Goal: Task Accomplishment & Management: Manage account settings

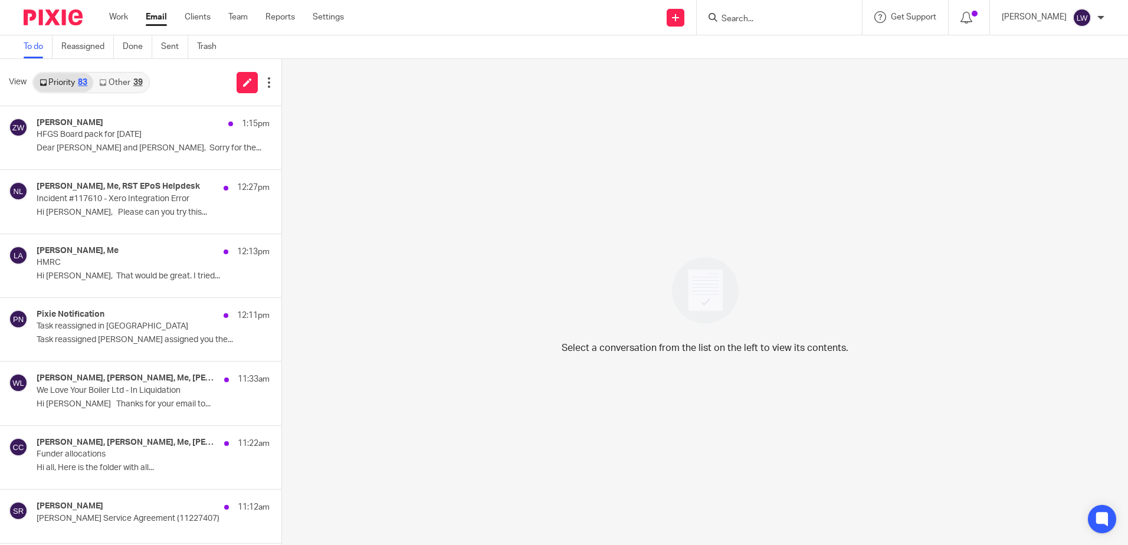
click at [123, 74] on link "Other 39" at bounding box center [120, 82] width 55 height 19
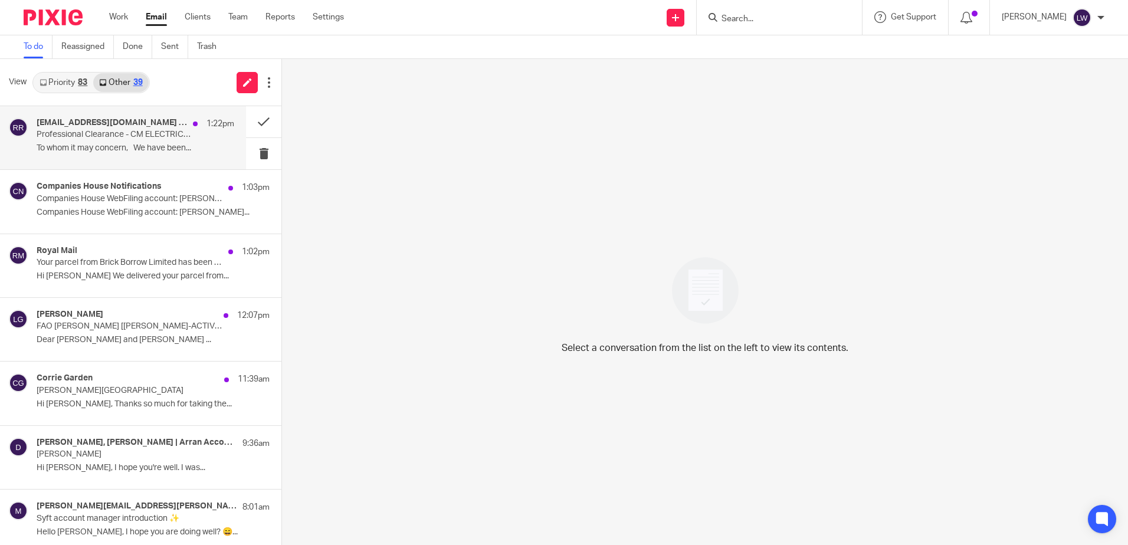
click at [123, 143] on div "ruibin@rtaccounting.co.uk ruibin@rtaccounting.co.uk 1:22pm Professional Clearan…" at bounding box center [136, 138] width 198 height 40
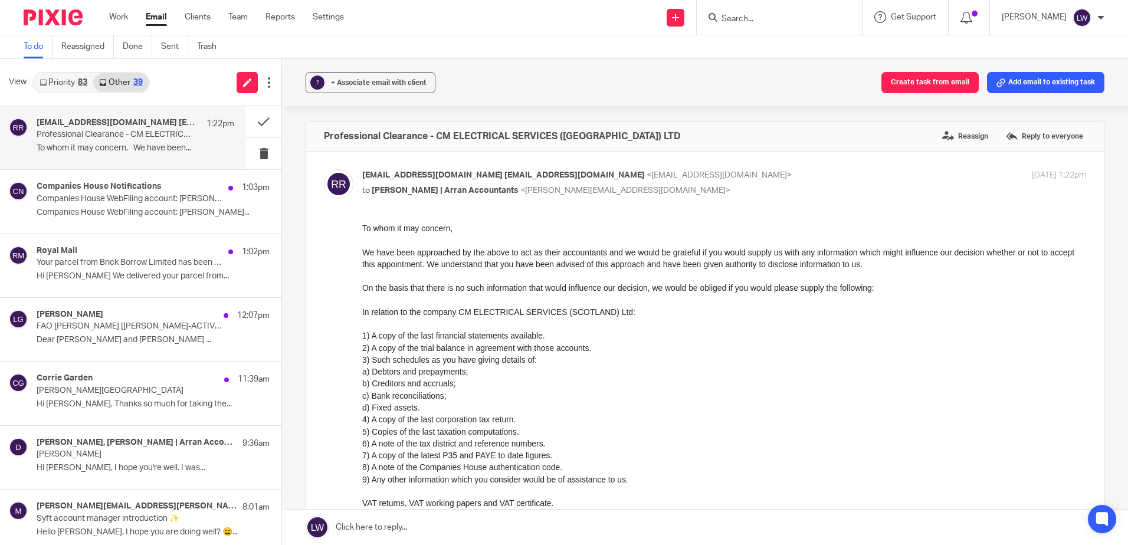
scroll to position [59, 0]
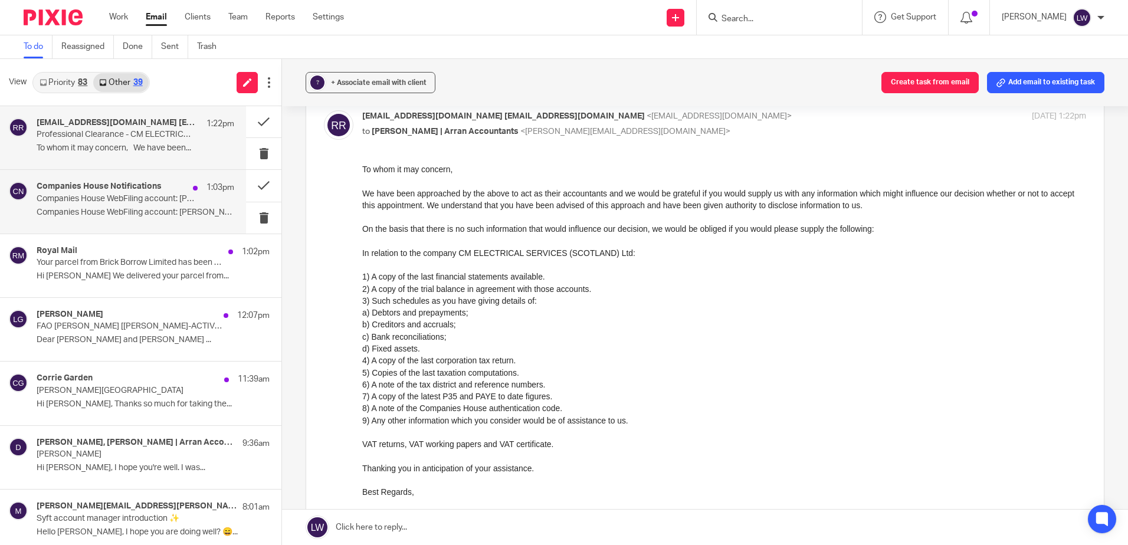
click at [142, 205] on div "Companies House Notifications 1:03pm Companies House WebFiling account: Ruibin …" at bounding box center [136, 202] width 198 height 40
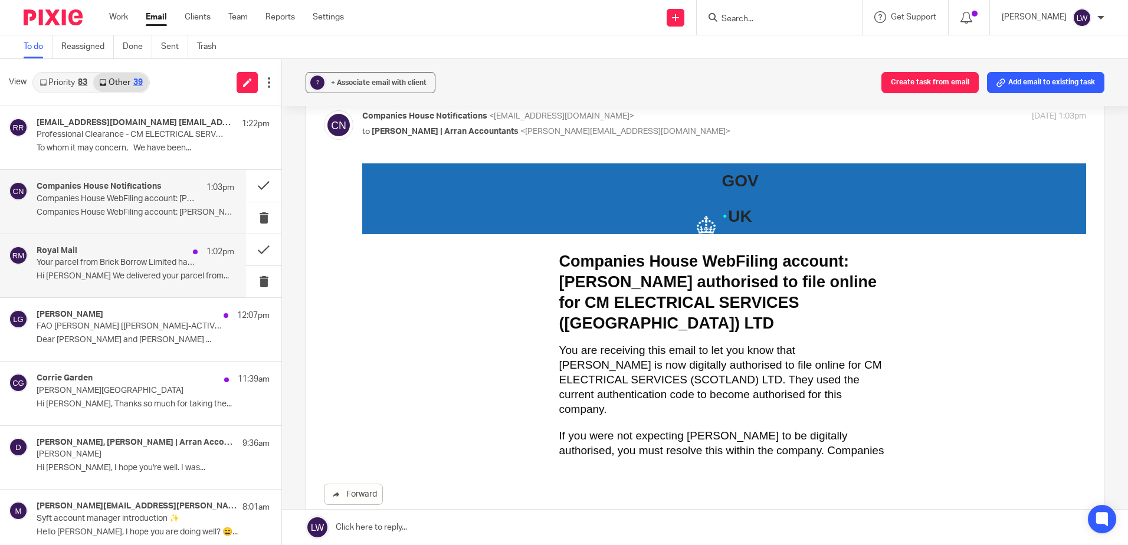
click at [124, 268] on div "Royal Mail 1:02pm Your parcel from Brick Borrow Limited has been delivered. How…" at bounding box center [136, 266] width 198 height 40
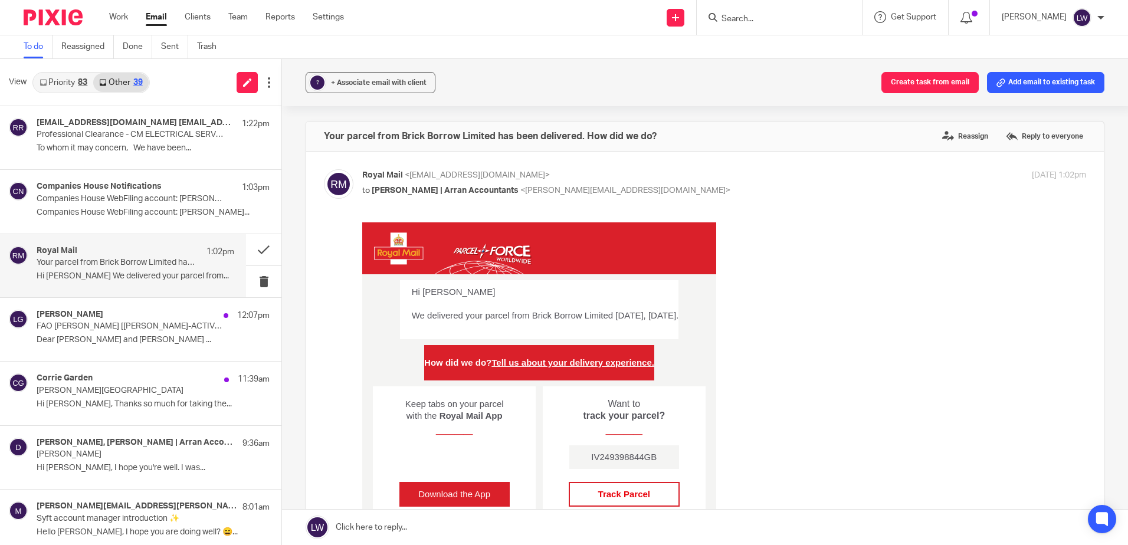
scroll to position [0, 0]
click at [254, 284] on button at bounding box center [263, 281] width 35 height 31
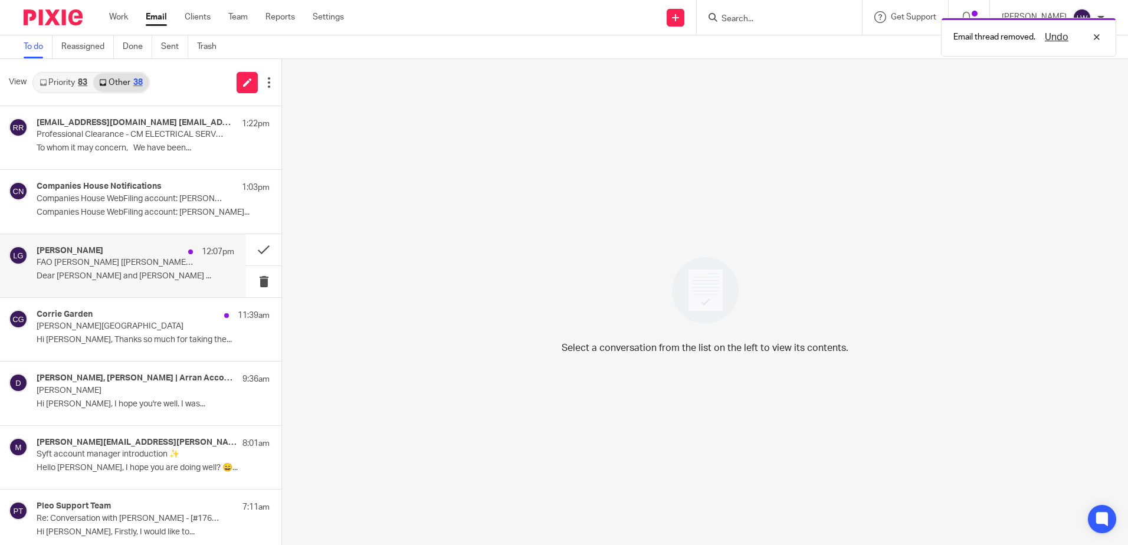
click at [139, 283] on div "Leanne Gordon 12:07pm FAO Lorna Wylie [LIN-ACTIVE.FID5257894] Dear Lorna Stewar…" at bounding box center [136, 266] width 198 height 40
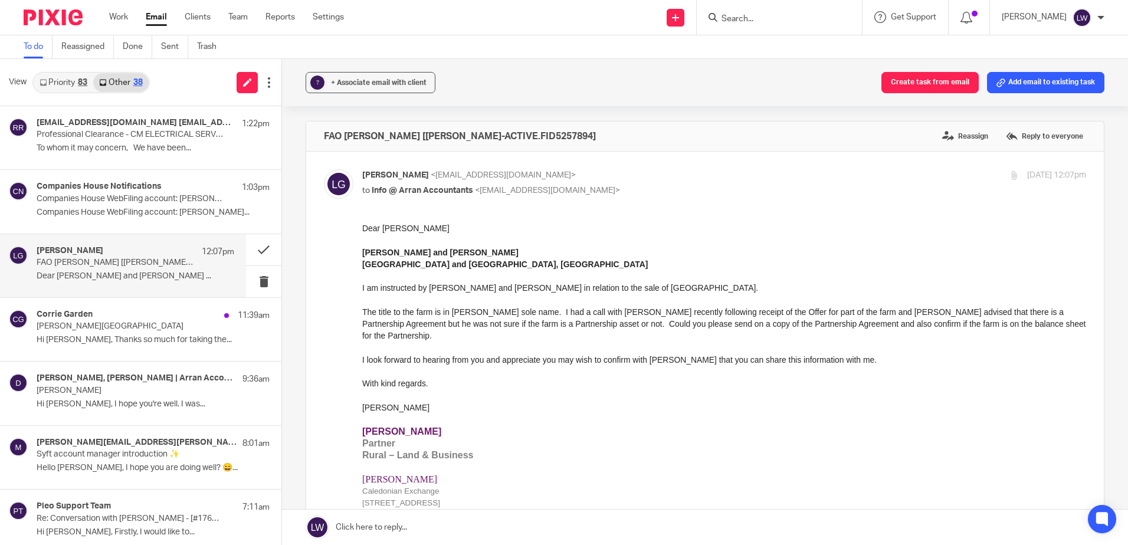
click at [67, 87] on link "Priority 83" at bounding box center [64, 82] width 60 height 19
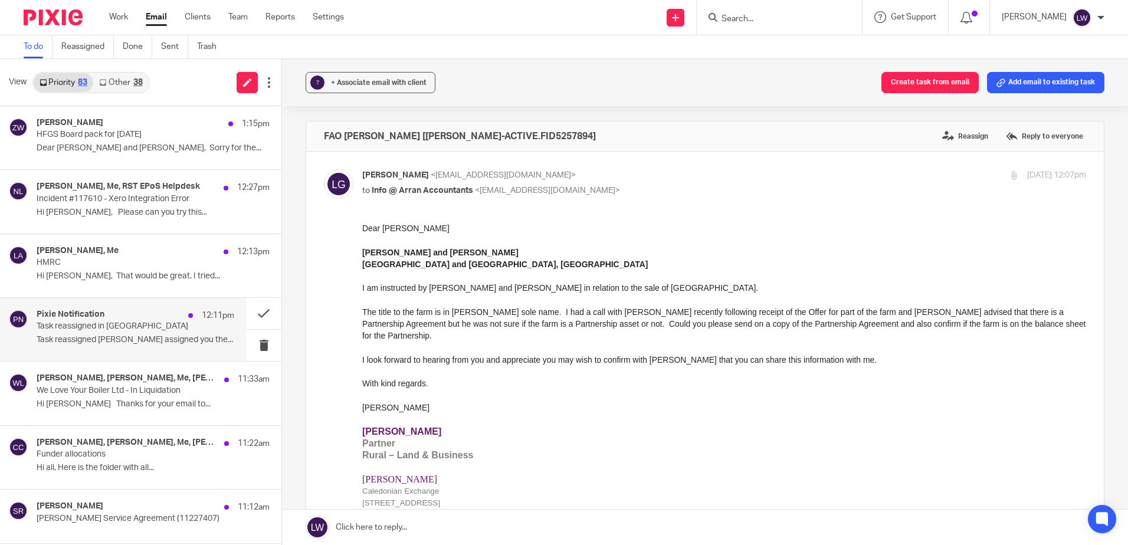
click at [82, 330] on p "Task reassigned in Pixie" at bounding box center [116, 326] width 158 height 10
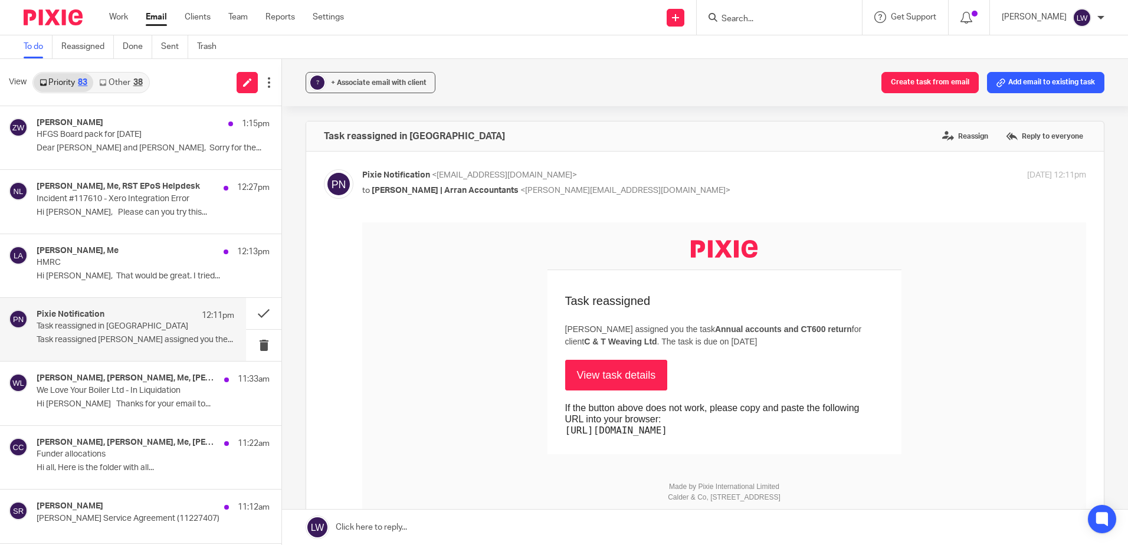
click at [133, 86] on link "Other 38" at bounding box center [120, 82] width 55 height 19
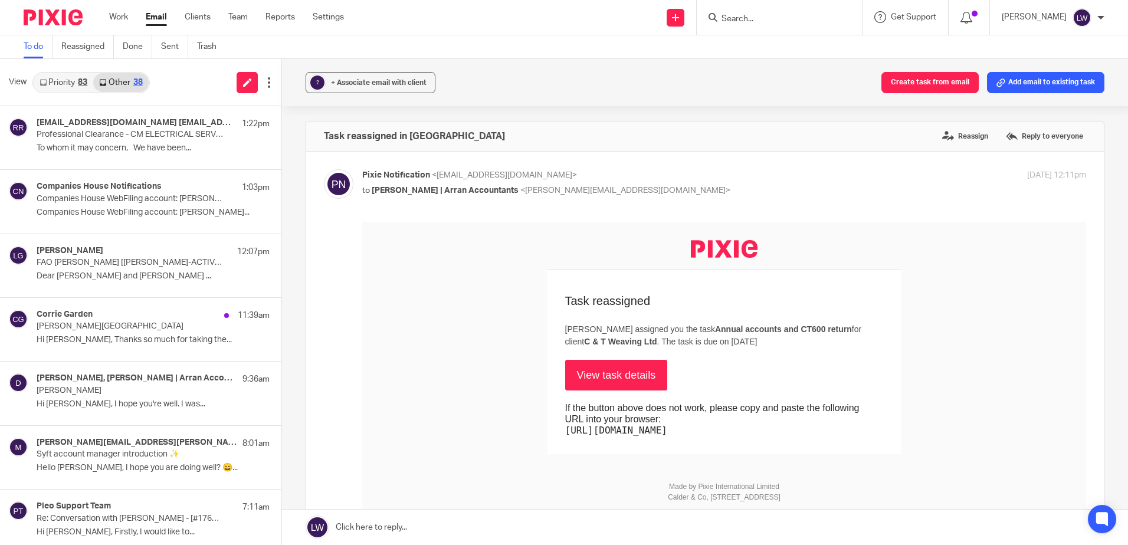
click at [63, 83] on link "Priority 83" at bounding box center [64, 82] width 60 height 19
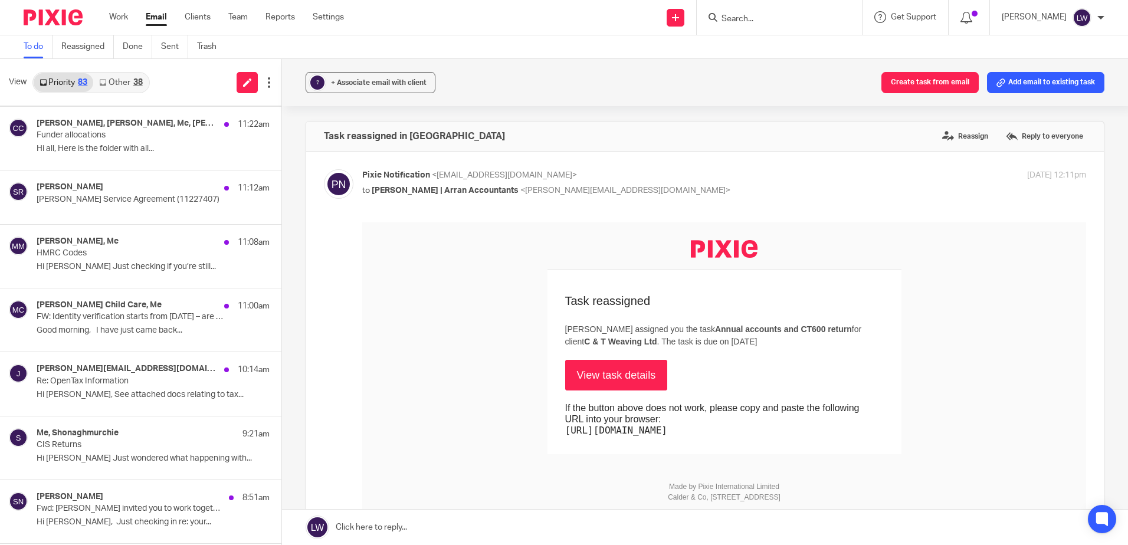
scroll to position [354, 0]
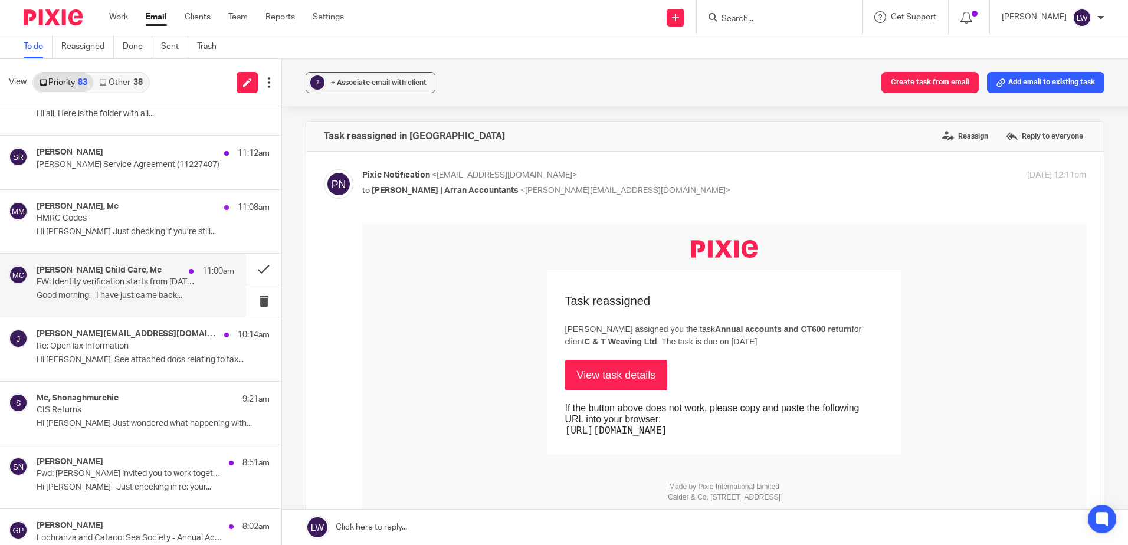
click at [131, 290] on div "Mackin Child Care, Me 11:00am FW: Identity verification starts from 18 November…" at bounding box center [136, 285] width 198 height 40
click at [94, 284] on p "FW: Identity verification starts from 18 November 2025 – are you ready?" at bounding box center [116, 282] width 158 height 10
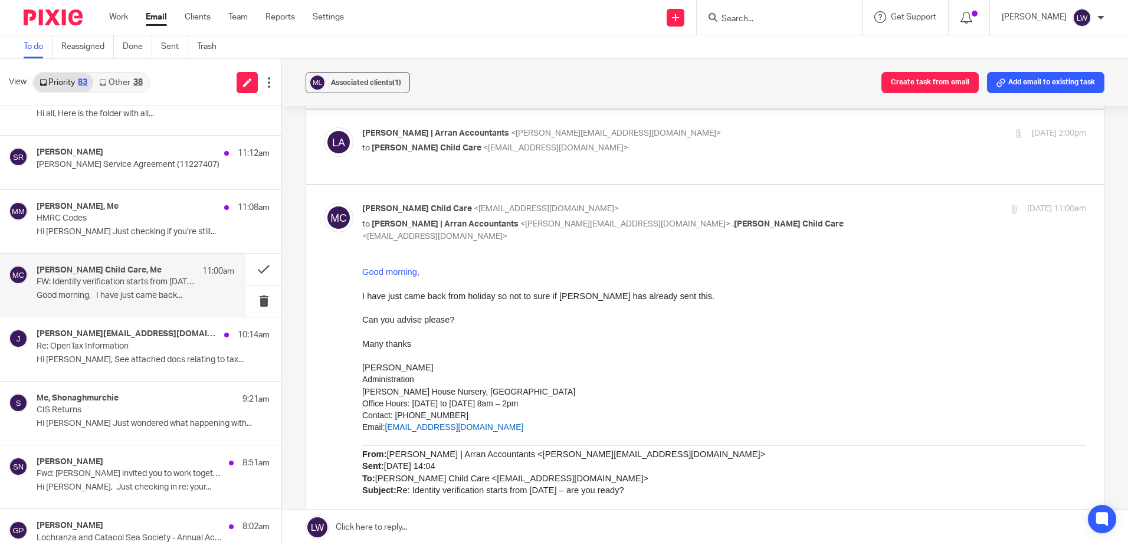
scroll to position [0, 0]
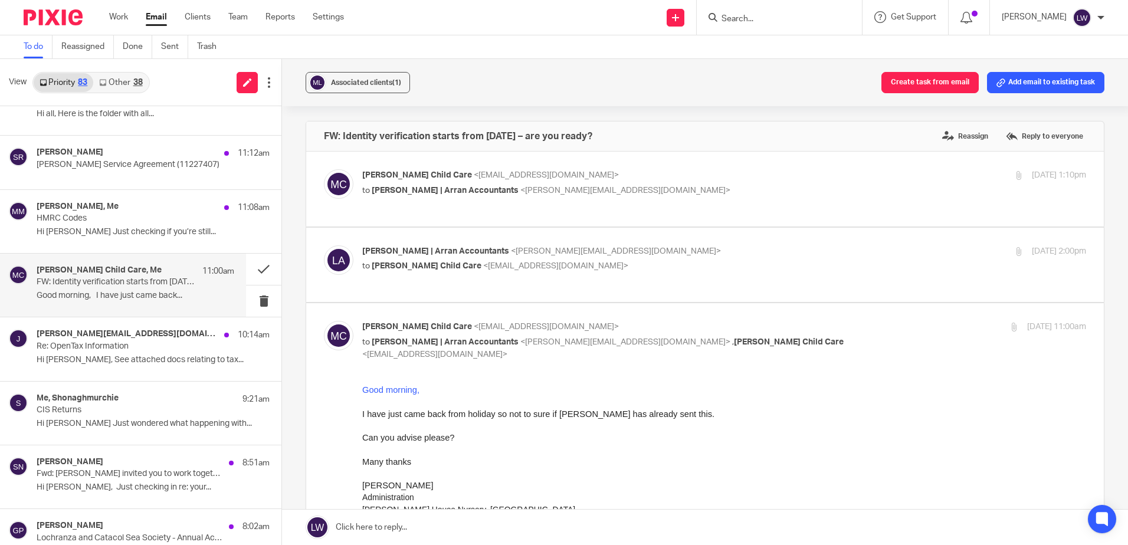
click at [446, 182] on div "Mackin Child Care <admin@mackinchildcare.co.uk> to Lorna | Arran Accountants <l…" at bounding box center [603, 182] width 483 height 27
checkbox input "true"
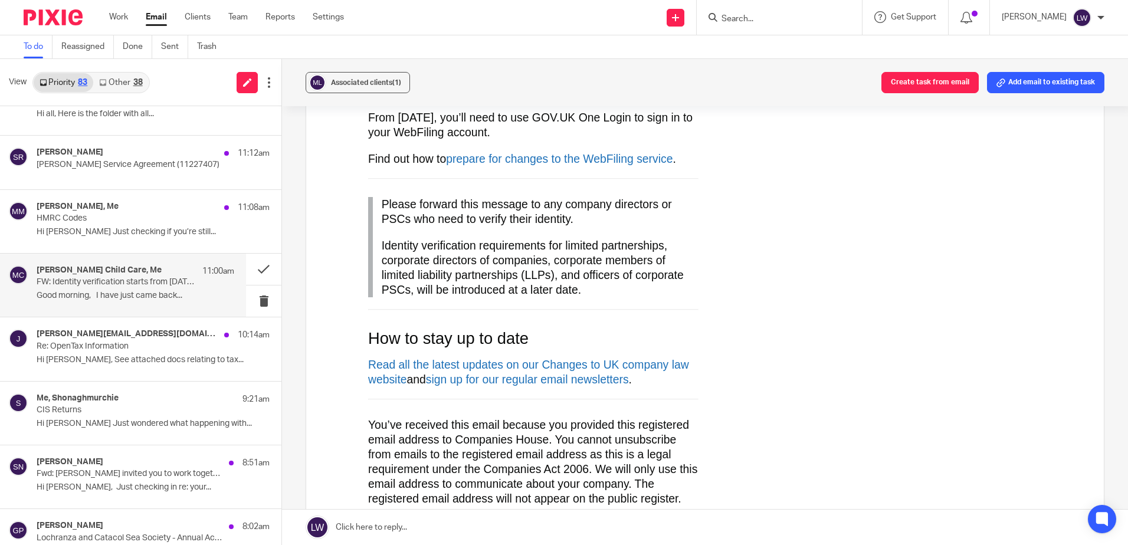
scroll to position [2949, 0]
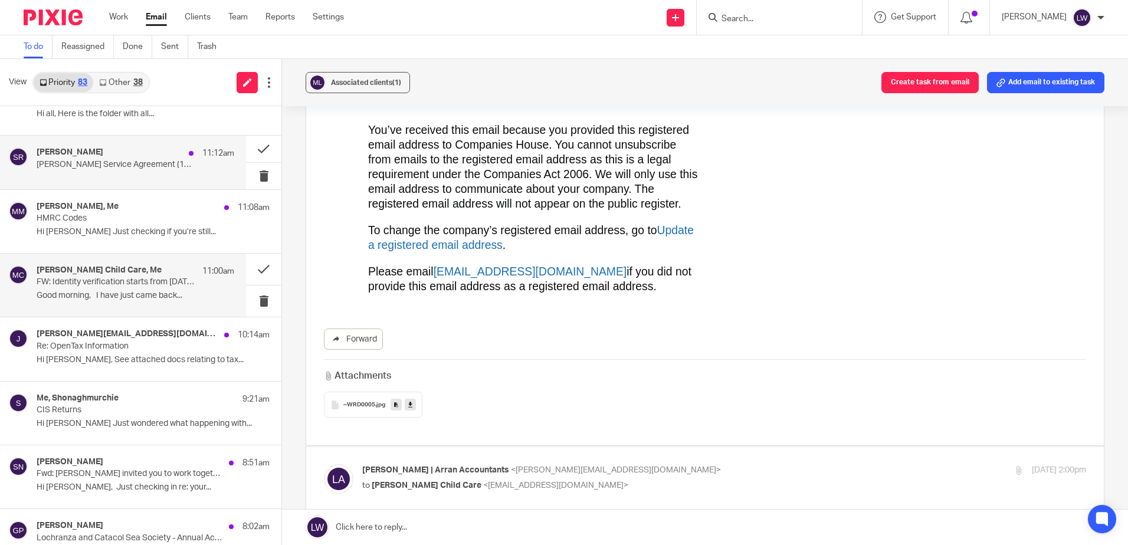
click at [137, 170] on div "Samantha Richardson 11:12am Arnold Clark Service Agreement (11227407)" at bounding box center [136, 161] width 198 height 29
click at [378, 81] on span "Associated clients (1)" at bounding box center [366, 82] width 70 height 7
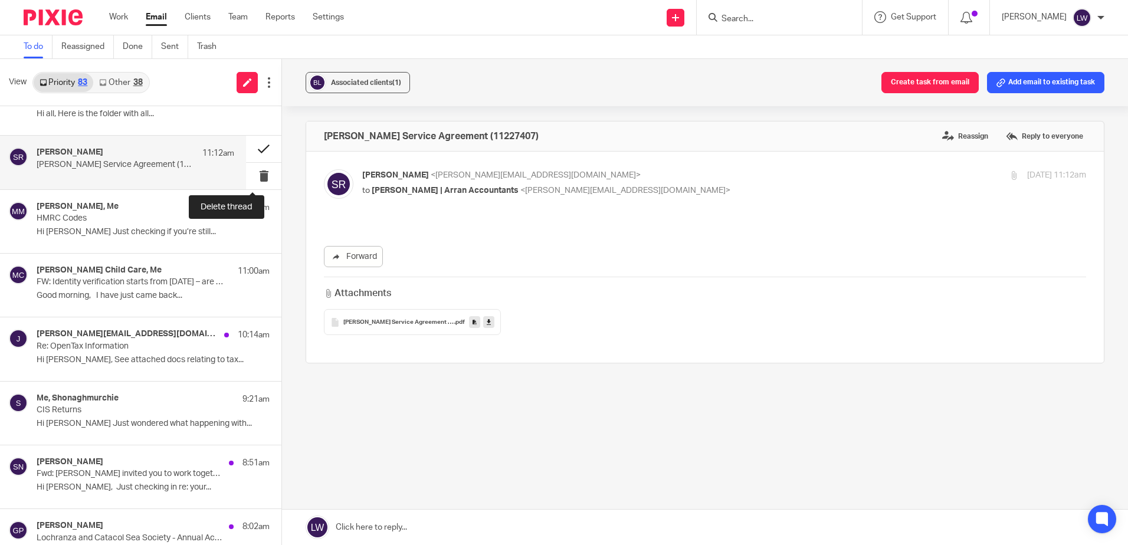
scroll to position [0, 0]
click at [254, 145] on button at bounding box center [263, 149] width 35 height 27
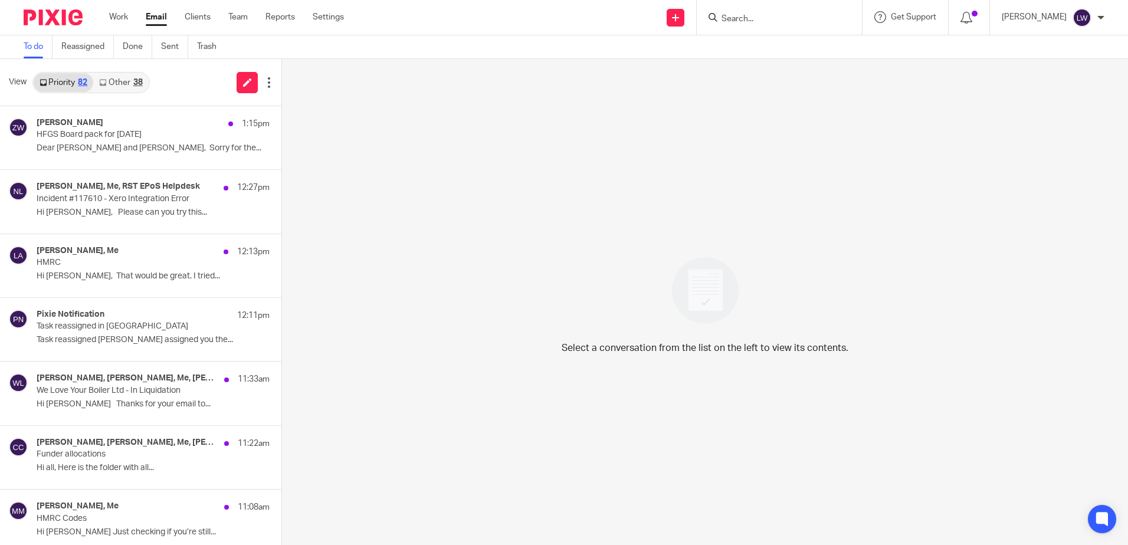
click at [112, 78] on link "Other 38" at bounding box center [120, 82] width 55 height 19
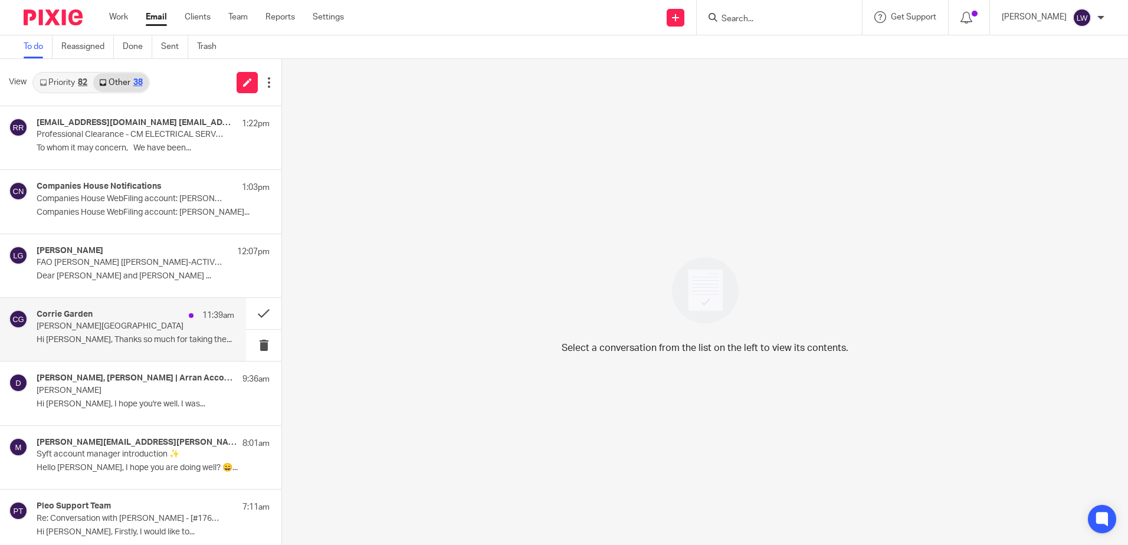
click at [106, 332] on p "Lorna- Corrie Garden" at bounding box center [116, 326] width 158 height 10
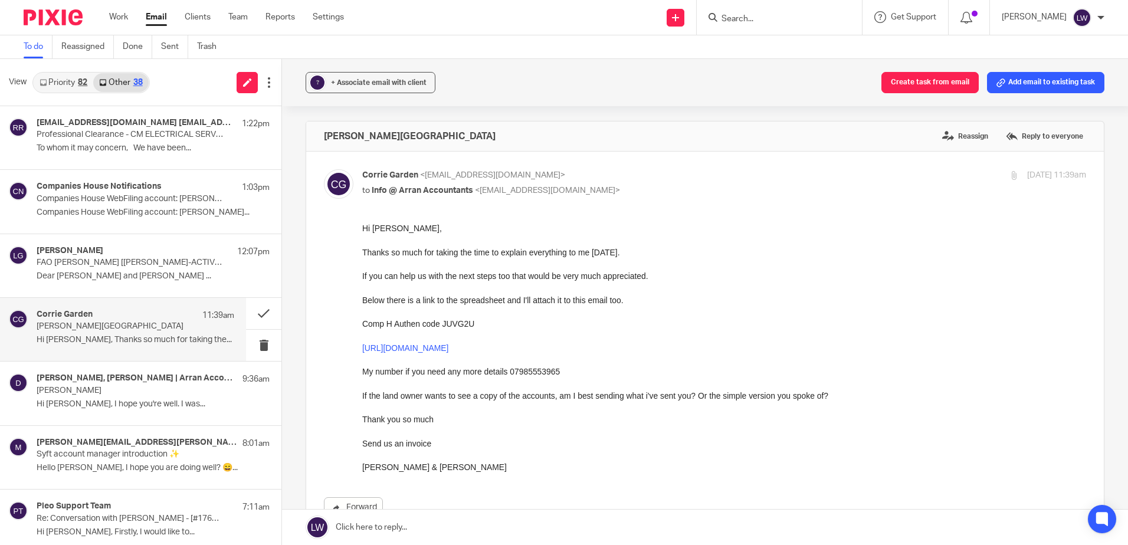
click at [802, 22] on input "Search" at bounding box center [773, 19] width 106 height 11
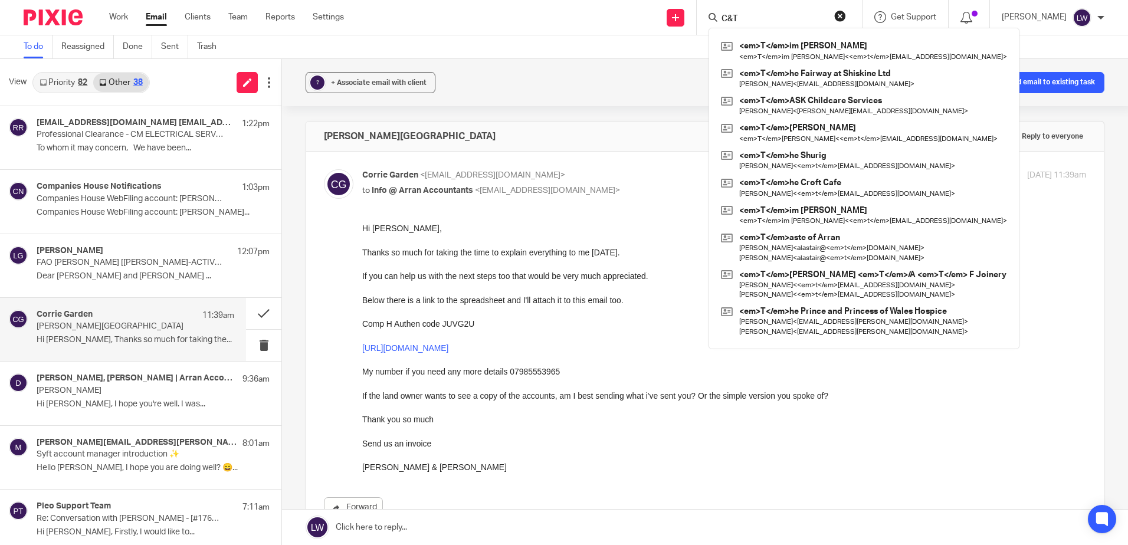
type input "C&T"
click button "submit" at bounding box center [0, 0] width 0 height 0
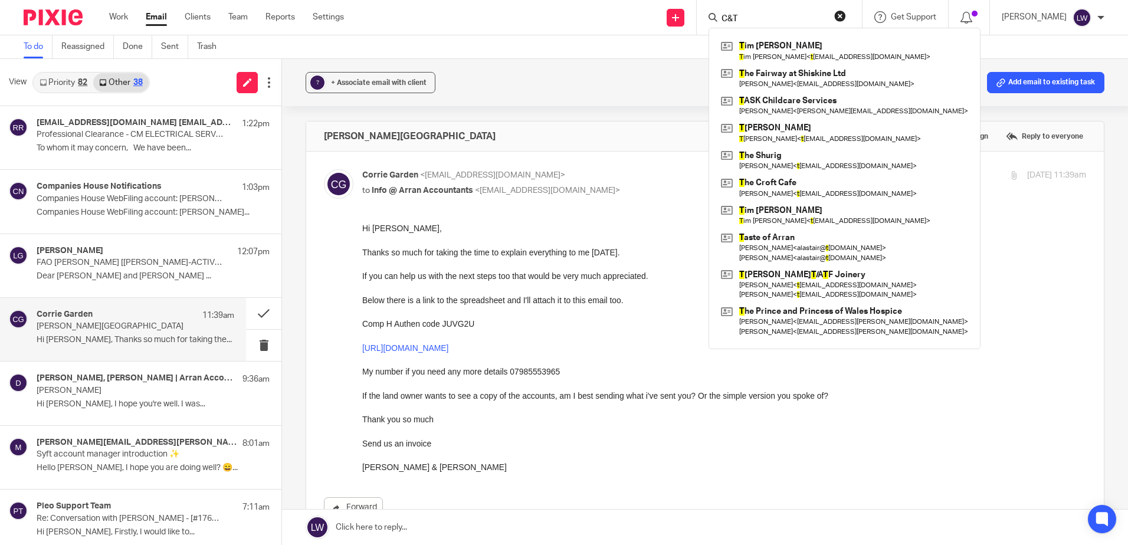
drag, startPoint x: 779, startPoint y: 18, endPoint x: 655, endPoint y: 6, distance: 125.0
click at [655, 6] on div "Send new email Create task Add client Request signature C&T T im Cooke T im Coo…" at bounding box center [745, 17] width 766 height 35
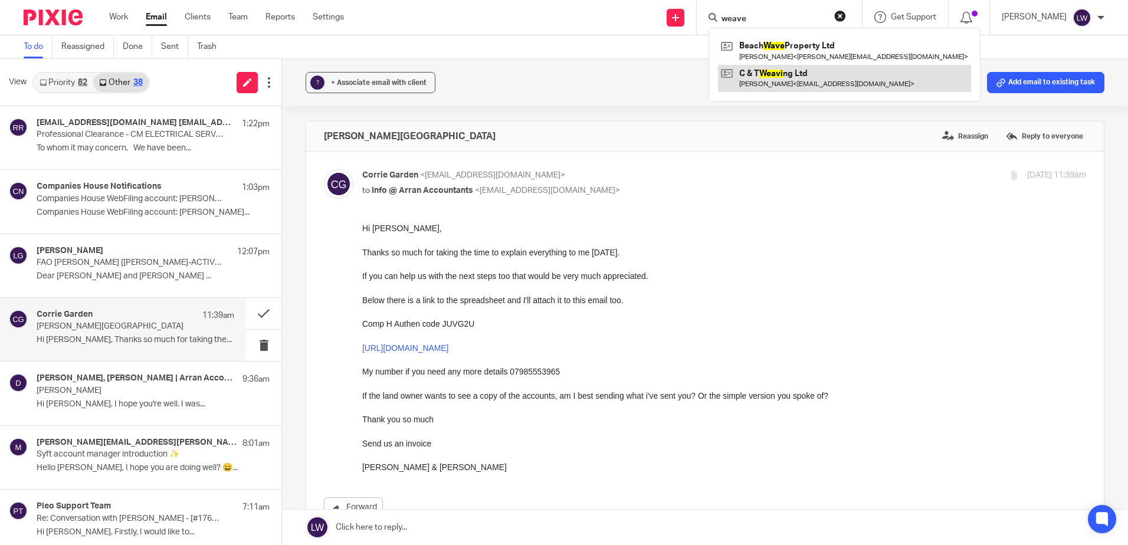
type input "weave"
click at [807, 80] on link at bounding box center [844, 78] width 253 height 27
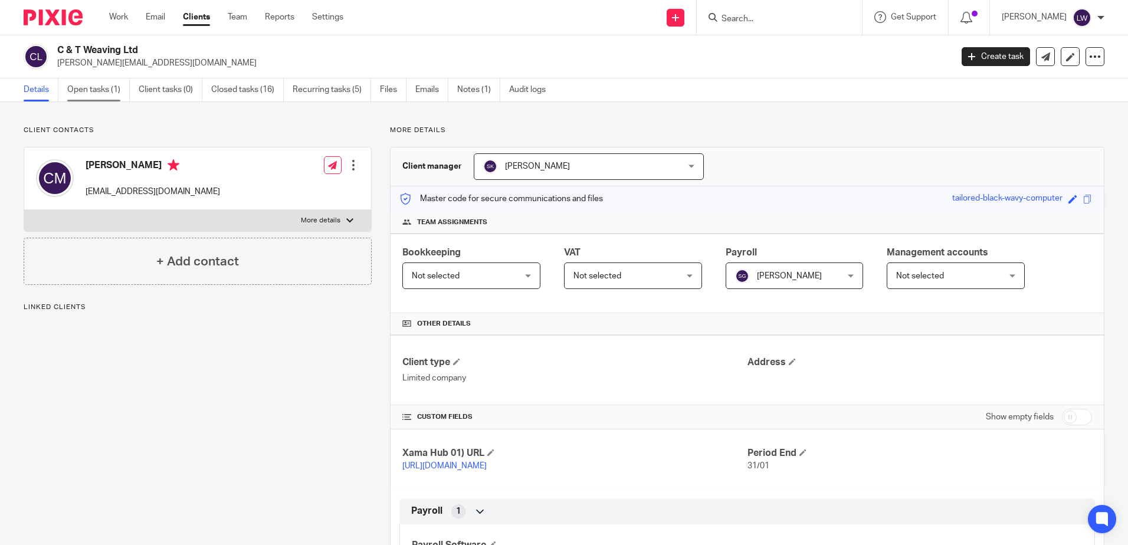
click at [101, 90] on link "Open tasks (1)" at bounding box center [98, 89] width 63 height 23
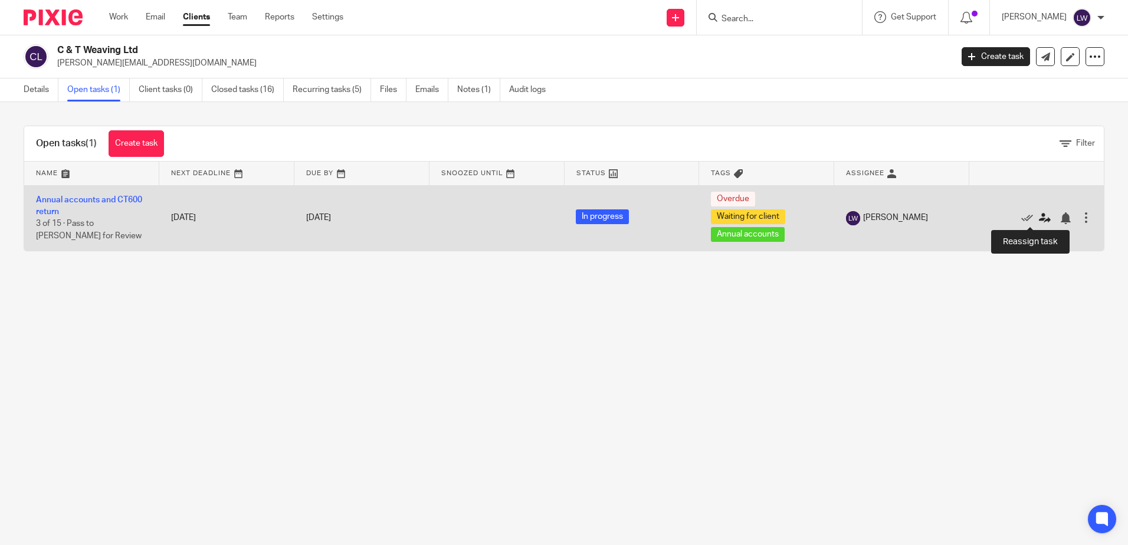
click at [1039, 219] on icon at bounding box center [1045, 218] width 12 height 12
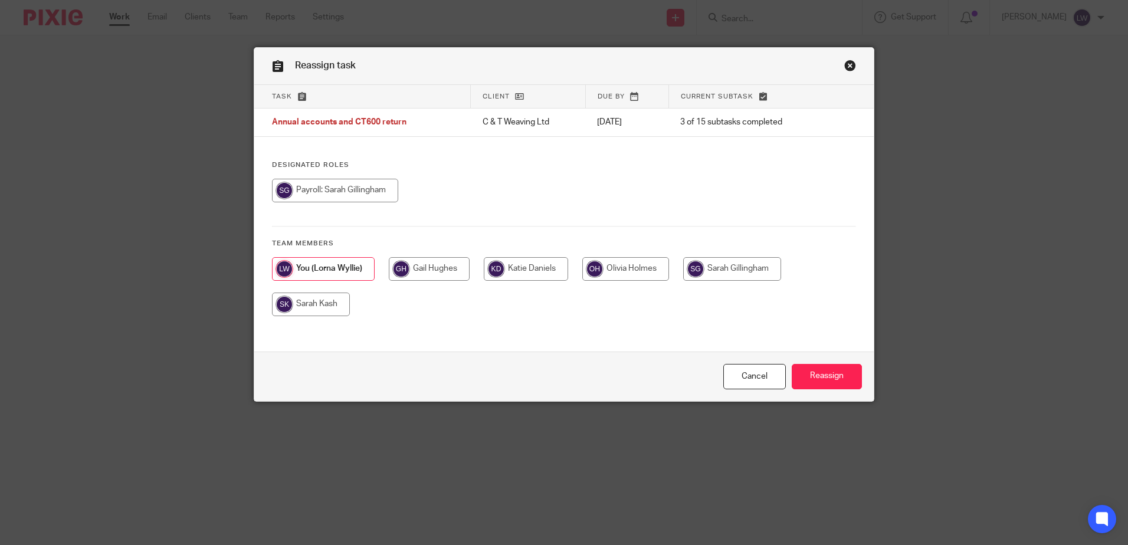
click at [310, 301] on input "radio" at bounding box center [311, 305] width 78 height 24
radio input "true"
click at [816, 375] on input "Reassign" at bounding box center [827, 376] width 70 height 25
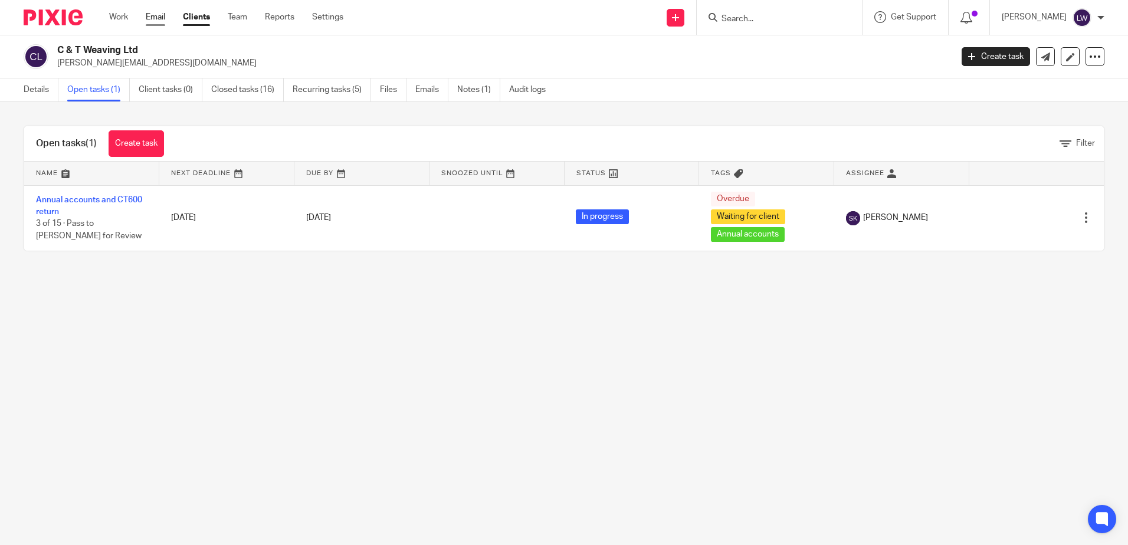
click at [153, 14] on link "Email" at bounding box center [155, 17] width 19 height 12
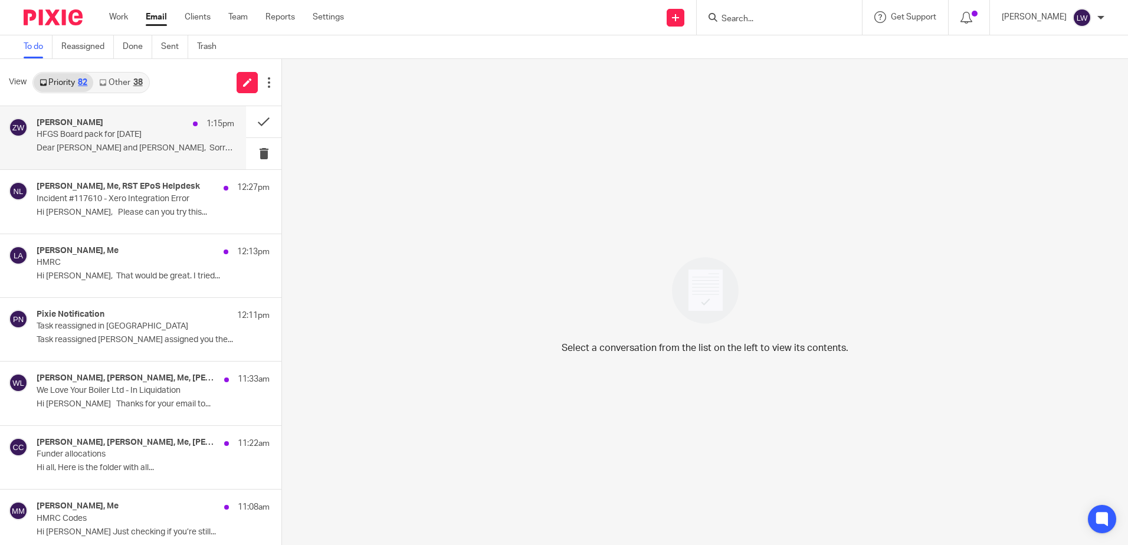
click at [81, 139] on p "HFGS Board pack for 17th September" at bounding box center [116, 135] width 158 height 10
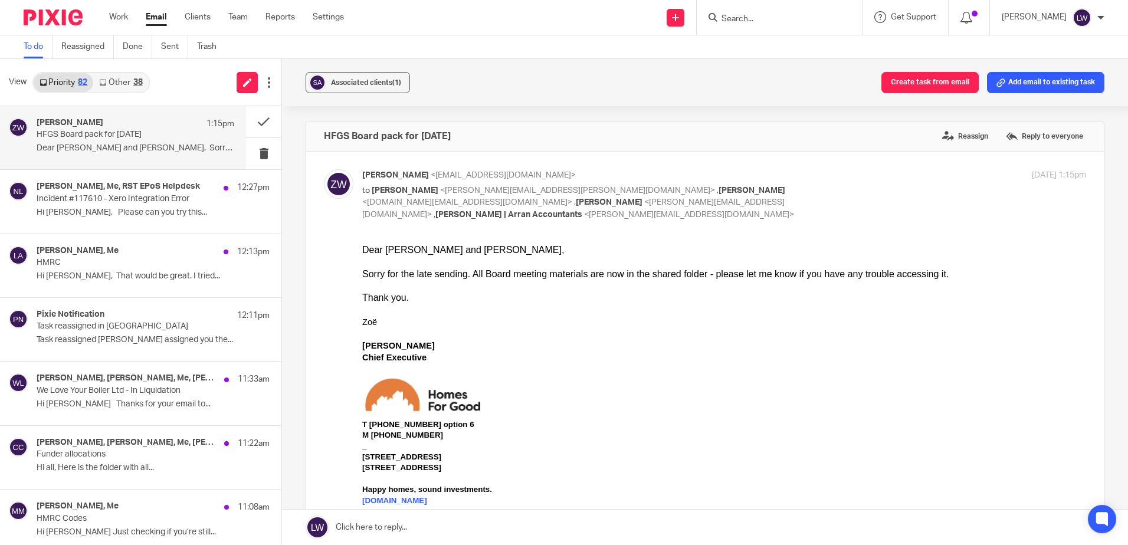
click at [136, 82] on div "38" at bounding box center [137, 82] width 9 height 8
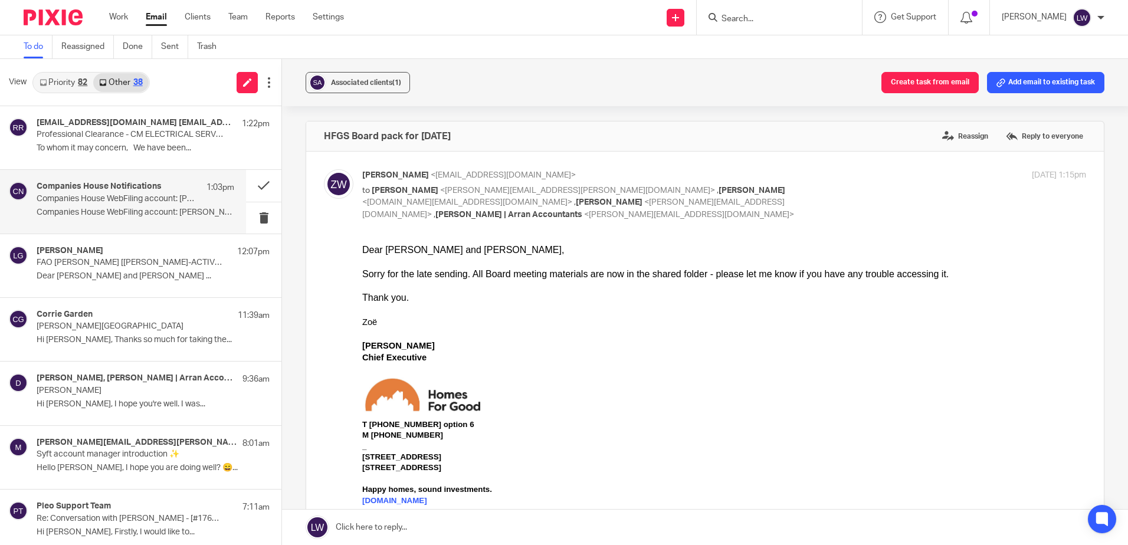
click at [121, 203] on p "Companies House WebFiling account: Ruibin Wu authorised to file online for CM E…" at bounding box center [116, 199] width 158 height 10
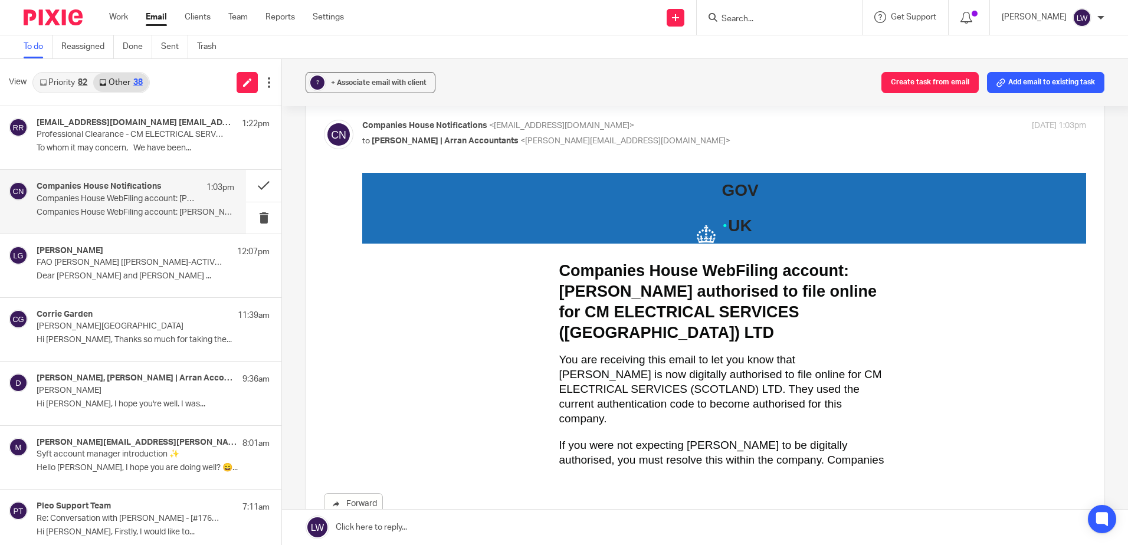
scroll to position [118, 0]
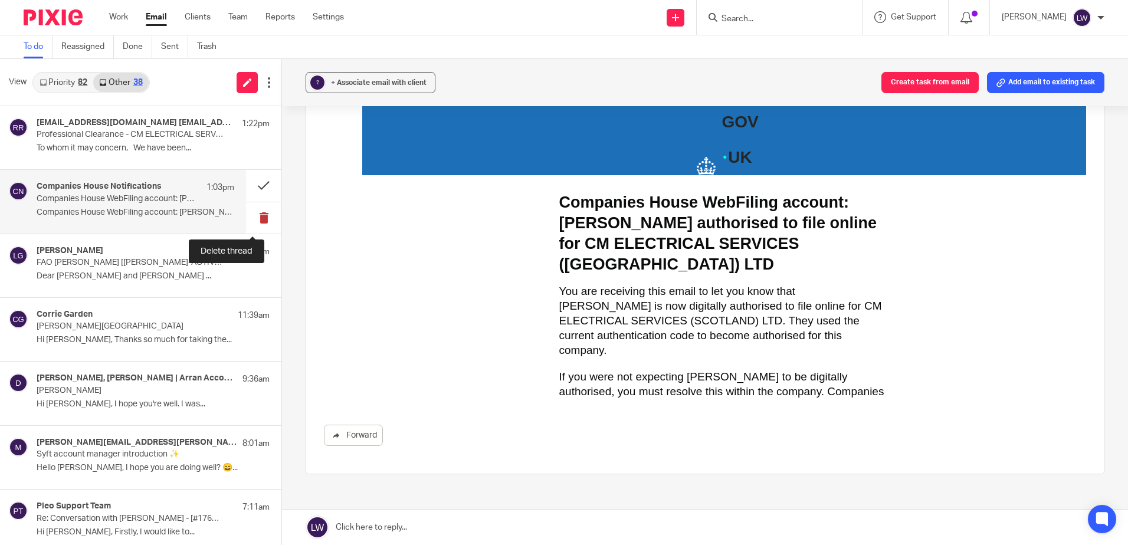
click at [246, 219] on button at bounding box center [263, 217] width 35 height 31
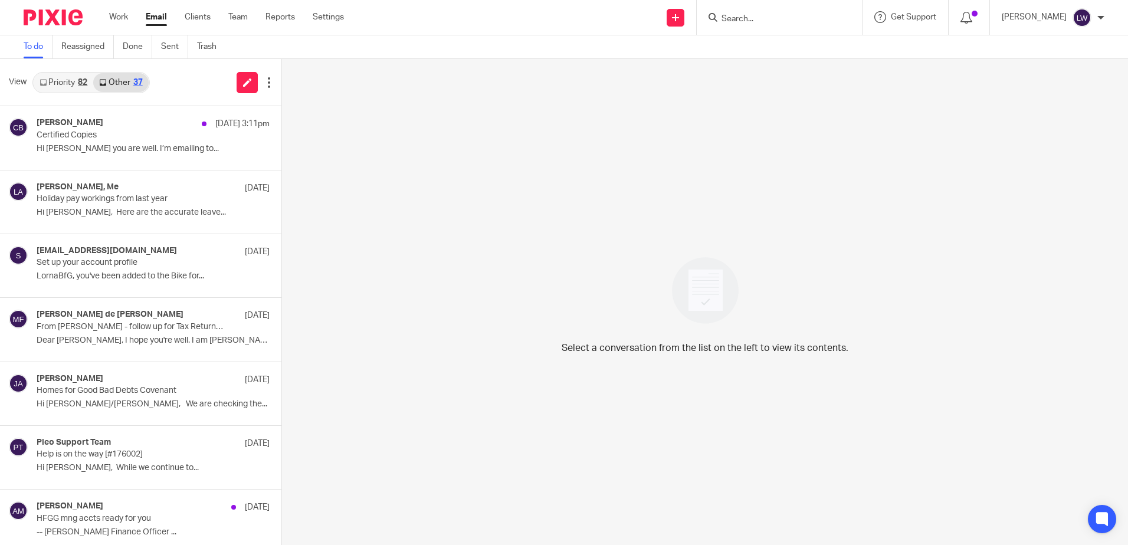
scroll to position [413, 0]
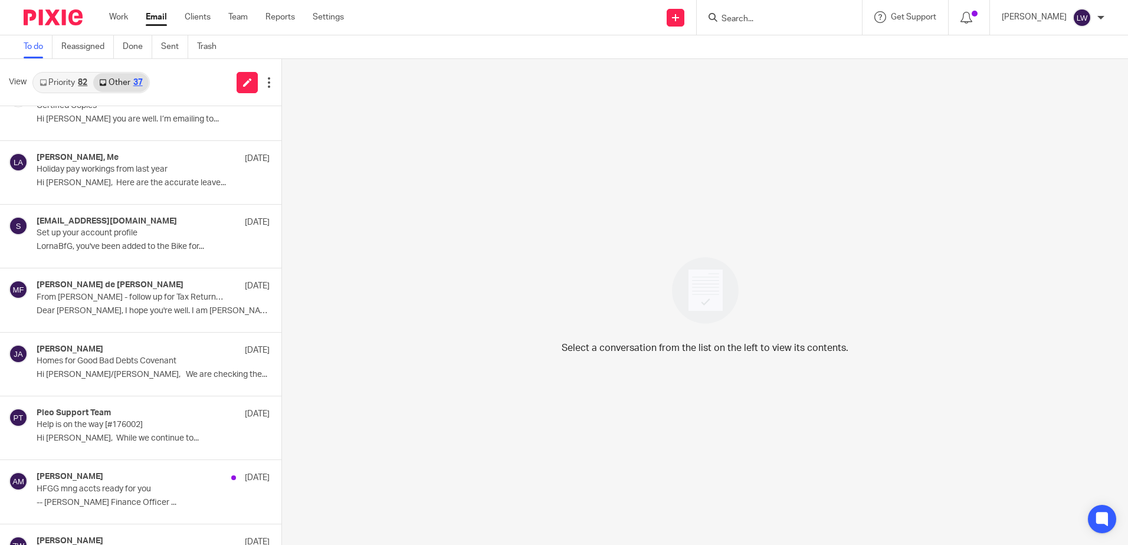
click at [71, 77] on link "Priority 82" at bounding box center [64, 82] width 60 height 19
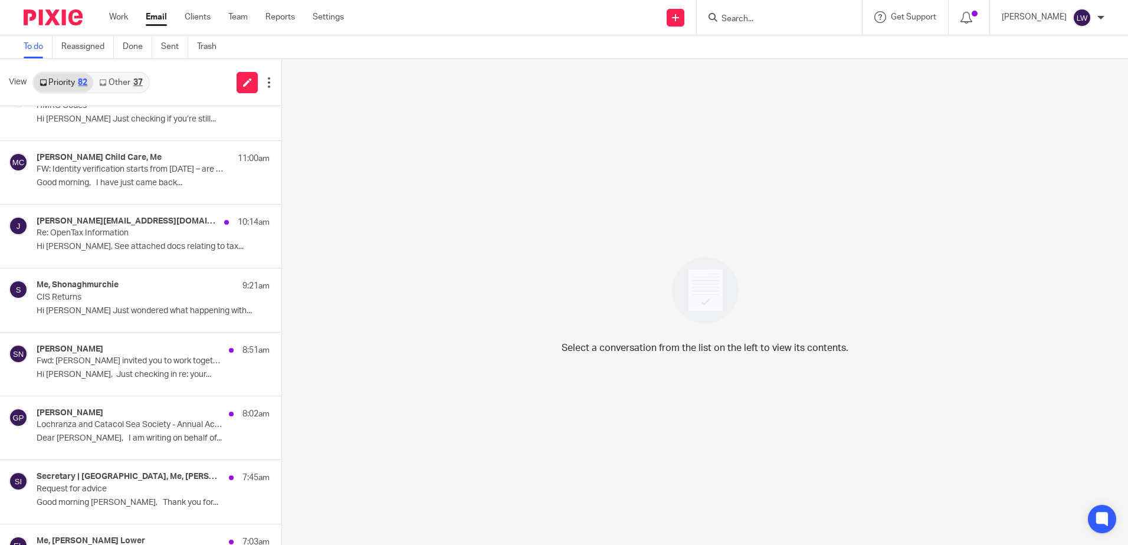
scroll to position [0, 0]
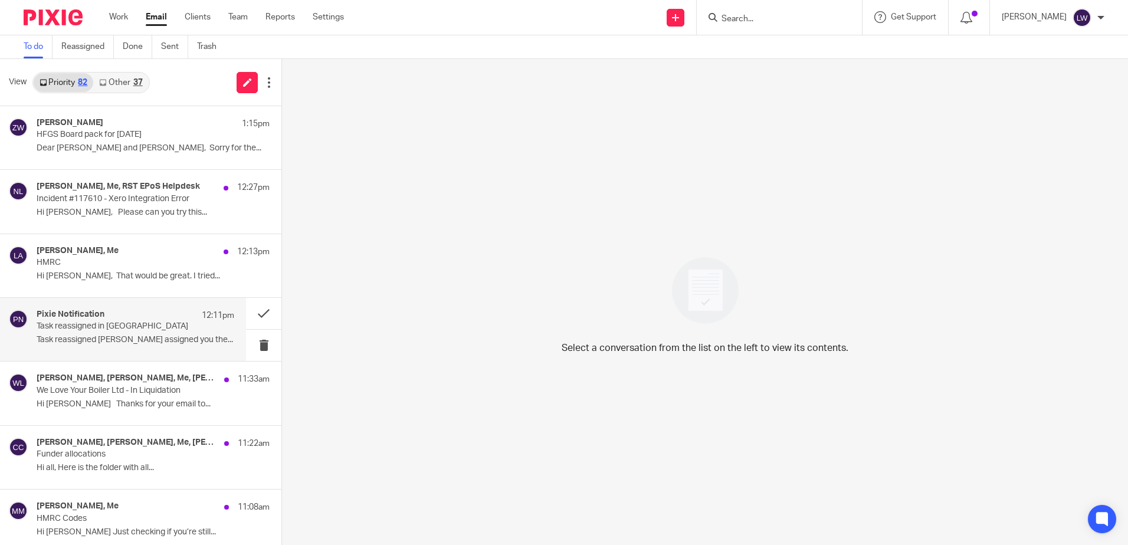
click at [120, 329] on p "Task reassigned in Pixie" at bounding box center [116, 326] width 158 height 10
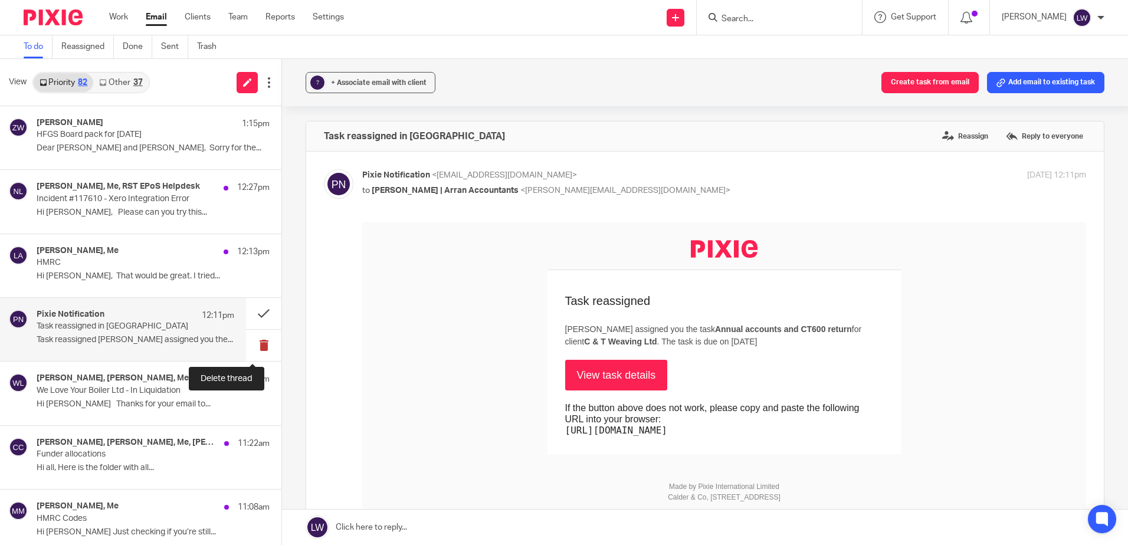
click at [251, 349] on button at bounding box center [263, 345] width 35 height 31
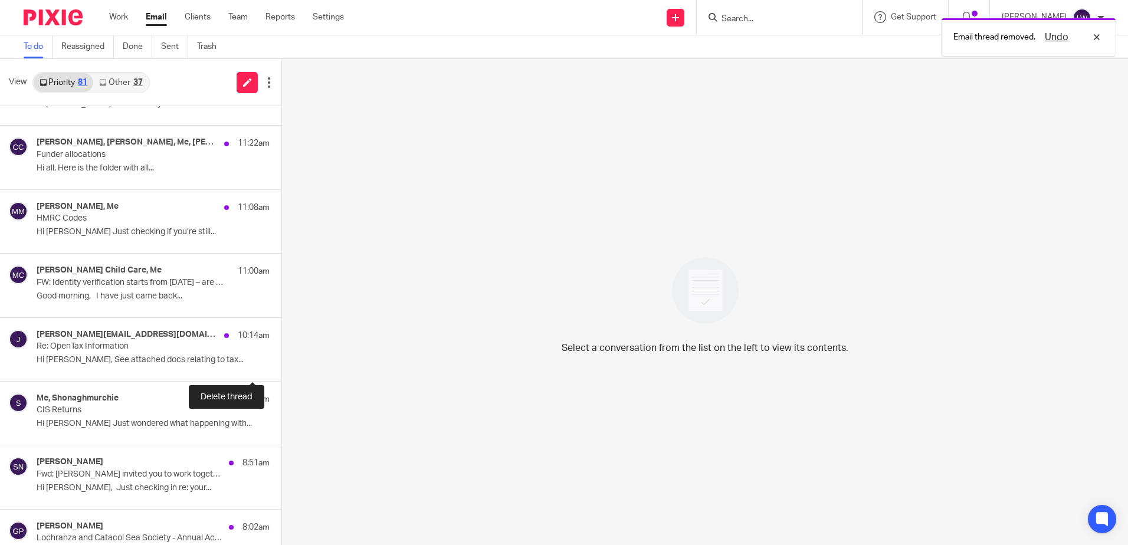
scroll to position [354, 0]
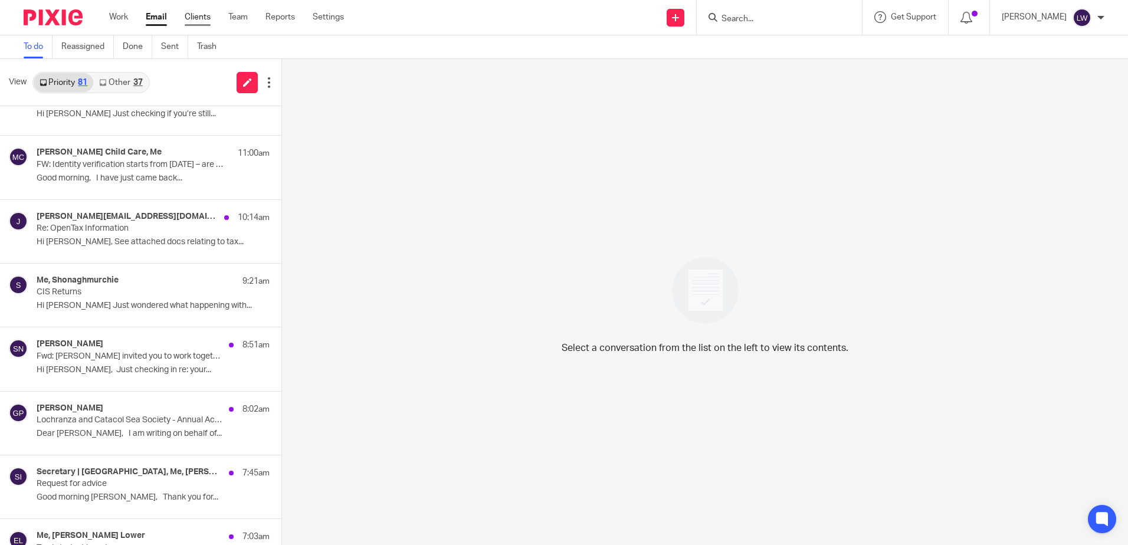
click at [195, 15] on link "Clients" at bounding box center [198, 17] width 26 height 12
click at [280, 17] on link "Reports" at bounding box center [279, 17] width 29 height 12
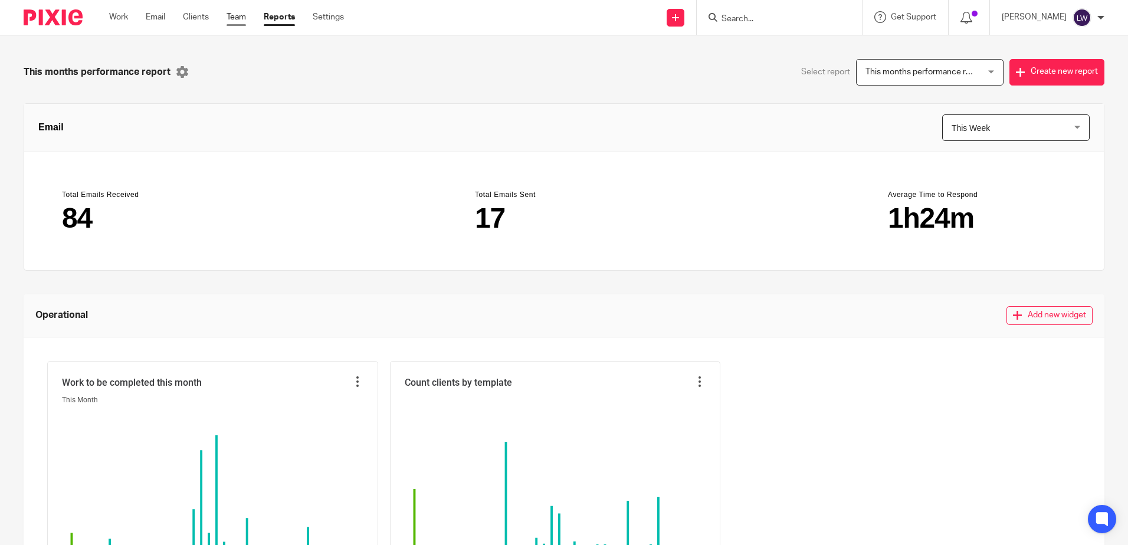
click at [237, 14] on link "Team" at bounding box center [236, 17] width 19 height 12
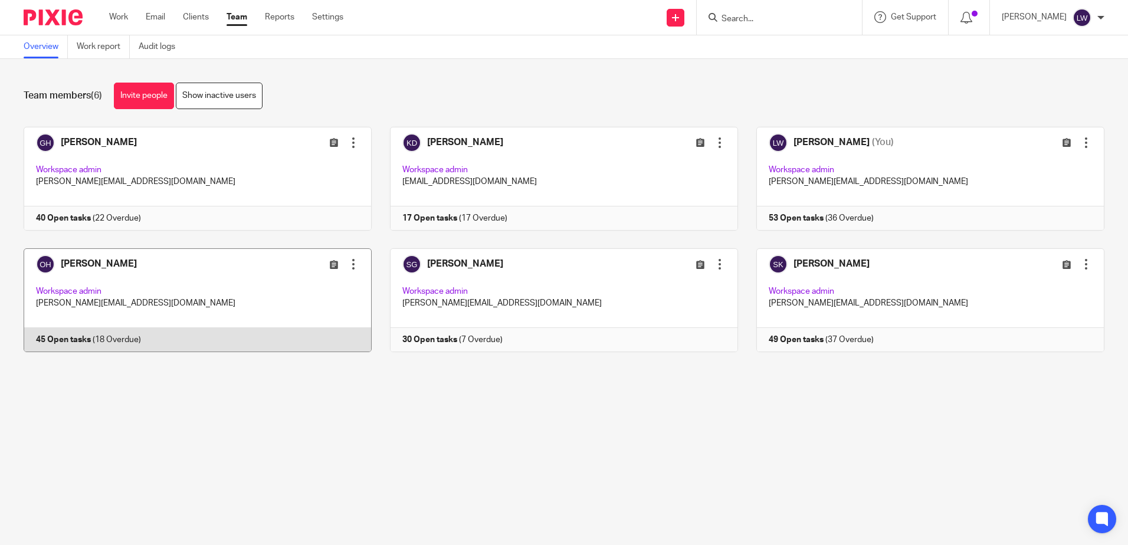
click at [96, 260] on link at bounding box center [188, 300] width 366 height 104
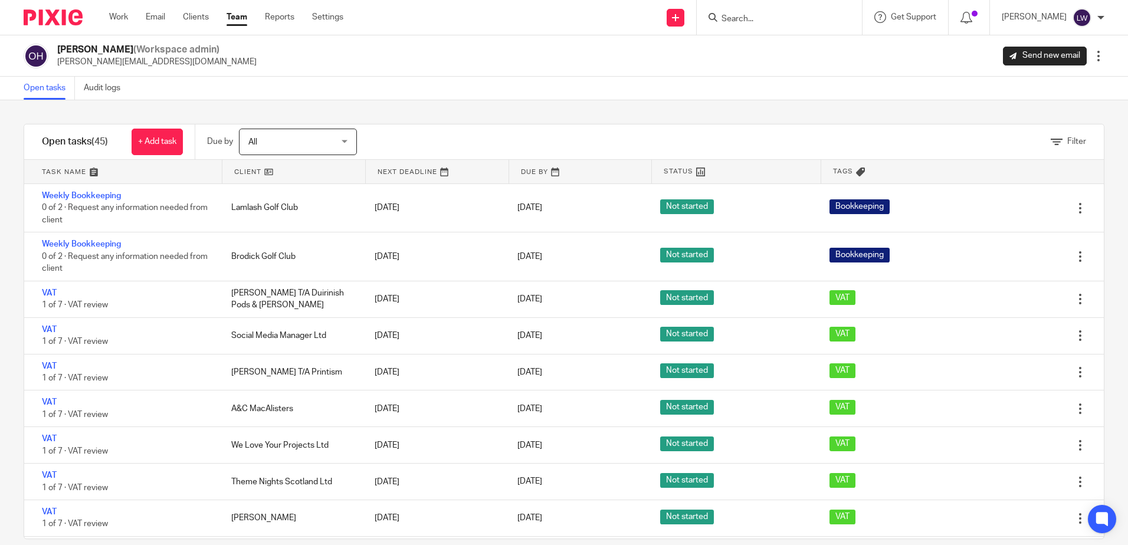
scroll to position [1331, 0]
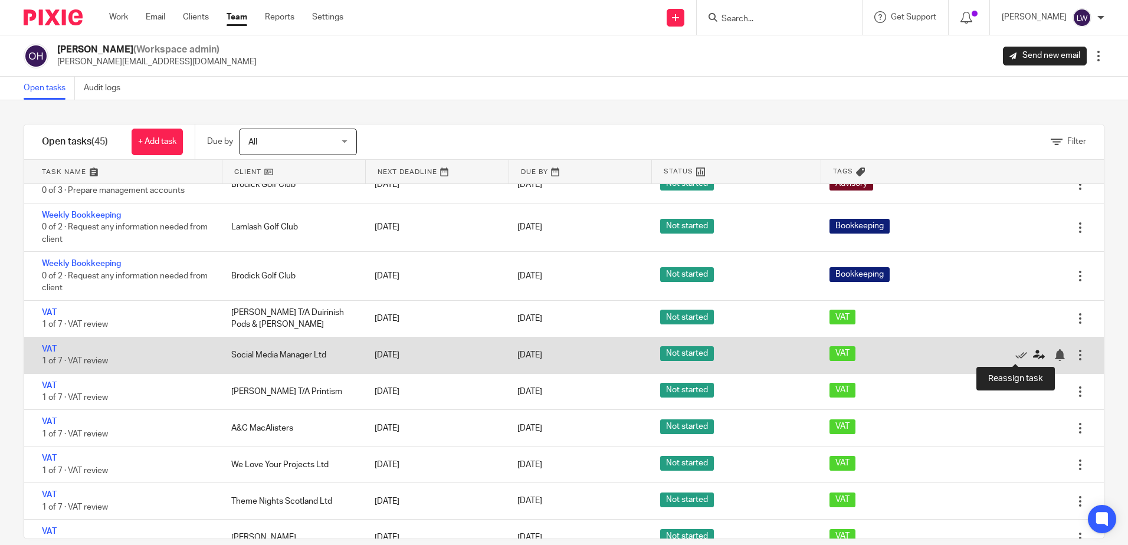
click at [1033, 355] on icon at bounding box center [1039, 355] width 12 height 12
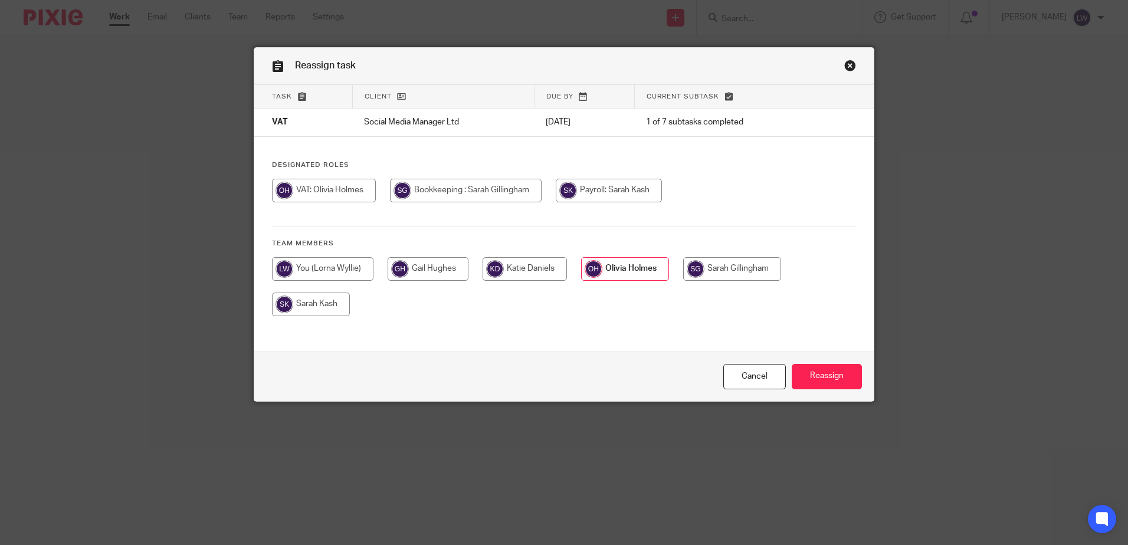
click at [304, 298] on input "radio" at bounding box center [311, 305] width 78 height 24
radio input "true"
click at [715, 273] on input "radio" at bounding box center [731, 269] width 98 height 24
radio input "true"
click at [822, 369] on input "Reassign" at bounding box center [827, 376] width 70 height 25
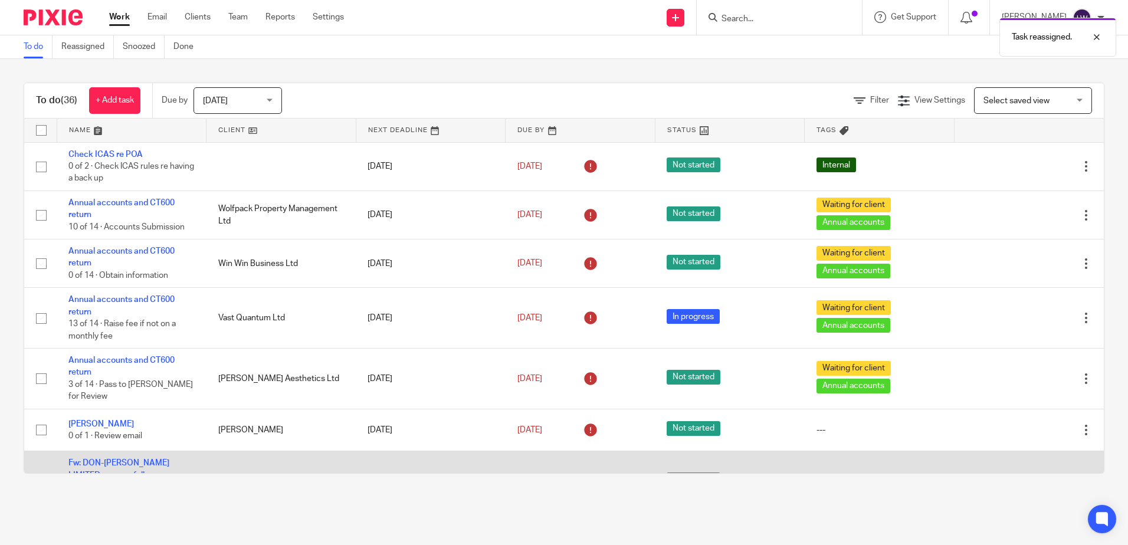
scroll to position [177, 0]
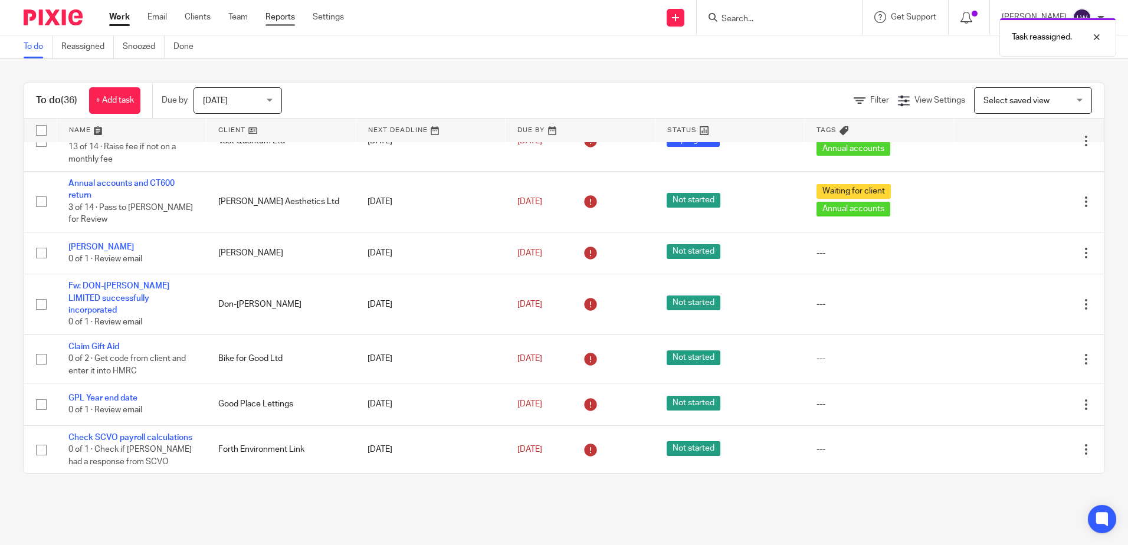
click at [273, 15] on link "Reports" at bounding box center [279, 17] width 29 height 12
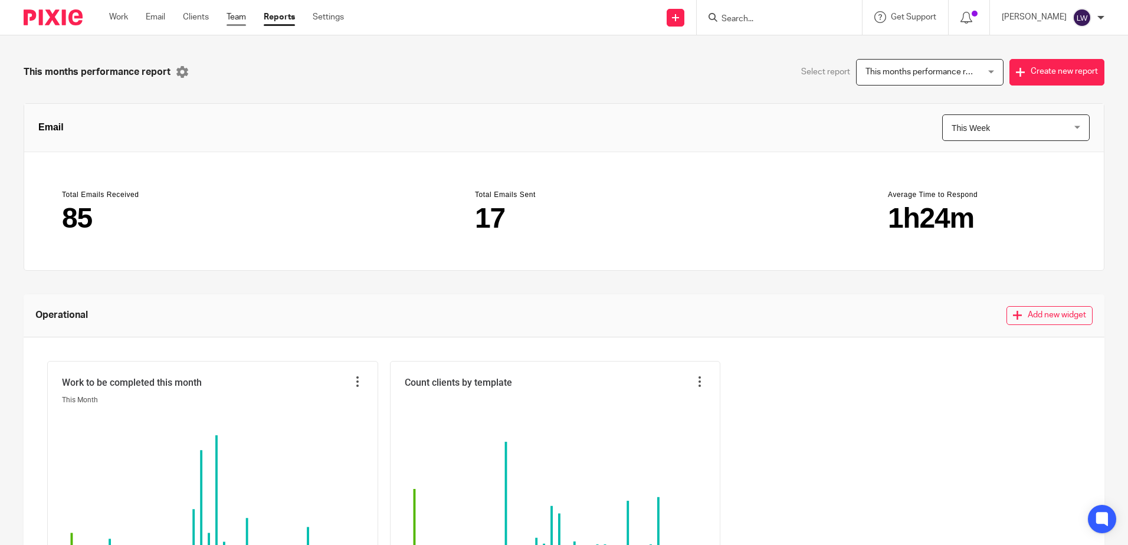
click at [242, 12] on link "Team" at bounding box center [236, 17] width 19 height 12
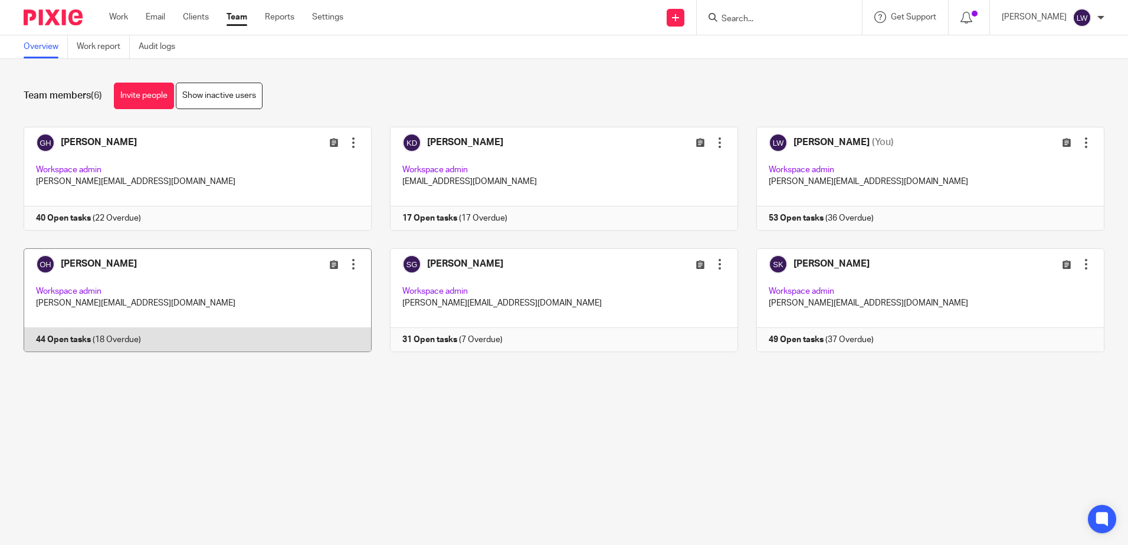
click at [106, 262] on link at bounding box center [188, 300] width 366 height 104
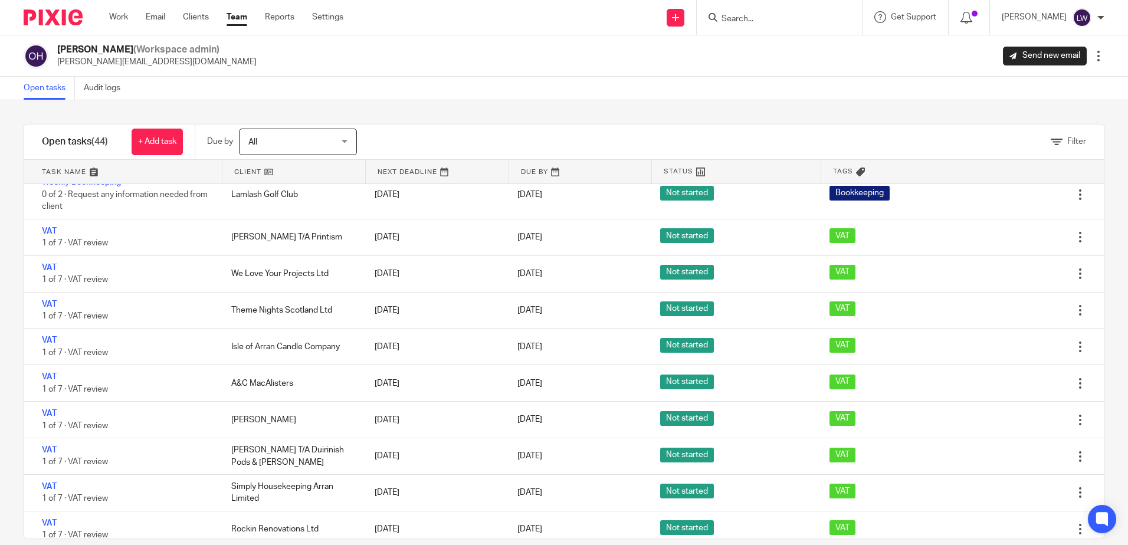
scroll to position [1530, 0]
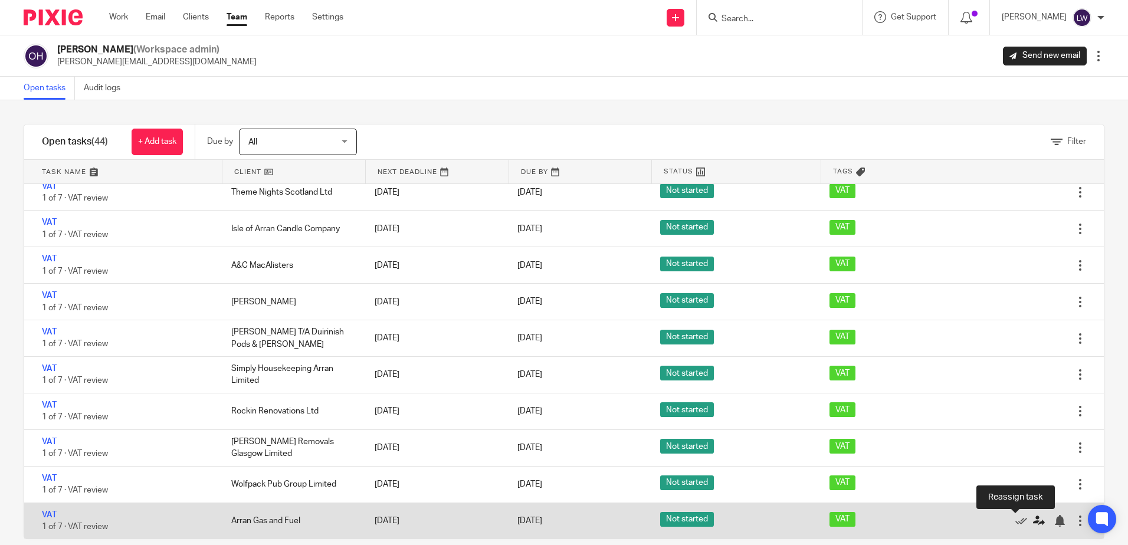
click at [1033, 520] on icon at bounding box center [1039, 521] width 12 height 12
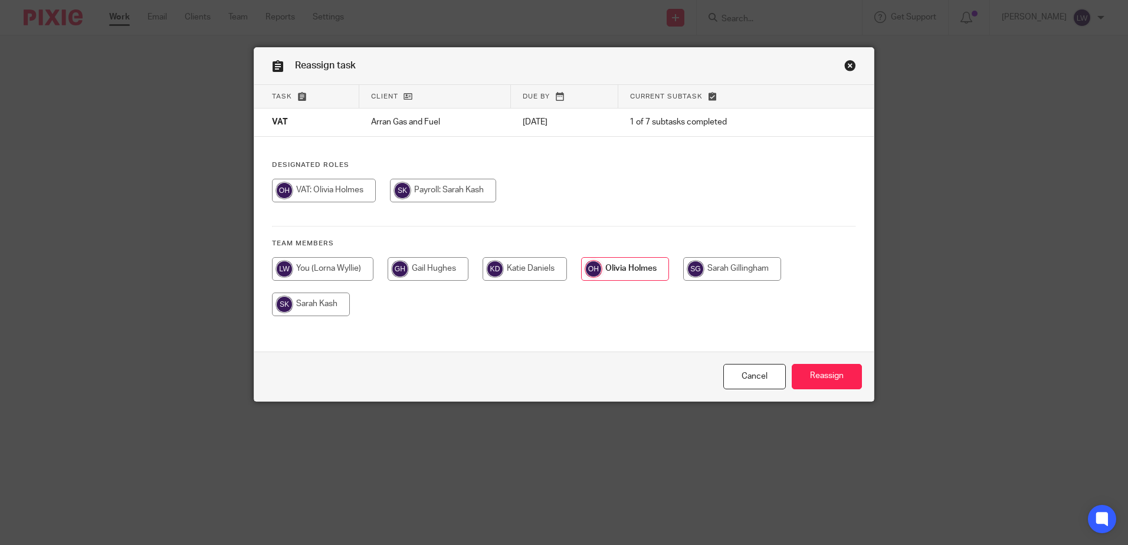
click at [731, 270] on input "radio" at bounding box center [732, 269] width 98 height 24
radio input "true"
click at [826, 377] on input "Reassign" at bounding box center [827, 376] width 70 height 25
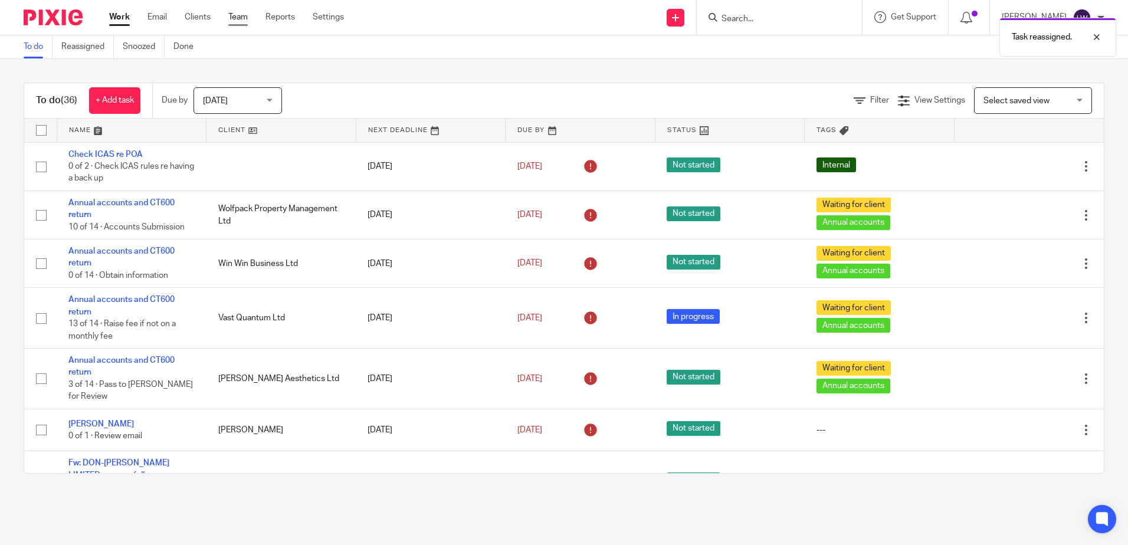
click at [242, 19] on link "Team" at bounding box center [237, 17] width 19 height 12
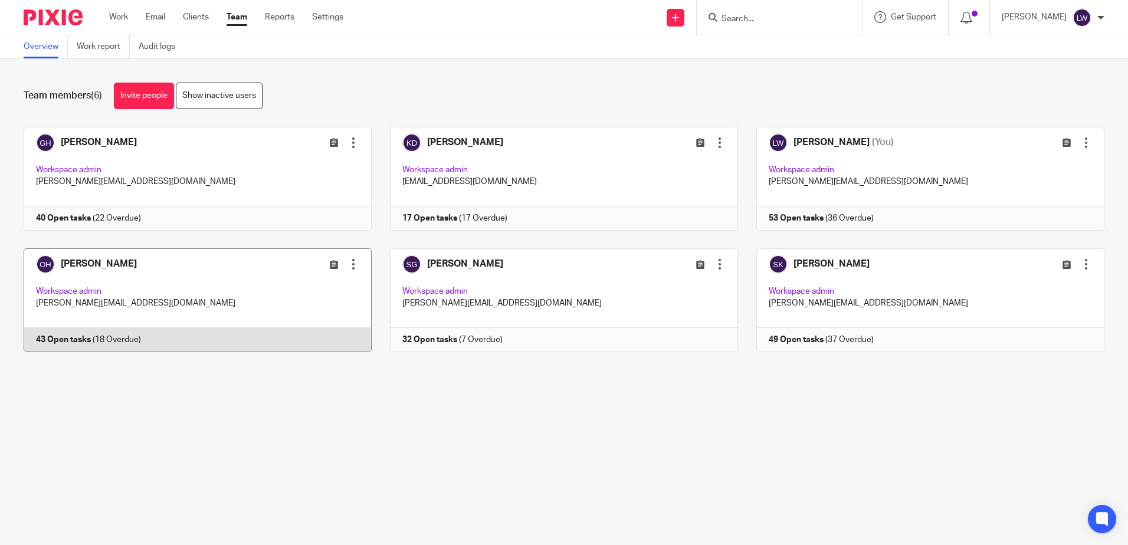
click at [141, 270] on link at bounding box center [188, 300] width 366 height 104
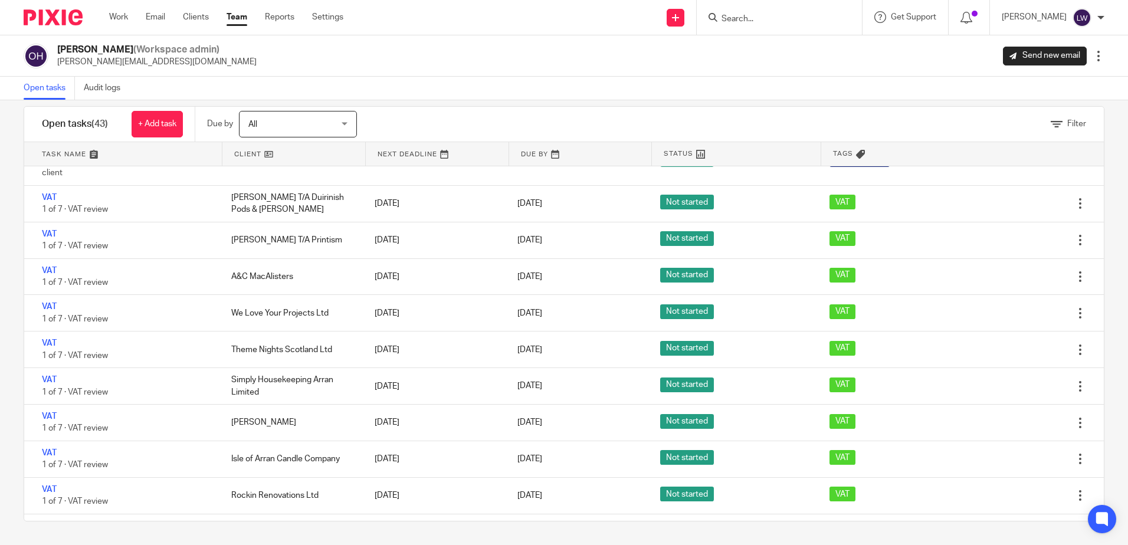
scroll to position [1376, 0]
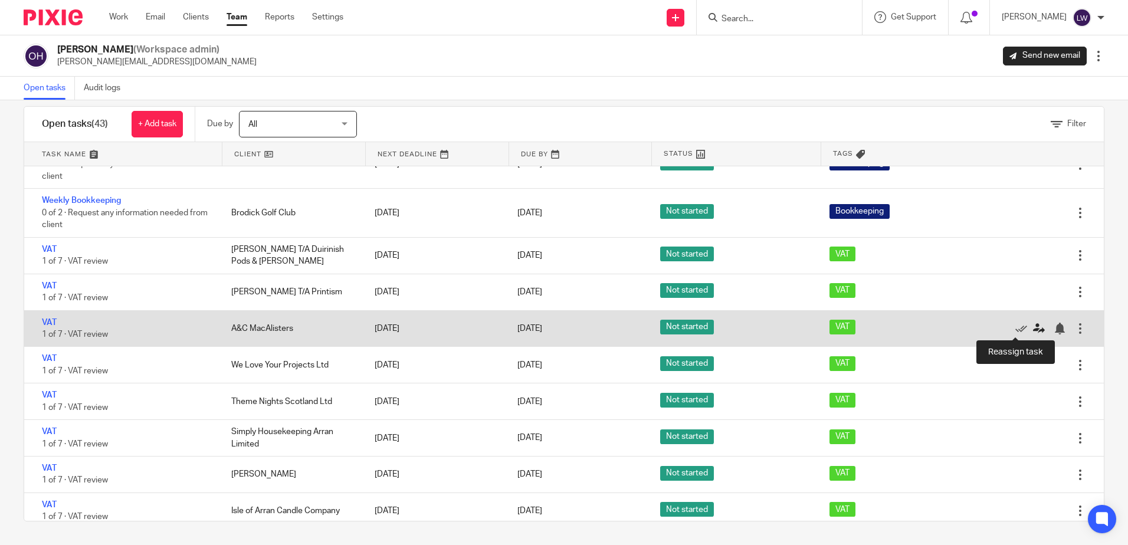
click at [1033, 327] on icon at bounding box center [1039, 329] width 12 height 12
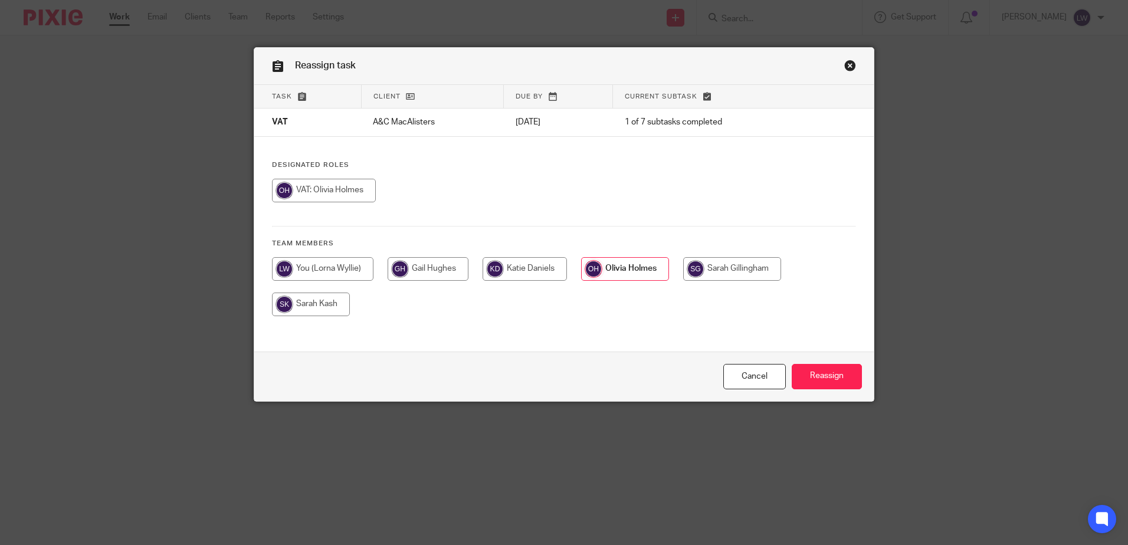
click at [742, 262] on input "radio" at bounding box center [732, 269] width 98 height 24
radio input "true"
click at [848, 373] on input "Reassign" at bounding box center [827, 376] width 70 height 25
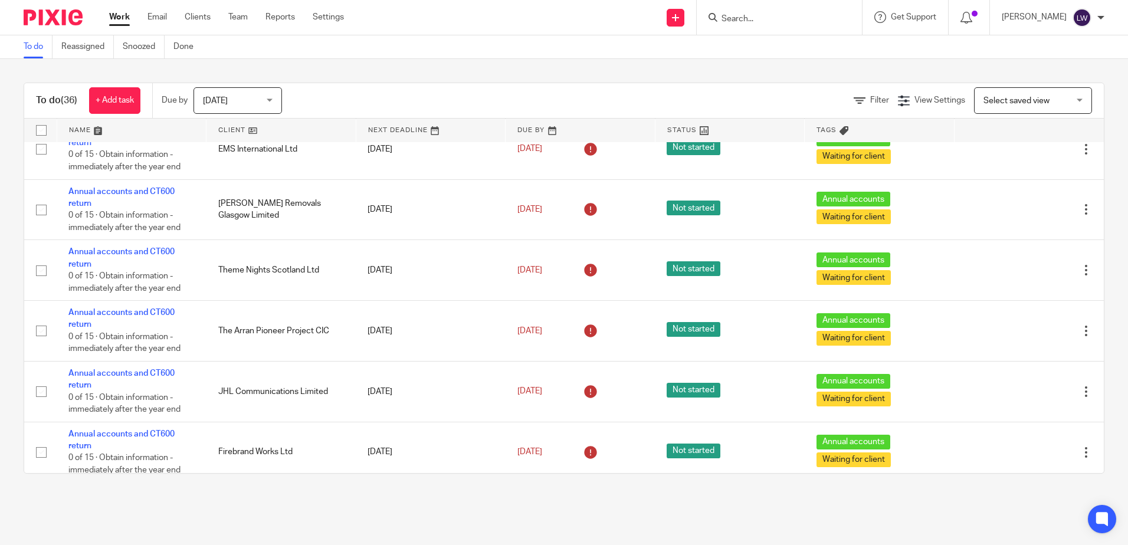
scroll to position [1656, 0]
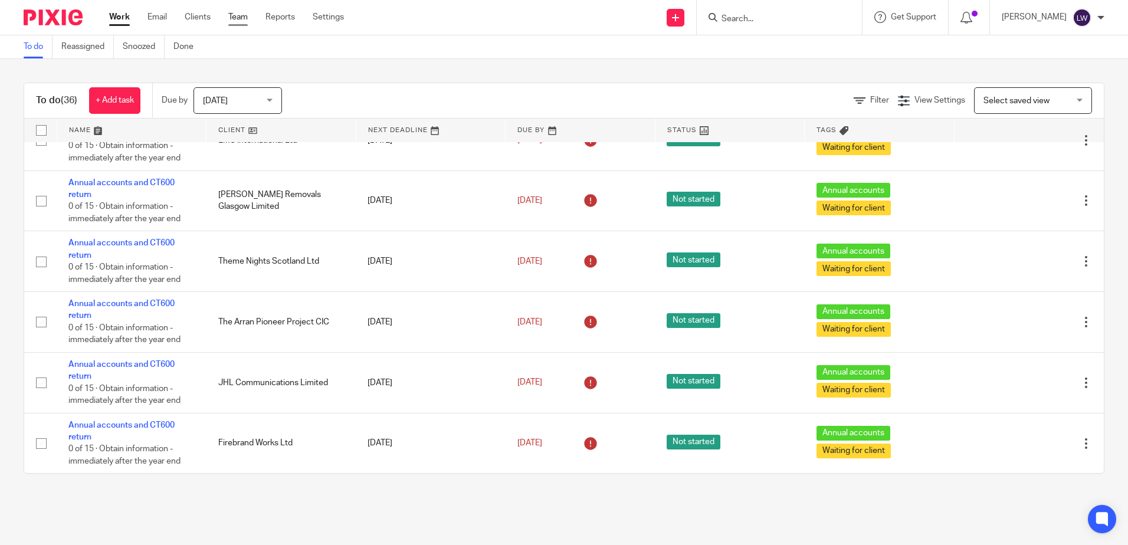
click at [245, 12] on link "Team" at bounding box center [237, 17] width 19 height 12
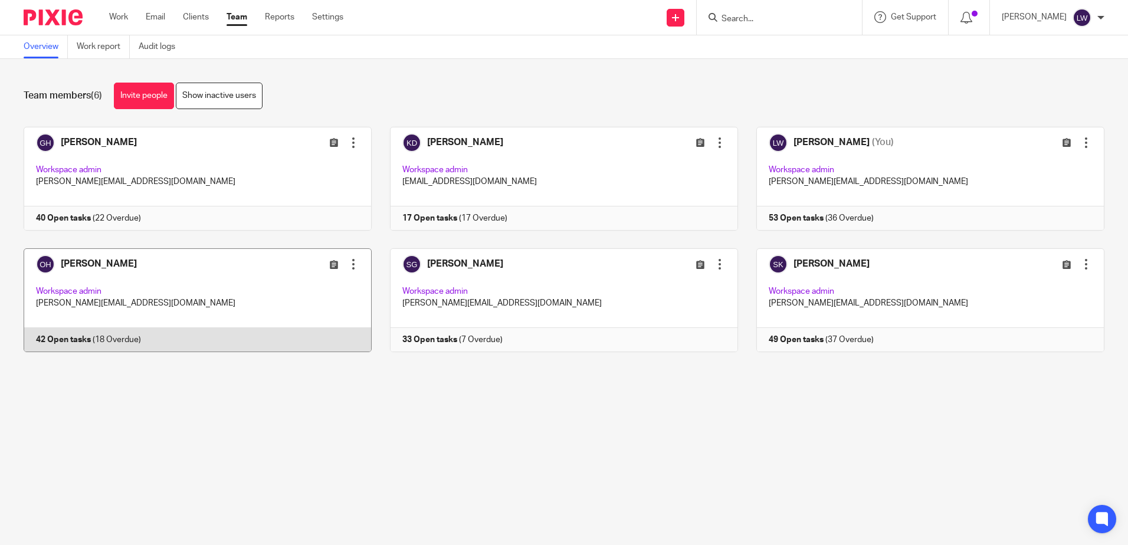
click at [96, 261] on link at bounding box center [188, 300] width 366 height 104
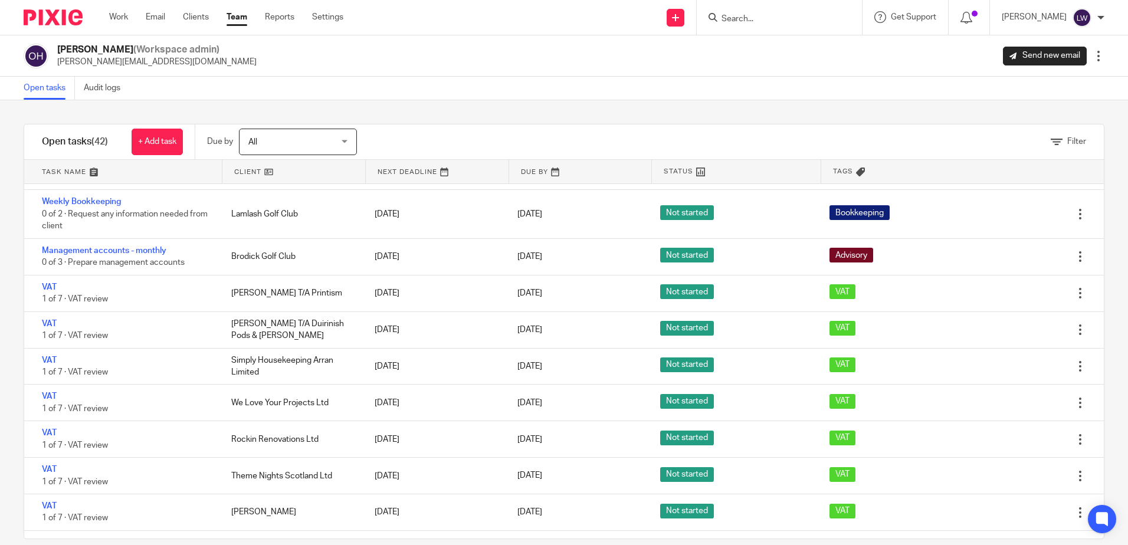
scroll to position [1458, 0]
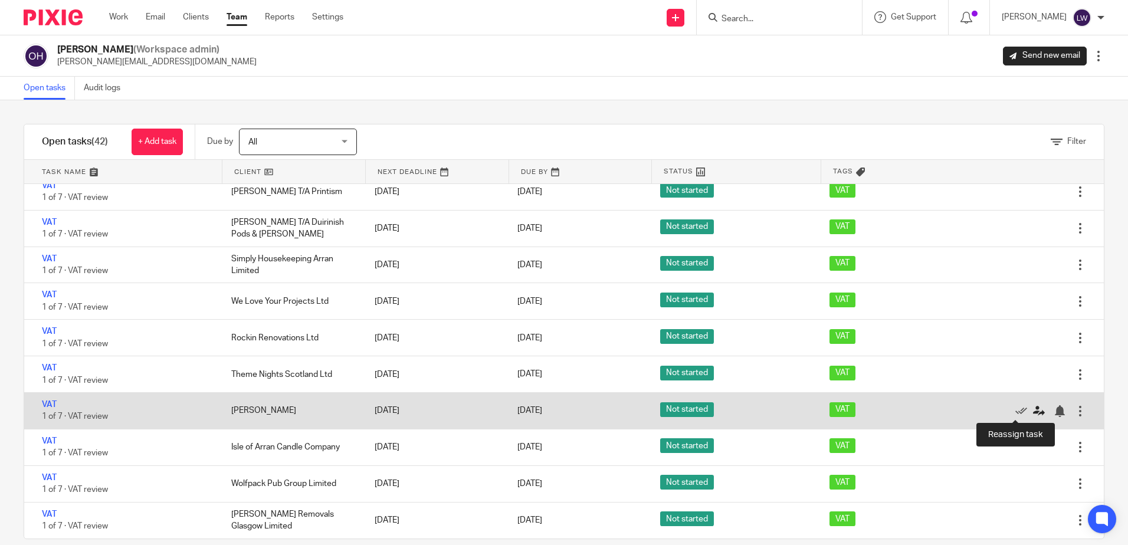
click at [1033, 409] on icon at bounding box center [1039, 411] width 12 height 12
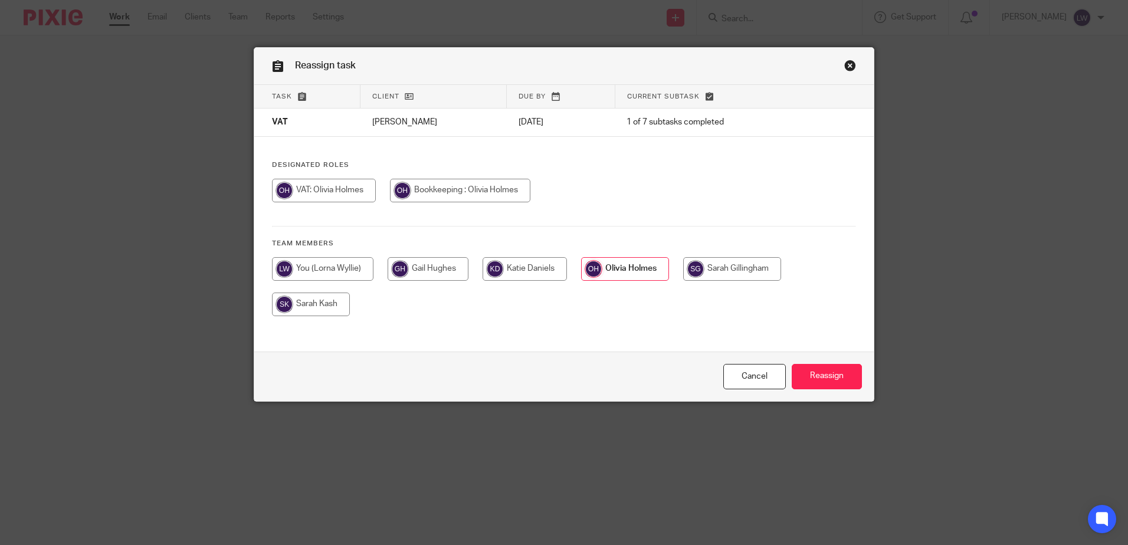
click at [717, 265] on input "radio" at bounding box center [732, 269] width 98 height 24
radio input "true"
click at [821, 376] on input "Reassign" at bounding box center [827, 376] width 70 height 25
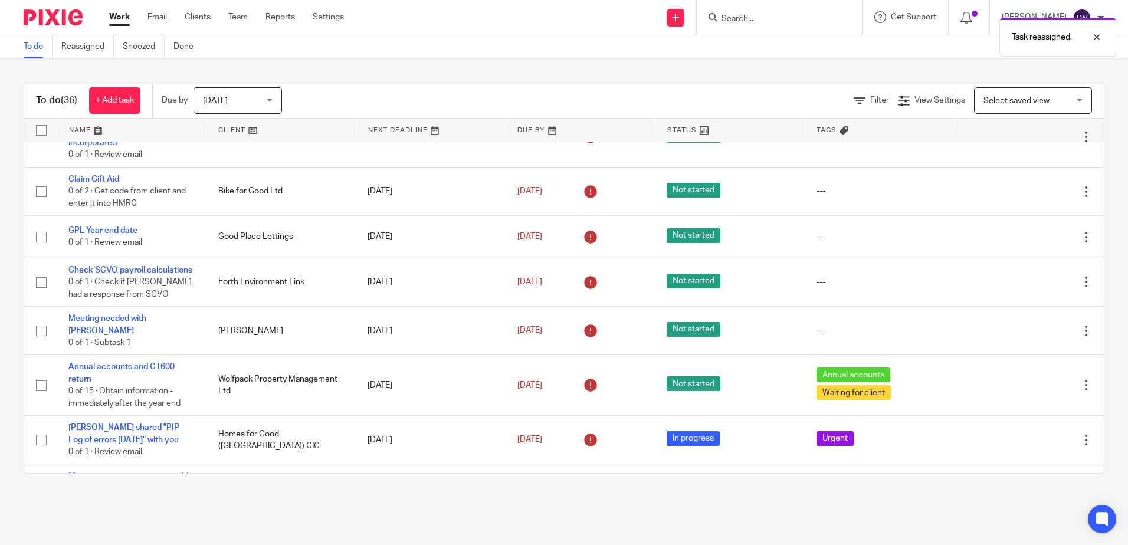
scroll to position [354, 0]
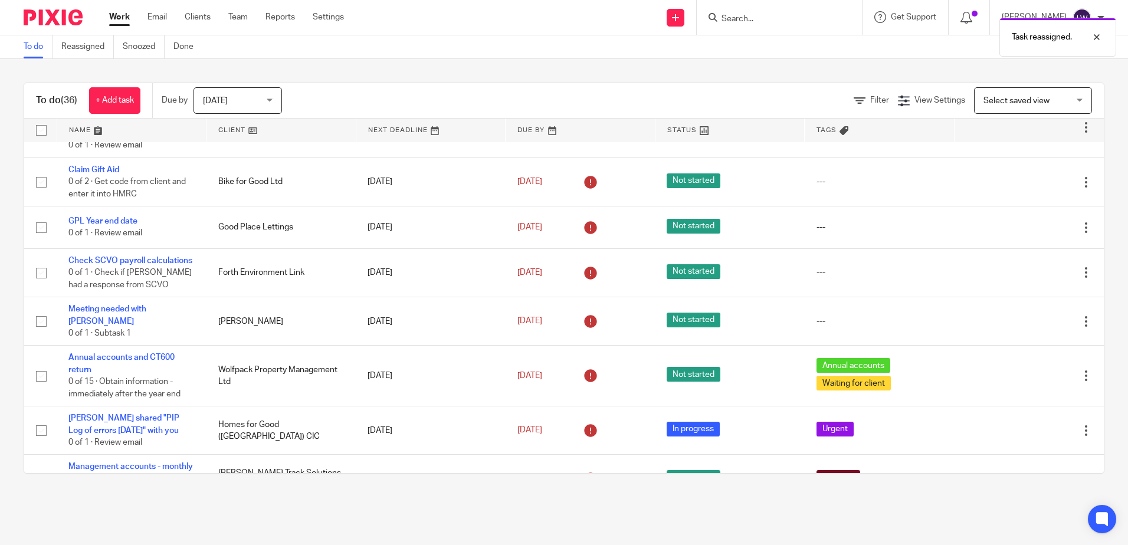
click at [763, 34] on div "Task reassigned." at bounding box center [840, 34] width 552 height 45
click at [767, 23] on div "Task reassigned." at bounding box center [840, 34] width 552 height 45
click at [772, 16] on div "Task reassigned." at bounding box center [840, 34] width 552 height 45
drag, startPoint x: 767, startPoint y: 21, endPoint x: 757, endPoint y: 15, distance: 11.1
click at [761, 21] on div "Task reassigned." at bounding box center [840, 34] width 552 height 45
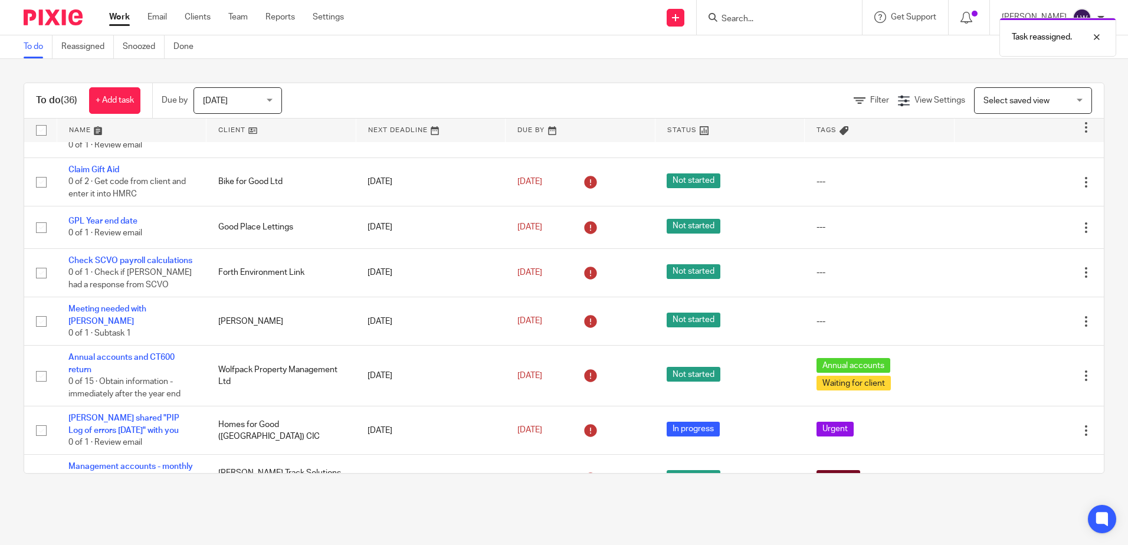
click at [743, 15] on div "Task reassigned." at bounding box center [840, 34] width 552 height 45
click at [767, 18] on input "Search" at bounding box center [773, 19] width 106 height 11
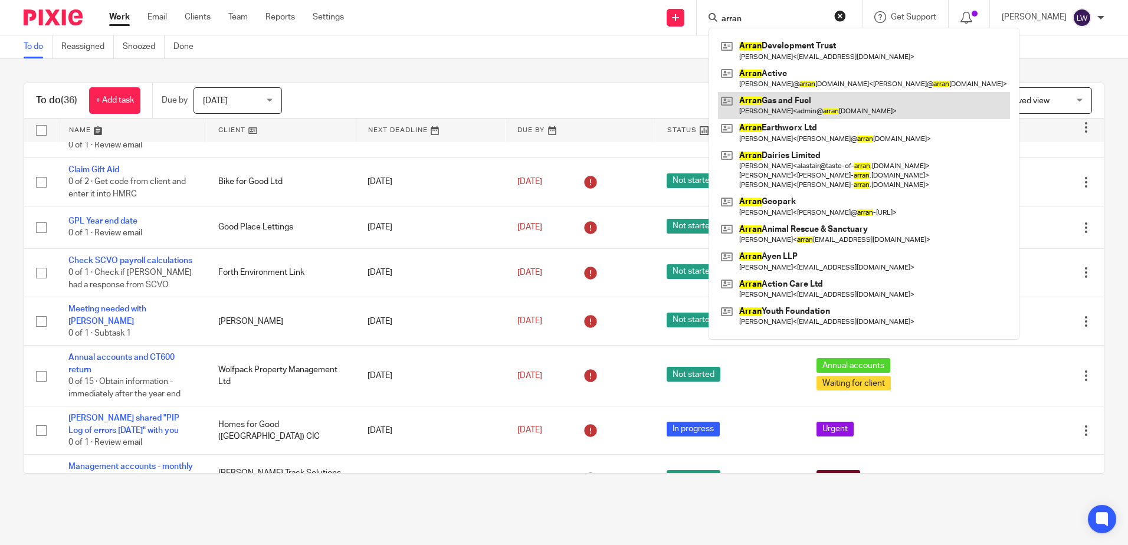
type input "arran"
click at [818, 110] on link at bounding box center [864, 105] width 292 height 27
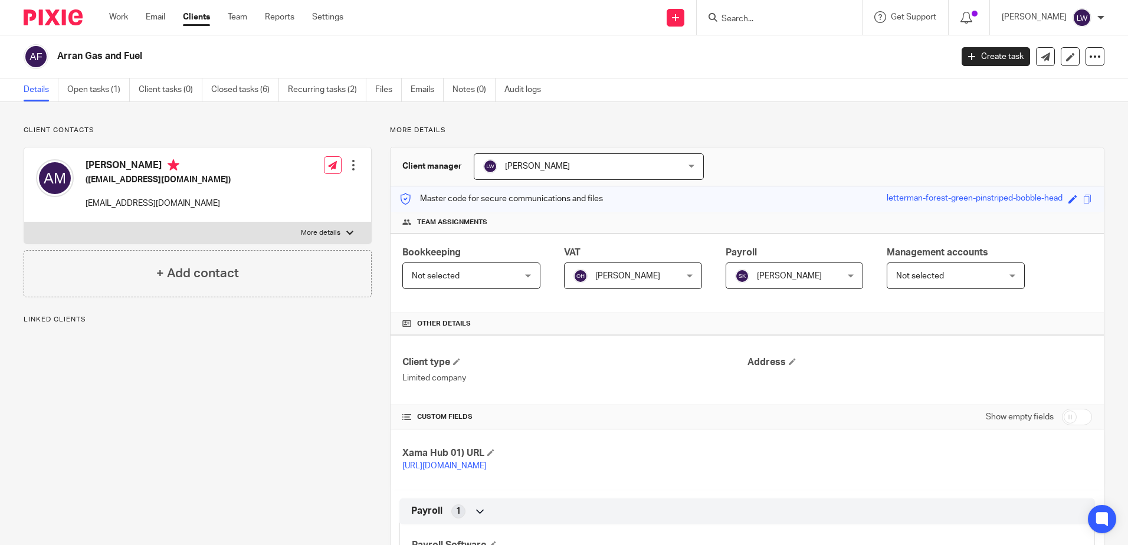
click at [626, 282] on span "Olivia Holmes" at bounding box center [624, 275] width 102 height 25
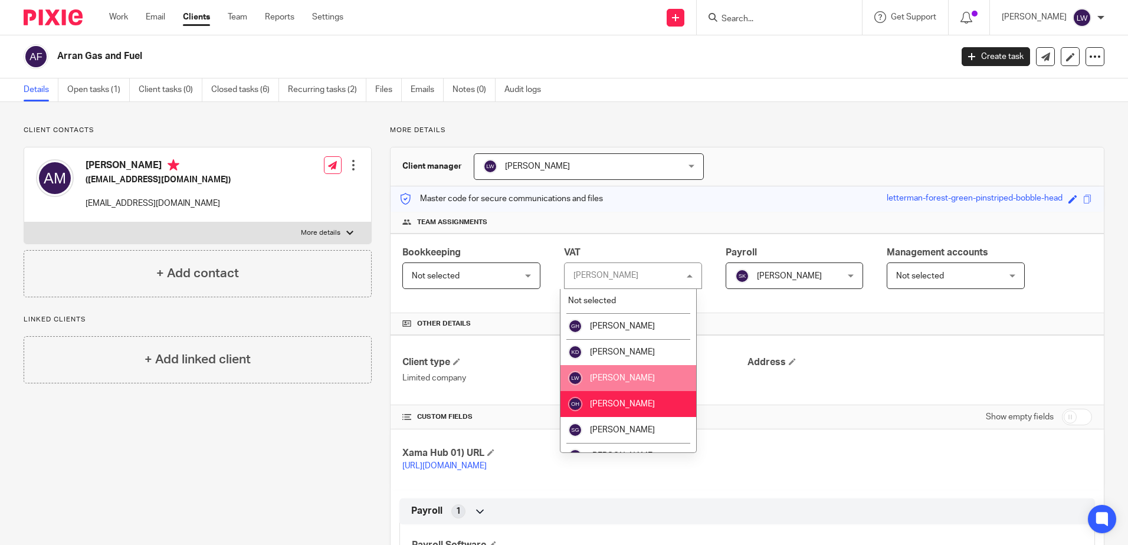
scroll to position [17, 0]
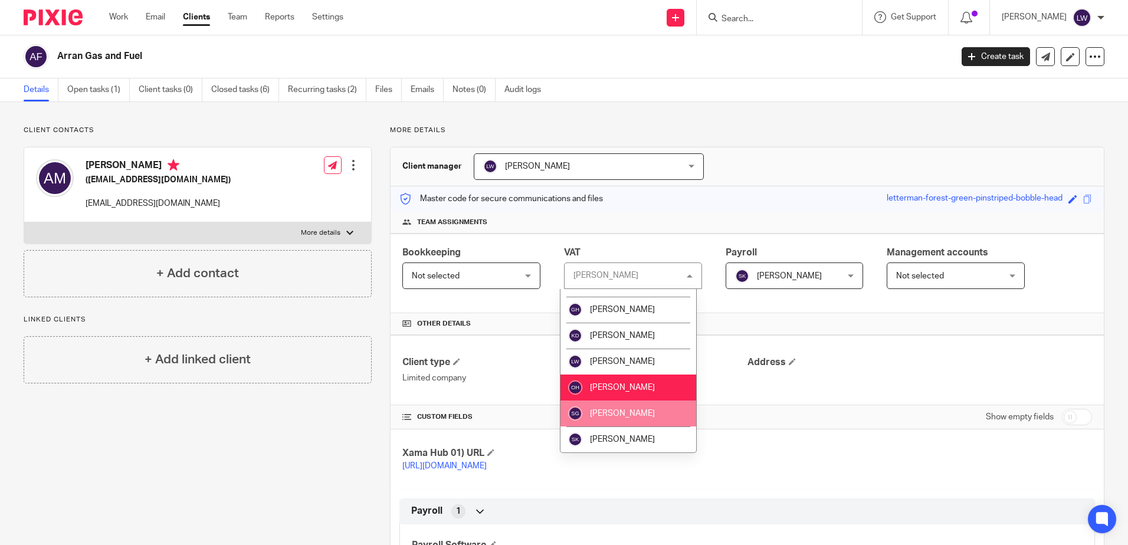
click at [622, 415] on span "Sarah Gillingham" at bounding box center [622, 413] width 65 height 8
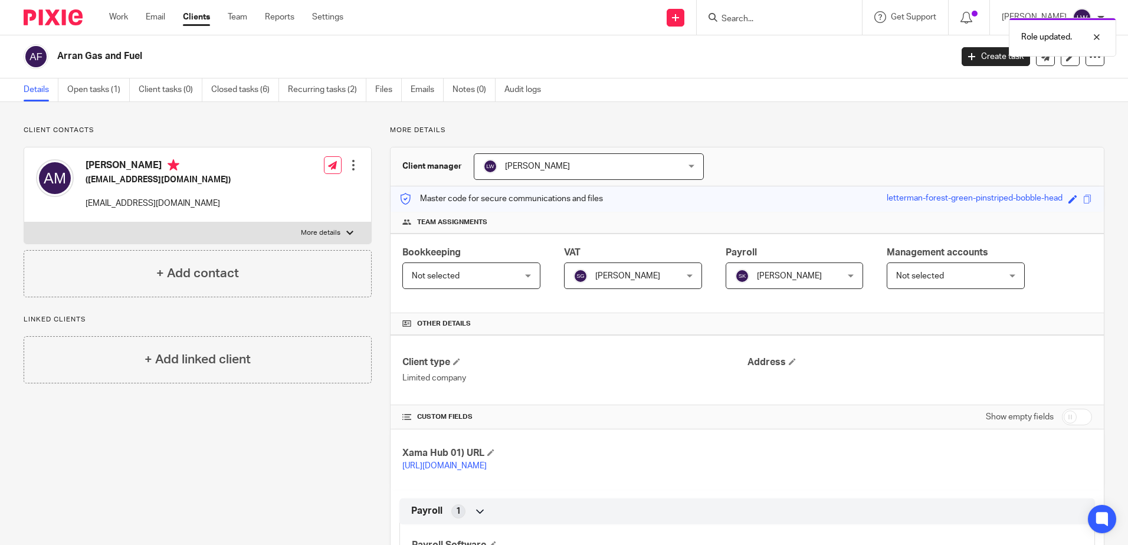
click at [785, 17] on div "Role updated." at bounding box center [840, 34] width 552 height 45
click at [781, 20] on div "Role updated." at bounding box center [840, 34] width 552 height 45
click at [753, 18] on div "Role updated." at bounding box center [840, 34] width 552 height 45
click at [760, 16] on div "Role updated." at bounding box center [840, 34] width 552 height 45
click at [753, 18] on input "Search" at bounding box center [773, 19] width 106 height 11
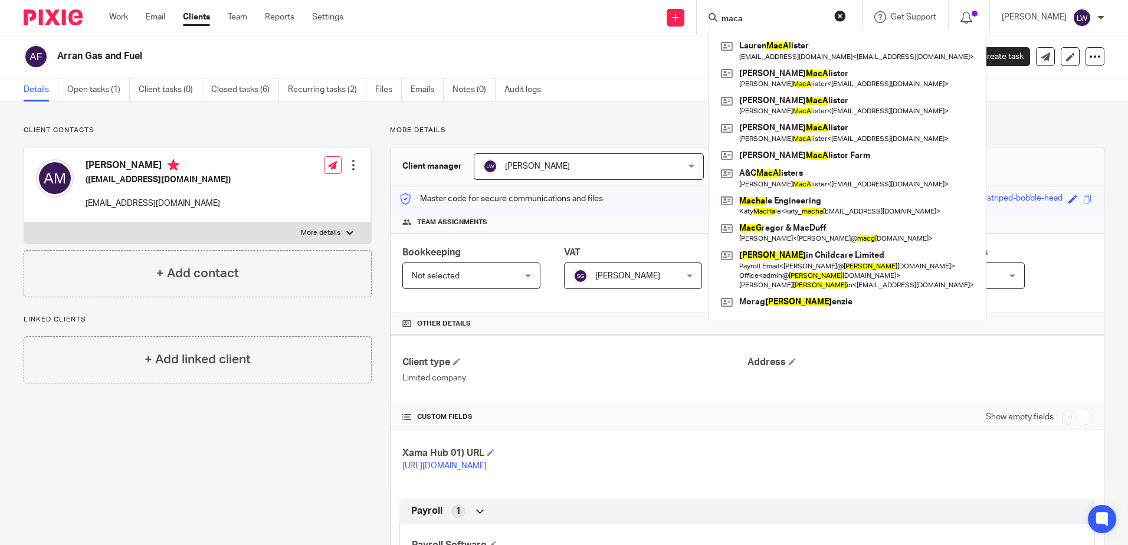
click at [779, 17] on input "maca" at bounding box center [773, 19] width 106 height 11
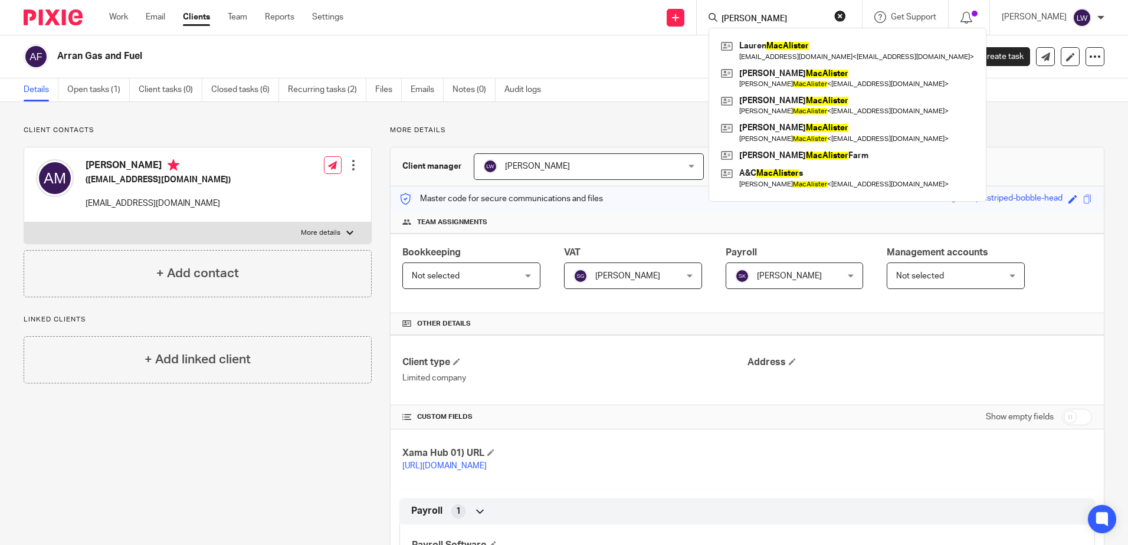
type input "[PERSON_NAME]"
click at [825, 179] on link at bounding box center [847, 178] width 259 height 27
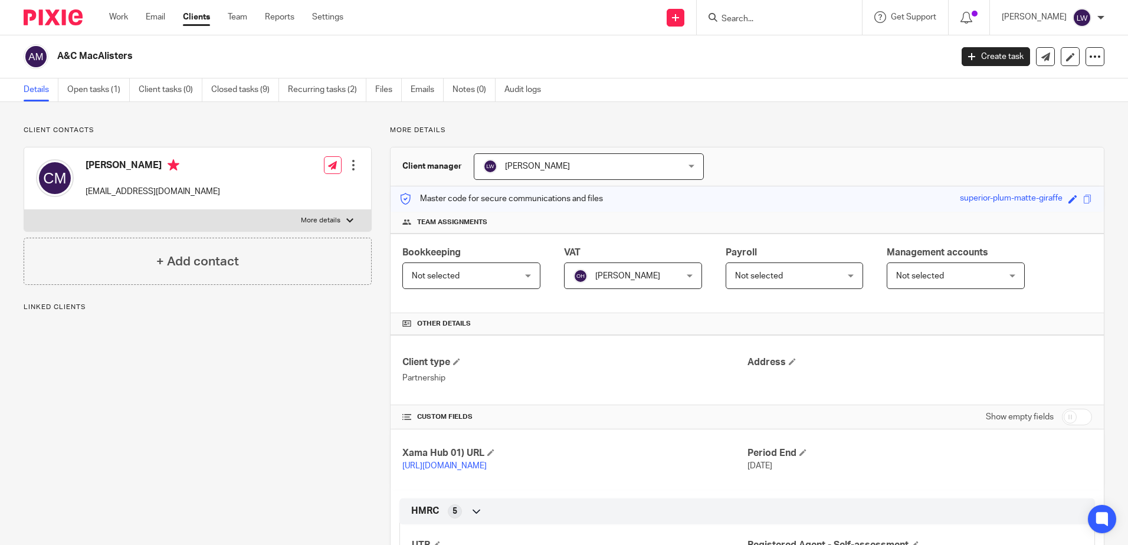
click at [613, 274] on span "[PERSON_NAME]" at bounding box center [627, 276] width 65 height 8
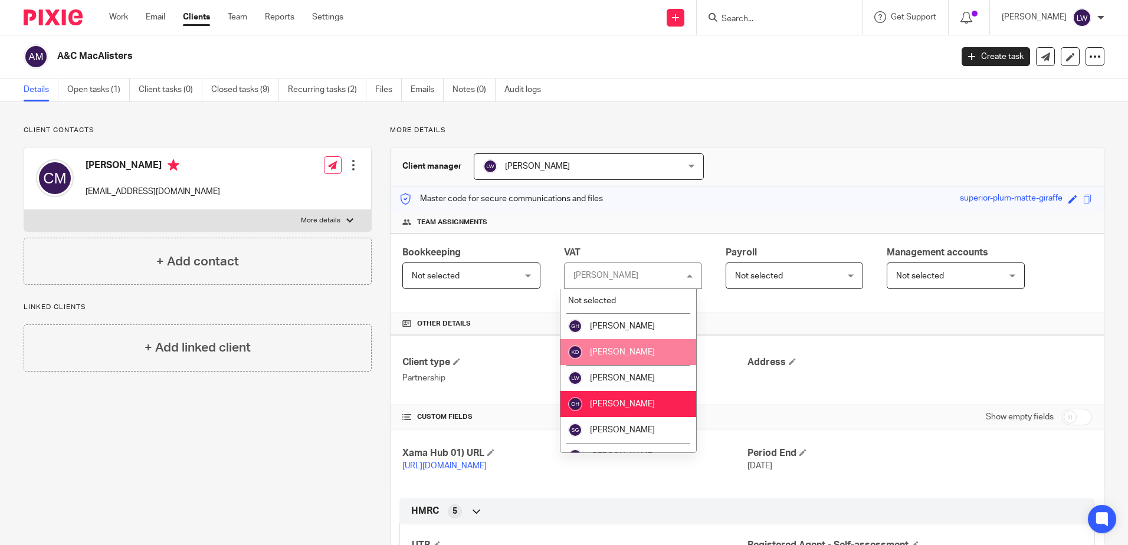
scroll to position [17, 0]
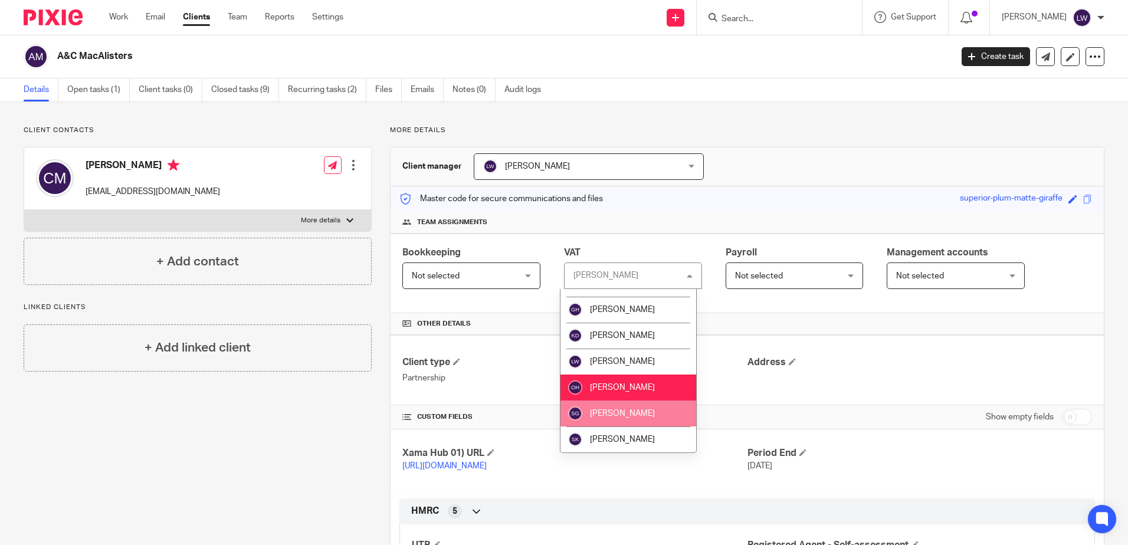
click at [621, 419] on li "Sarah Gillingham" at bounding box center [628, 414] width 136 height 26
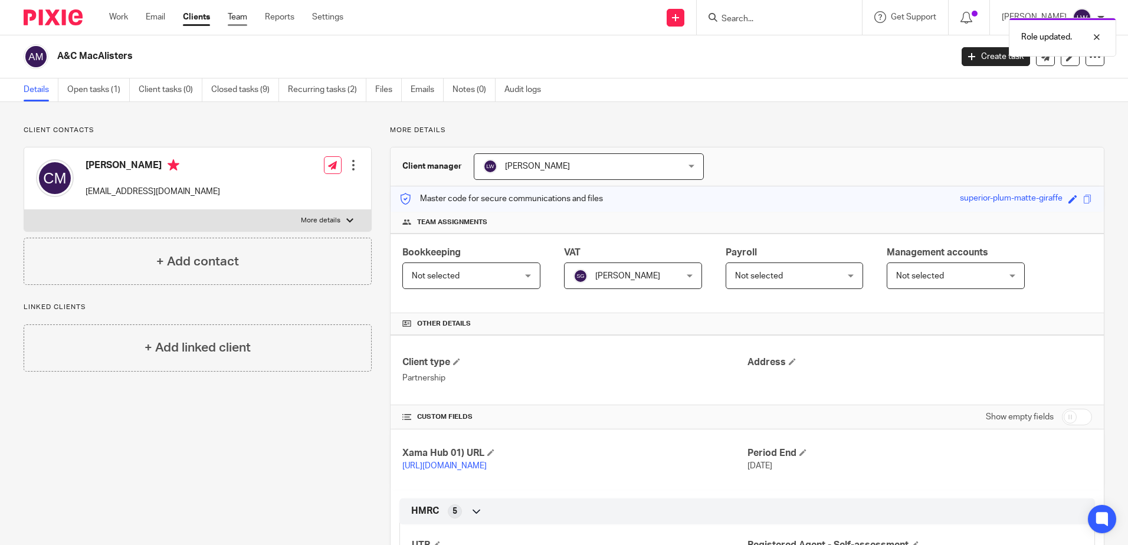
click at [238, 14] on link "Team" at bounding box center [237, 17] width 19 height 12
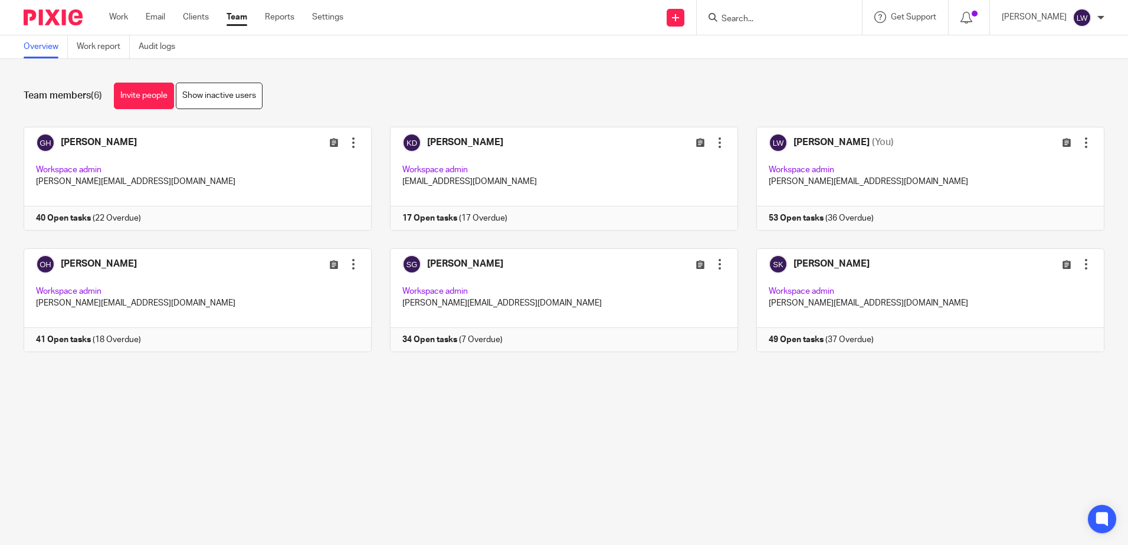
click at [789, 21] on input "Search" at bounding box center [773, 19] width 106 height 11
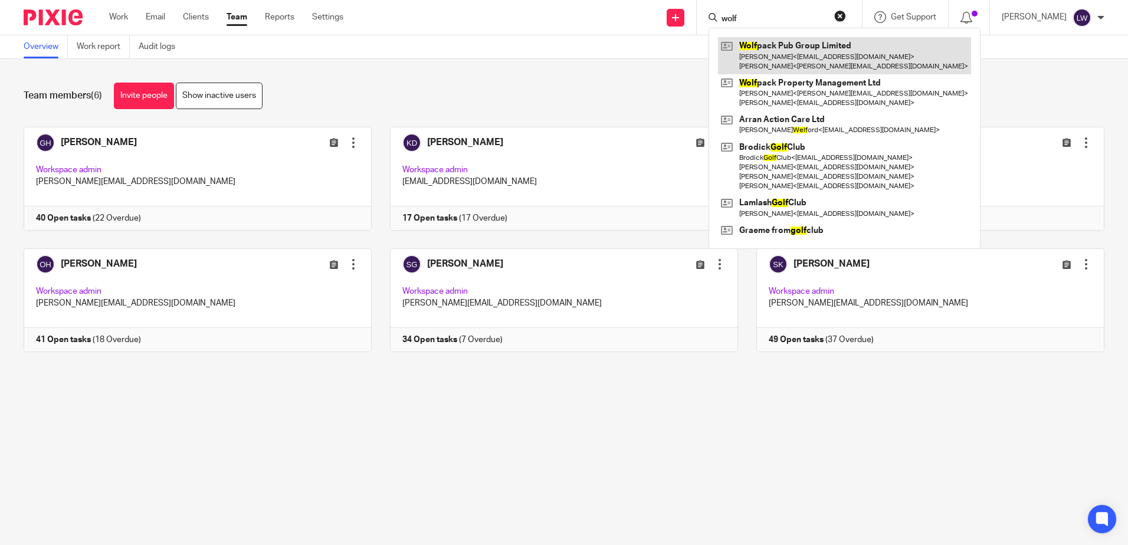
type input "wolf"
click at [815, 49] on link at bounding box center [844, 55] width 253 height 37
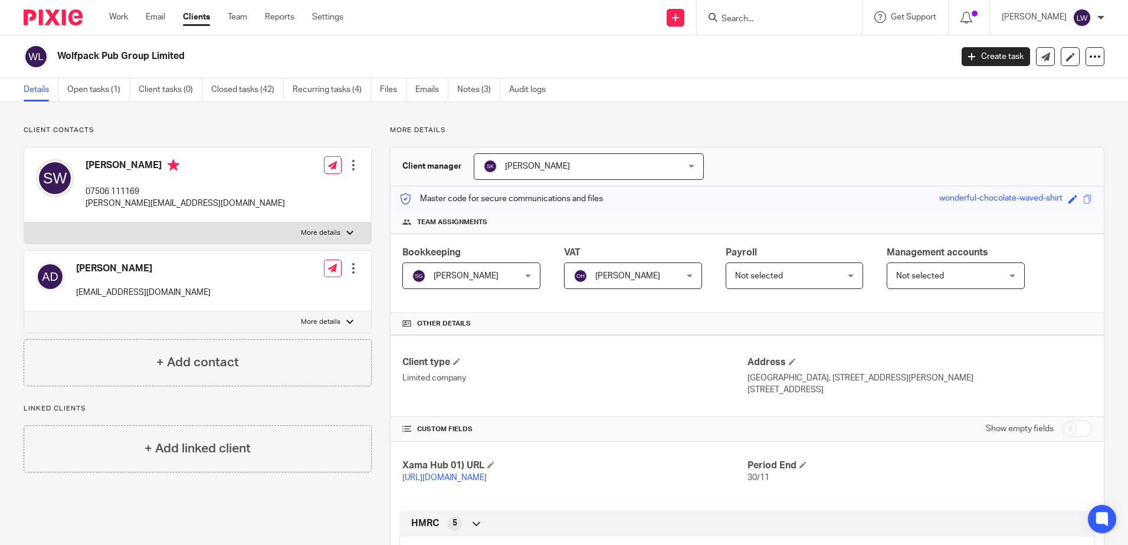
click at [803, 14] on input "Search" at bounding box center [773, 19] width 106 height 11
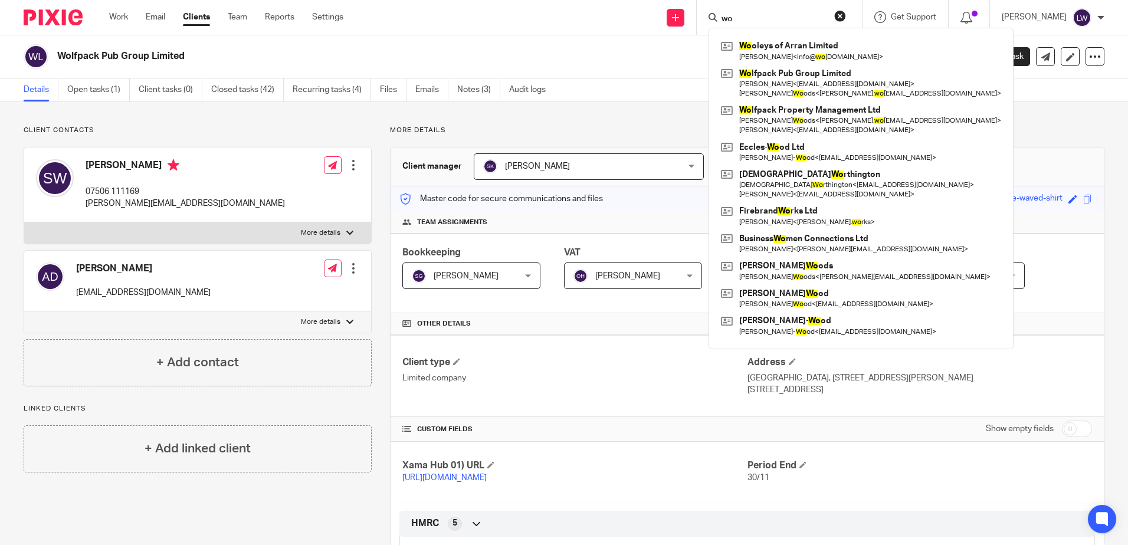
type input "w"
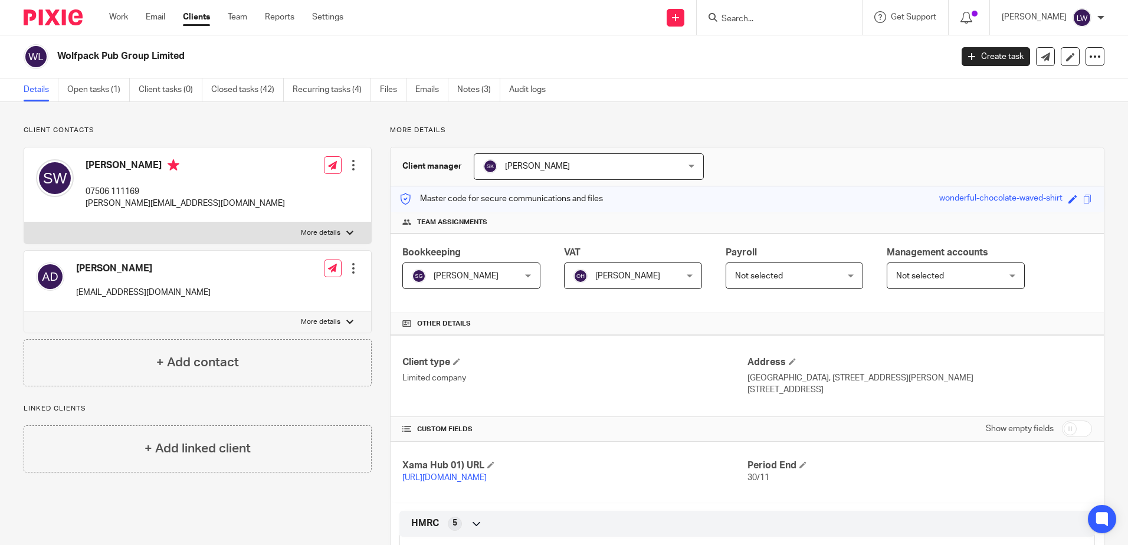
click at [611, 276] on span "[PERSON_NAME]" at bounding box center [627, 276] width 65 height 8
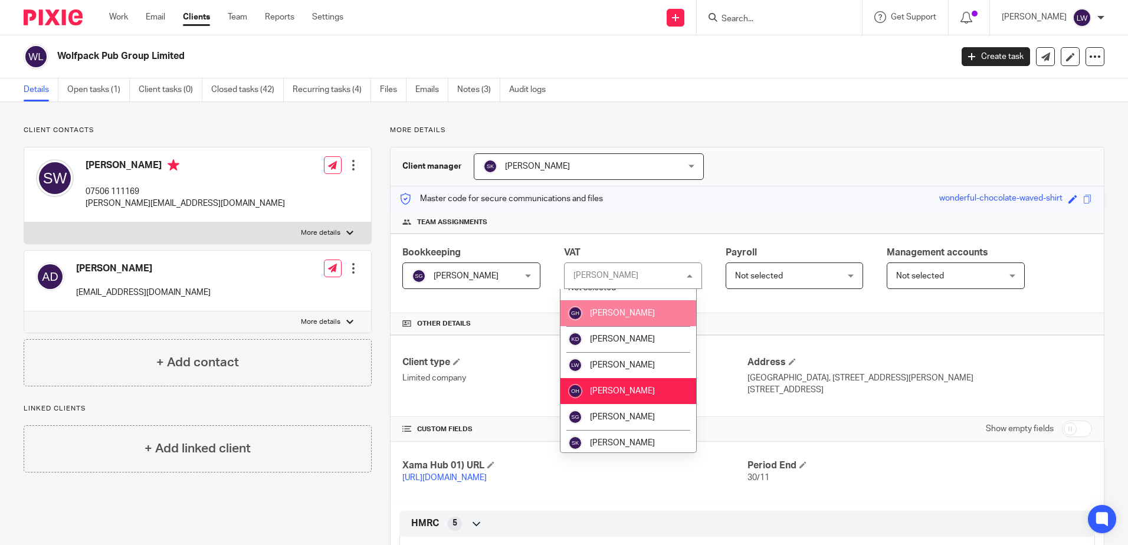
scroll to position [17, 0]
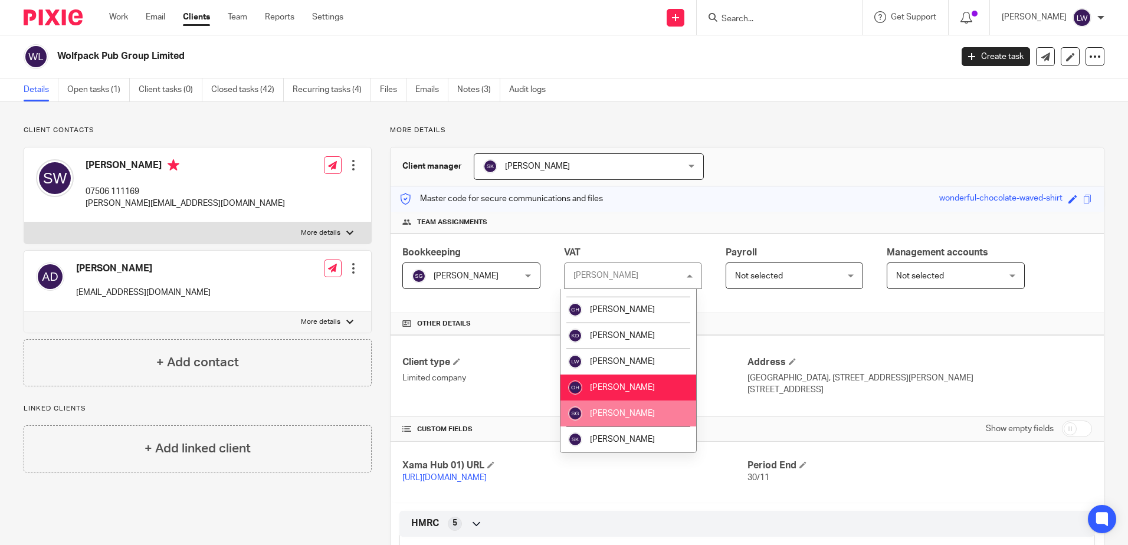
click at [628, 412] on span "[PERSON_NAME]" at bounding box center [622, 413] width 65 height 8
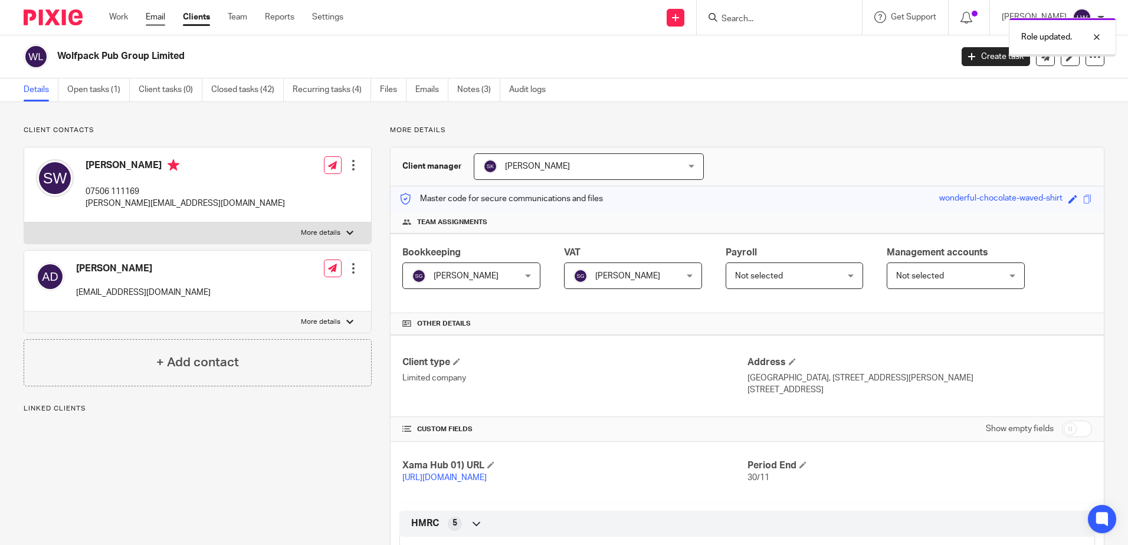
click at [158, 19] on link "Email" at bounding box center [155, 17] width 19 height 12
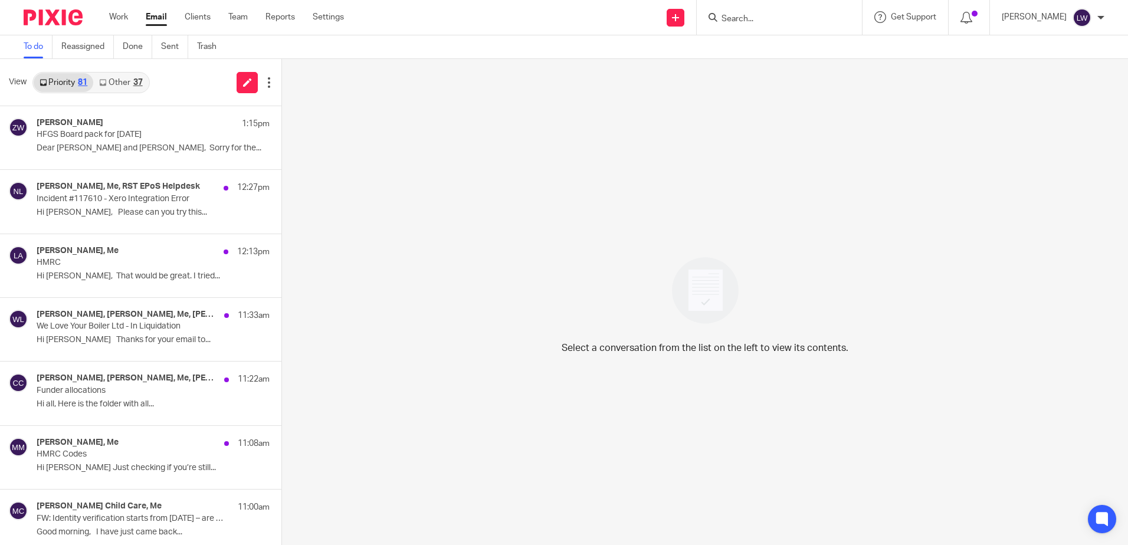
click at [134, 86] on div "37" at bounding box center [137, 82] width 9 height 8
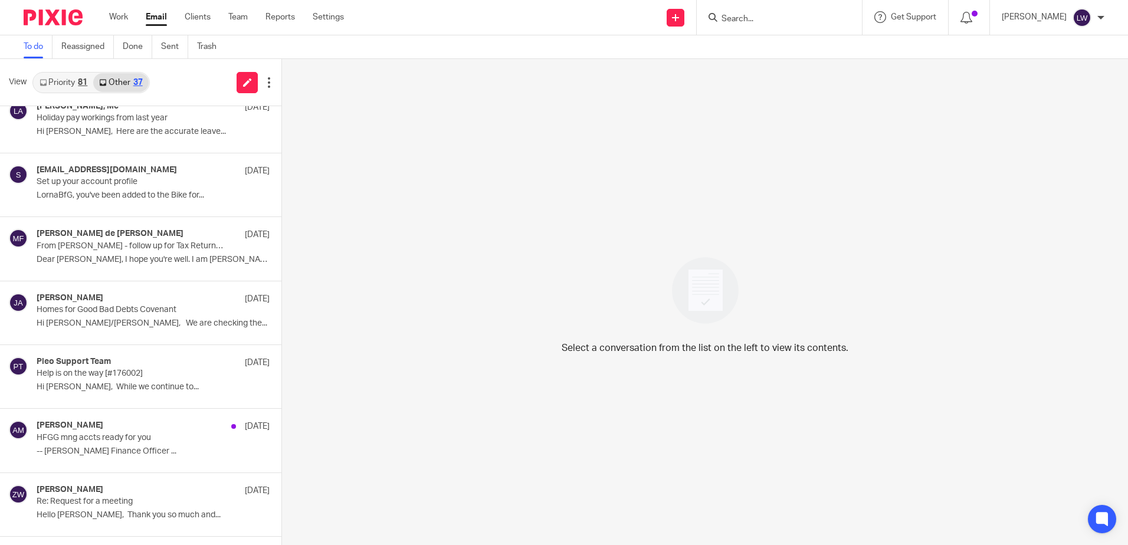
scroll to position [472, 0]
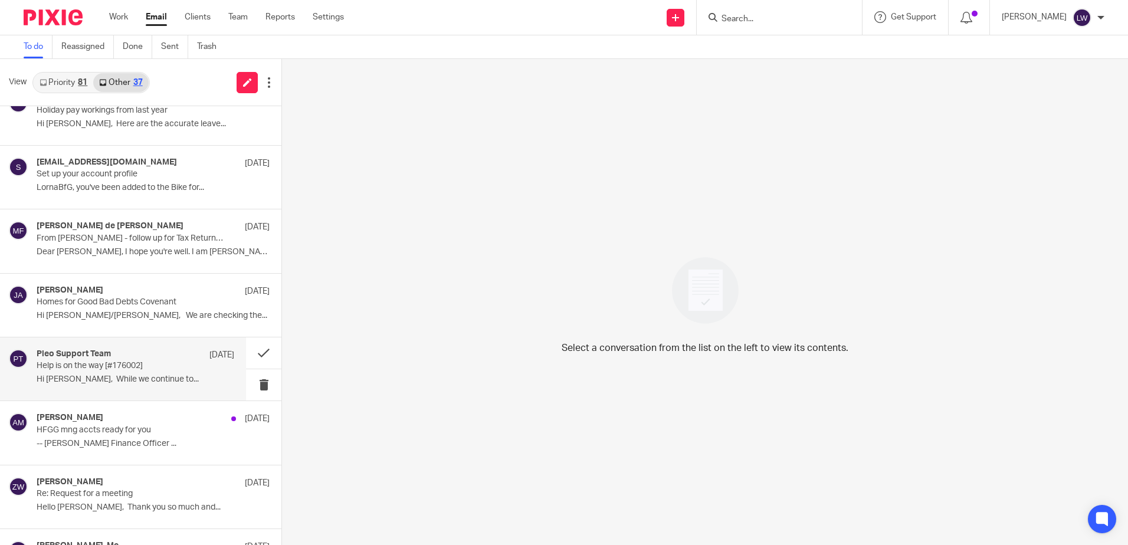
click at [169, 382] on p "Hi [PERSON_NAME], While we continue to..." at bounding box center [136, 380] width 198 height 10
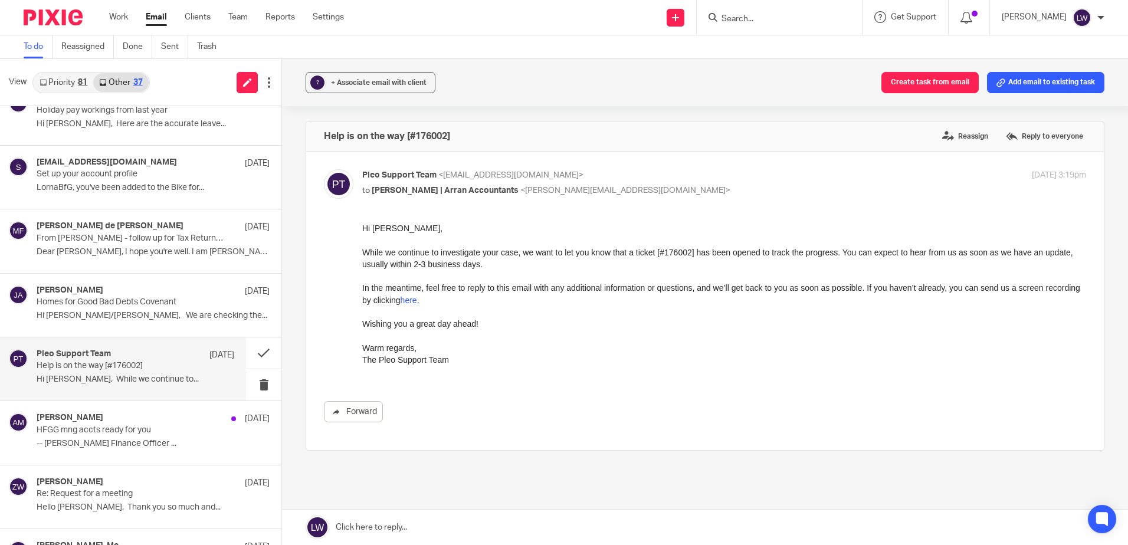
scroll to position [0, 0]
click at [251, 386] on button at bounding box center [263, 384] width 35 height 31
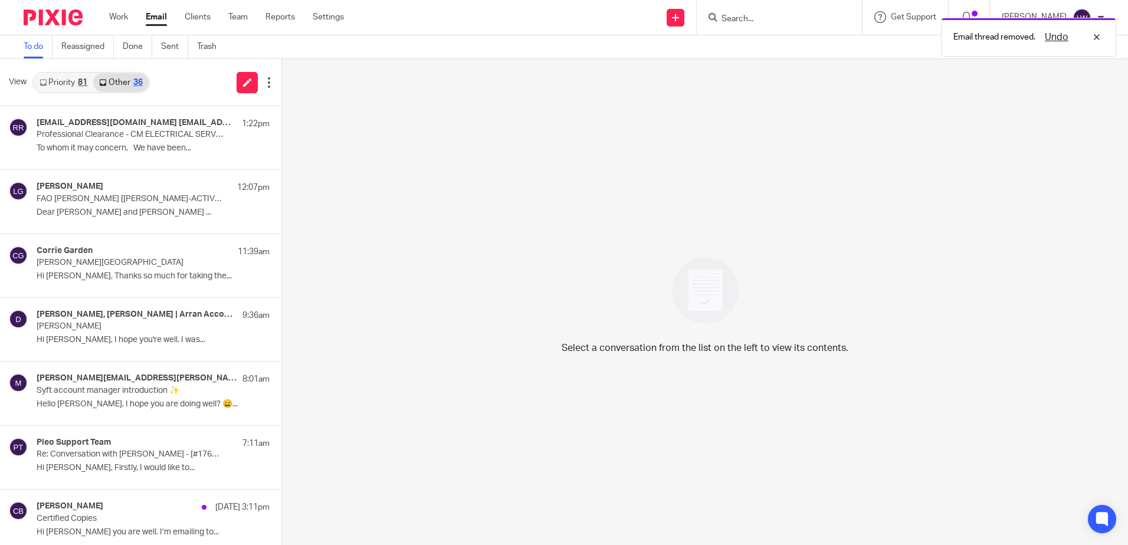
click at [71, 75] on link "Priority 81" at bounding box center [64, 82] width 60 height 19
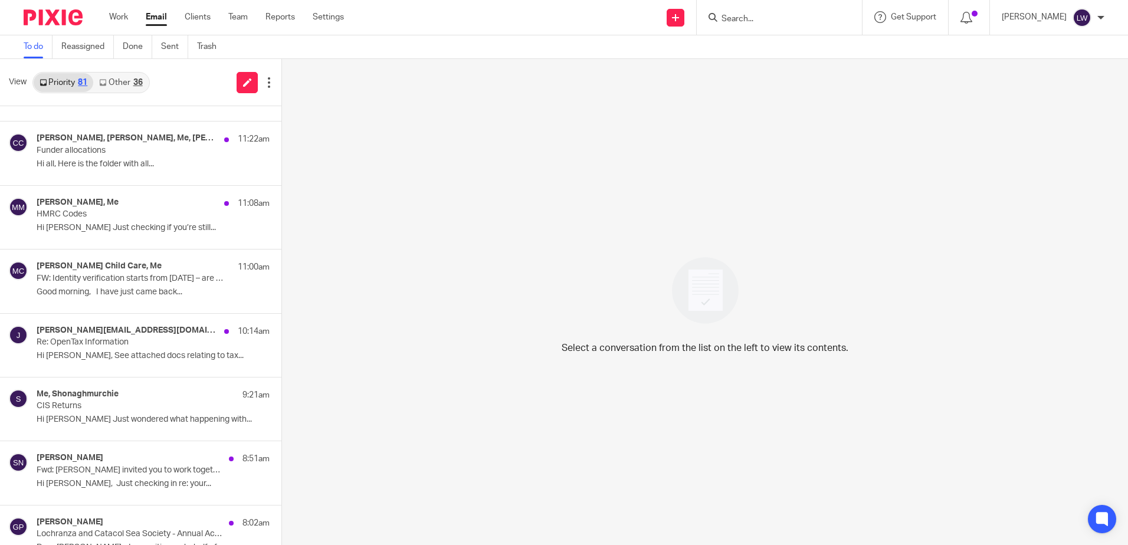
scroll to position [295, 0]
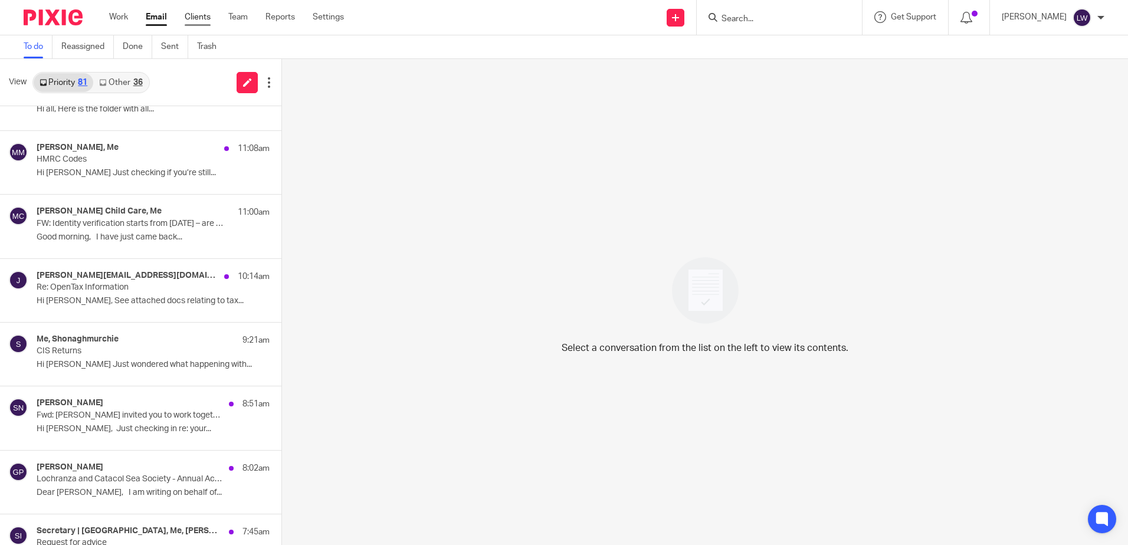
click at [199, 19] on link "Clients" at bounding box center [198, 17] width 26 height 12
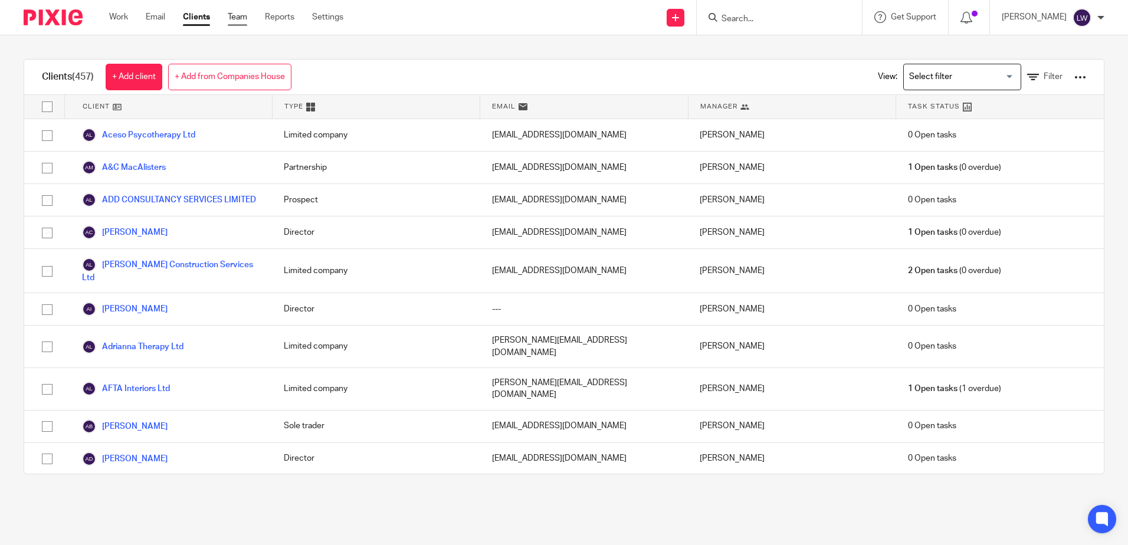
click at [235, 20] on link "Team" at bounding box center [237, 17] width 19 height 12
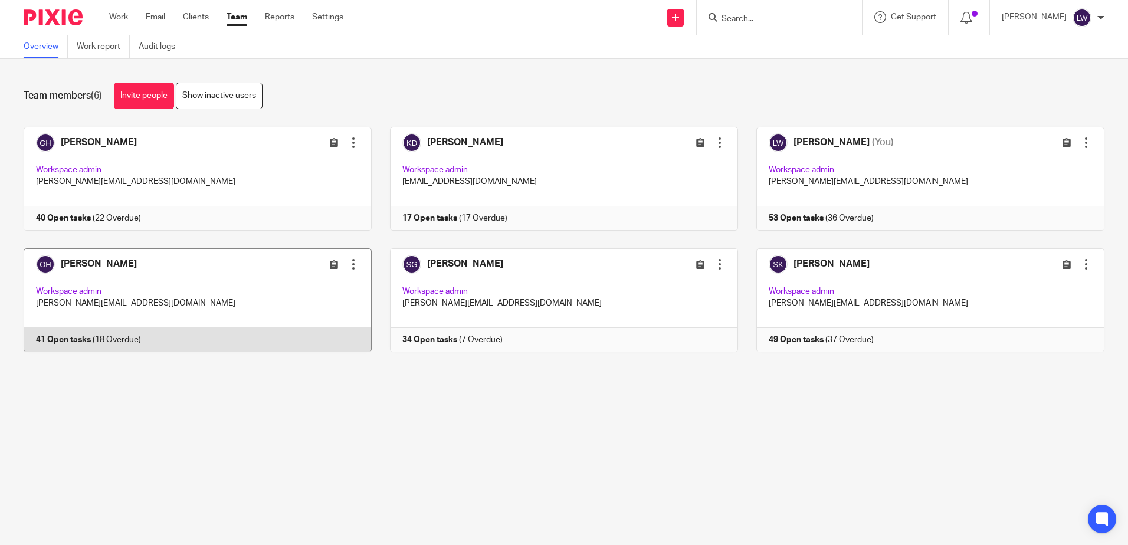
click at [84, 265] on link at bounding box center [188, 300] width 366 height 104
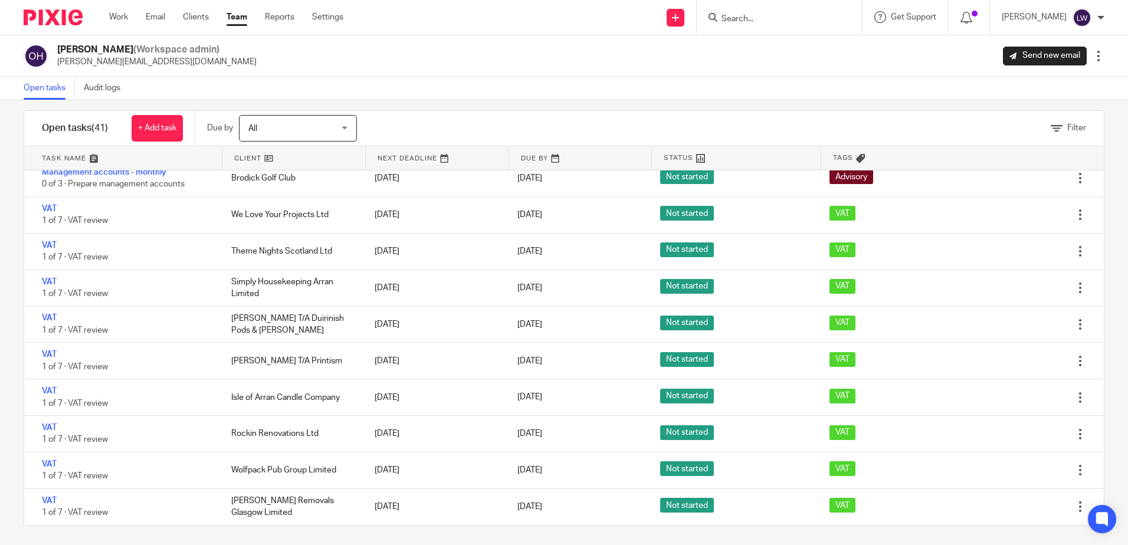
scroll to position [18, 0]
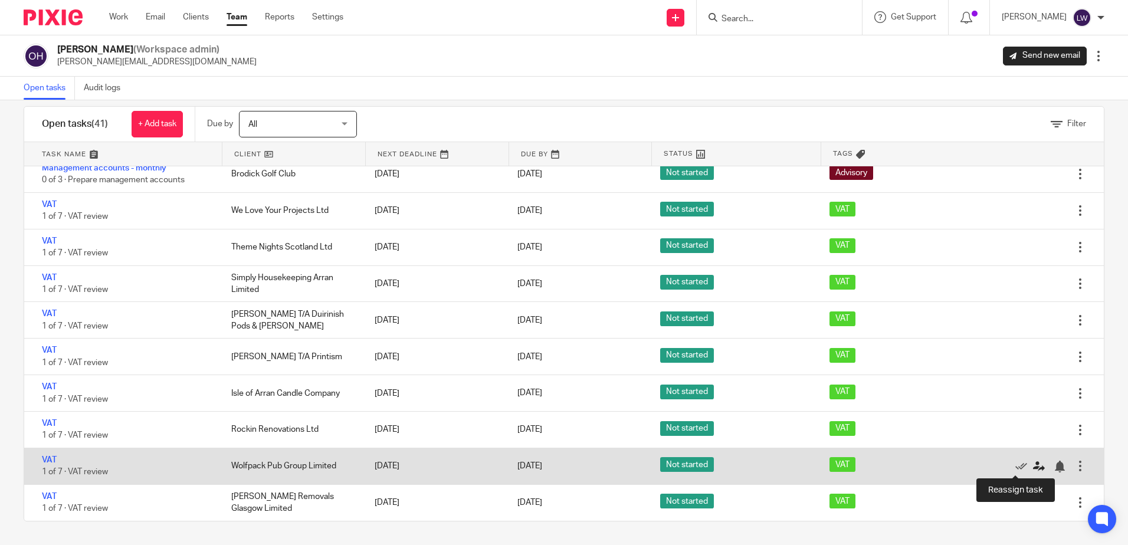
click at [1033, 467] on icon at bounding box center [1039, 467] width 12 height 12
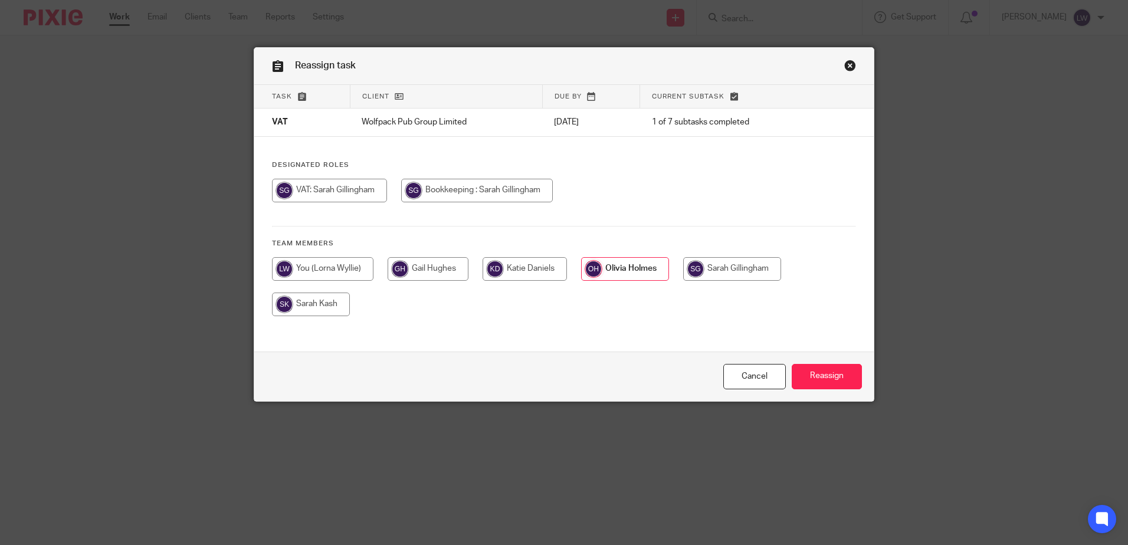
click at [723, 263] on input "radio" at bounding box center [732, 269] width 98 height 24
radio input "true"
click at [822, 379] on input "Reassign" at bounding box center [827, 376] width 70 height 25
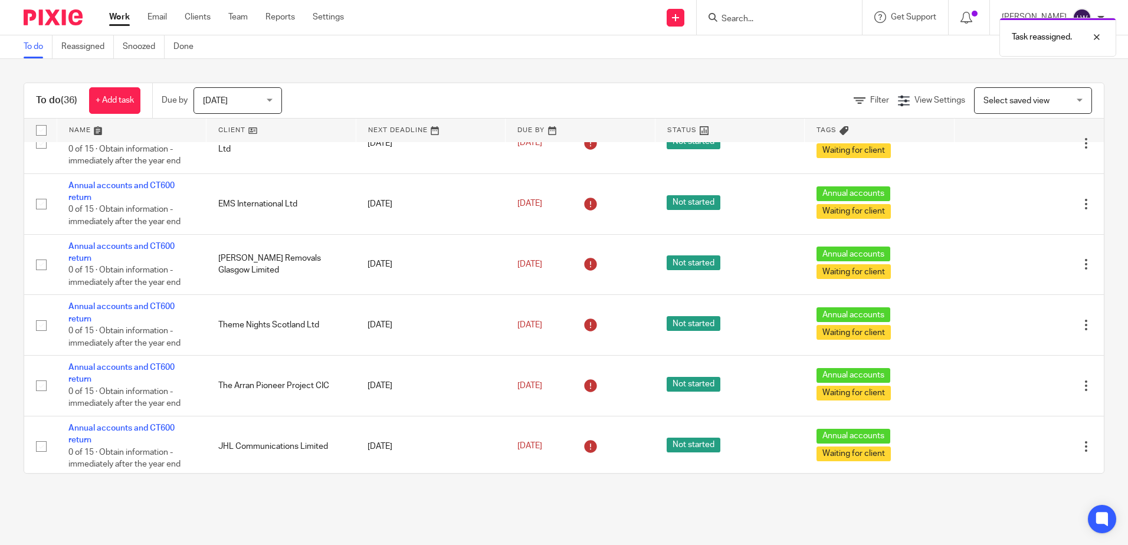
scroll to position [1656, 0]
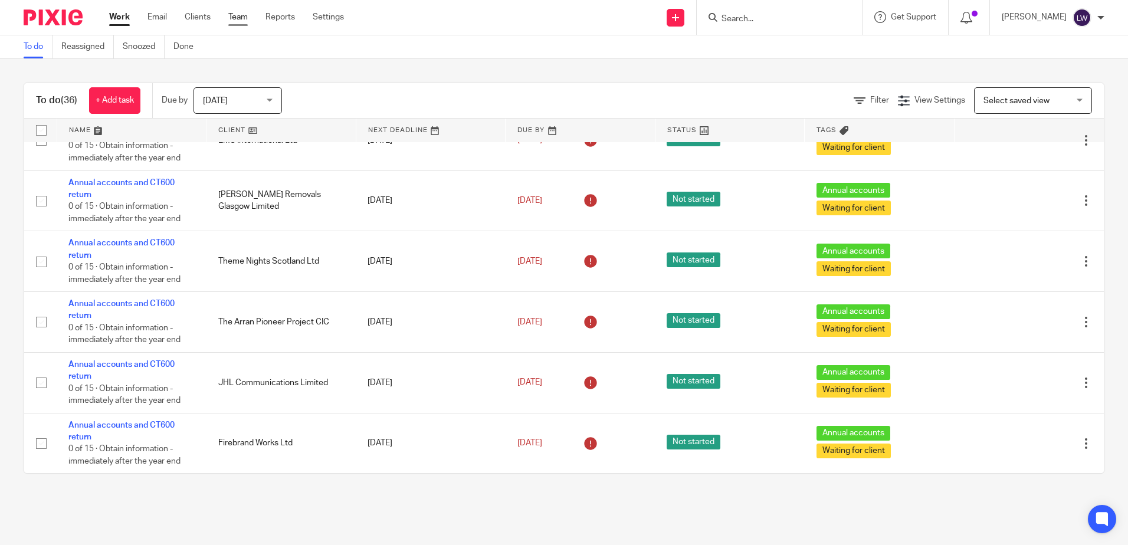
click at [242, 17] on link "Team" at bounding box center [237, 17] width 19 height 12
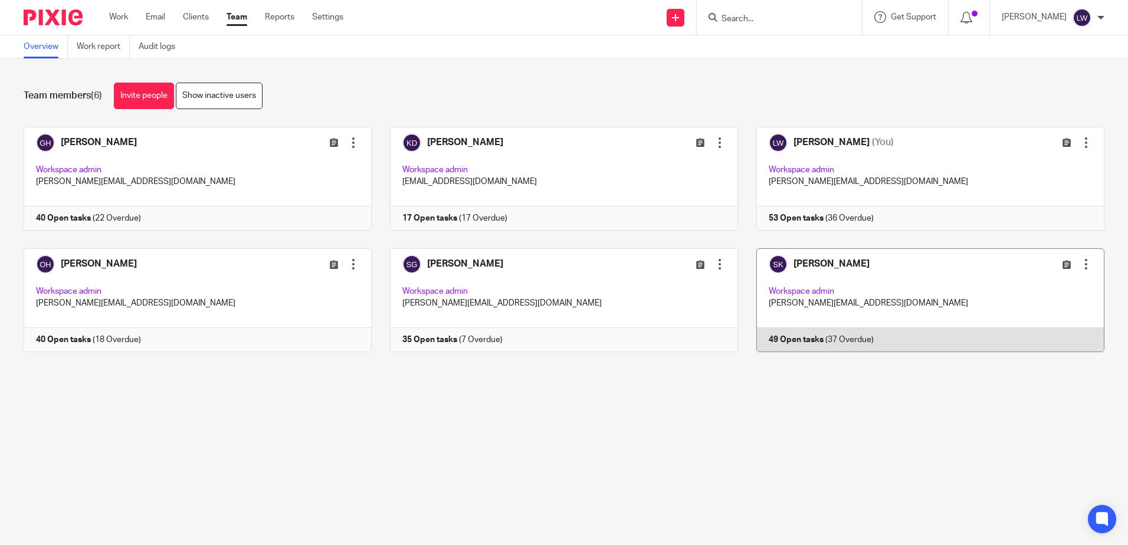
click at [806, 260] on link at bounding box center [921, 300] width 366 height 104
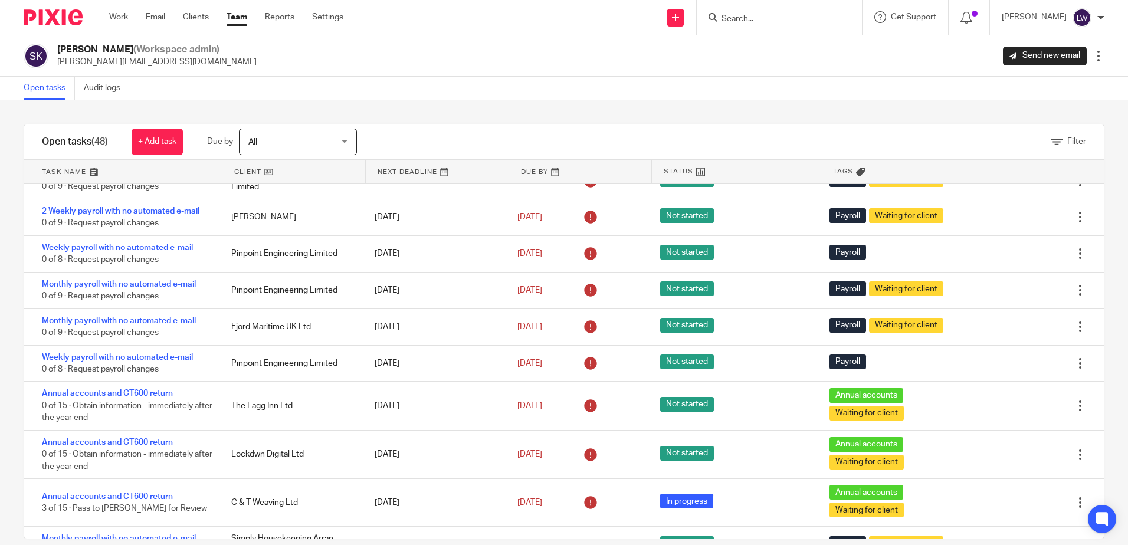
scroll to position [413, 0]
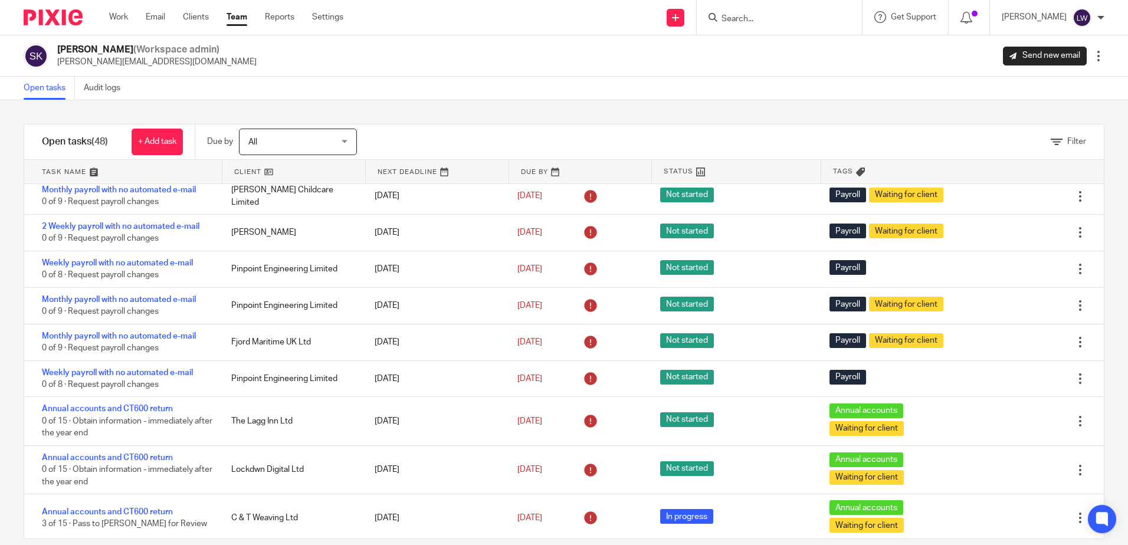
click at [234, 15] on link "Team" at bounding box center [237, 17] width 21 height 12
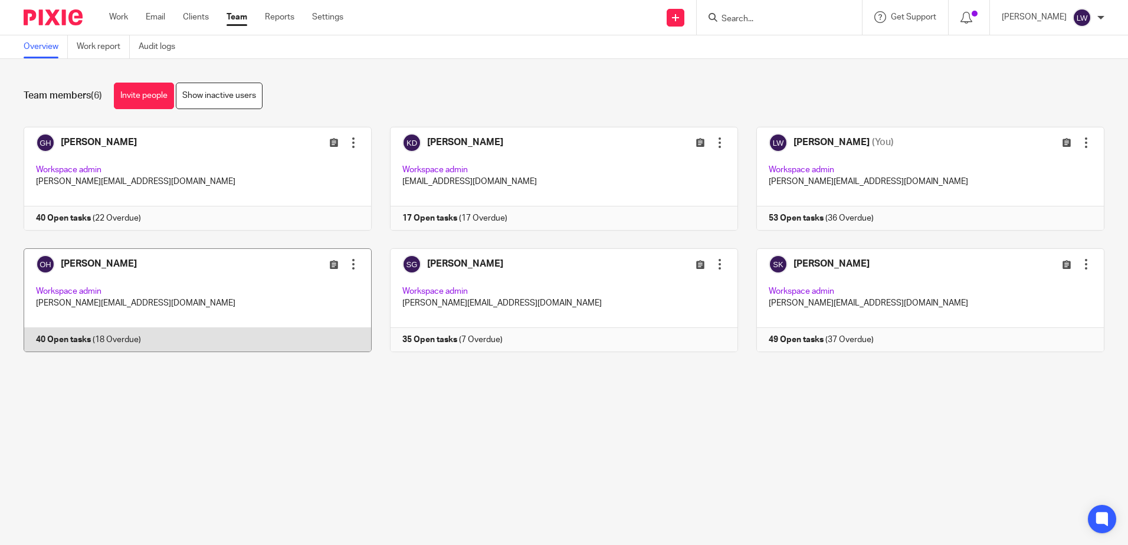
click at [93, 262] on link at bounding box center [188, 300] width 366 height 104
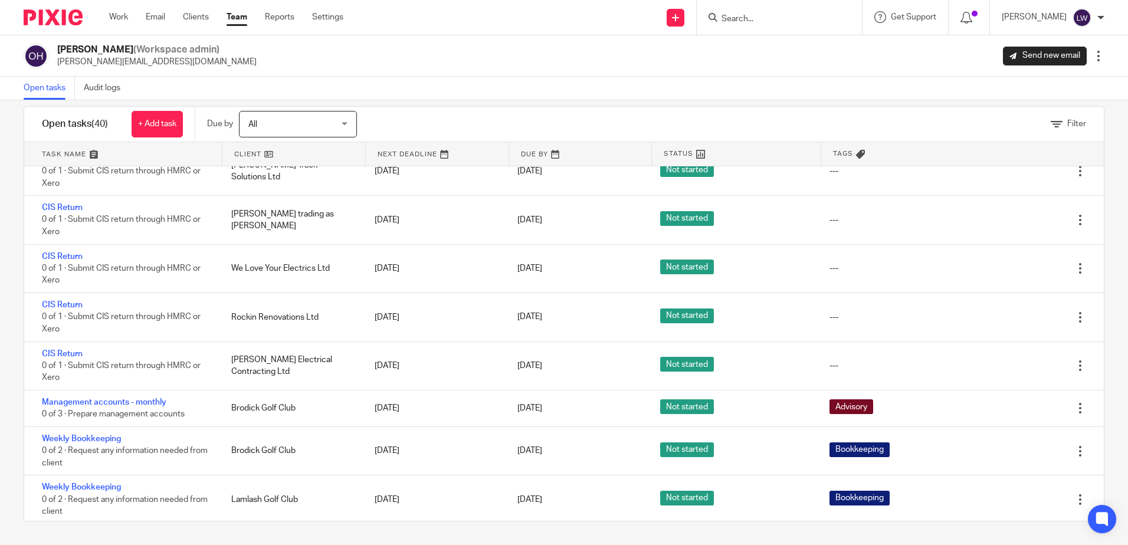
scroll to position [1031, 0]
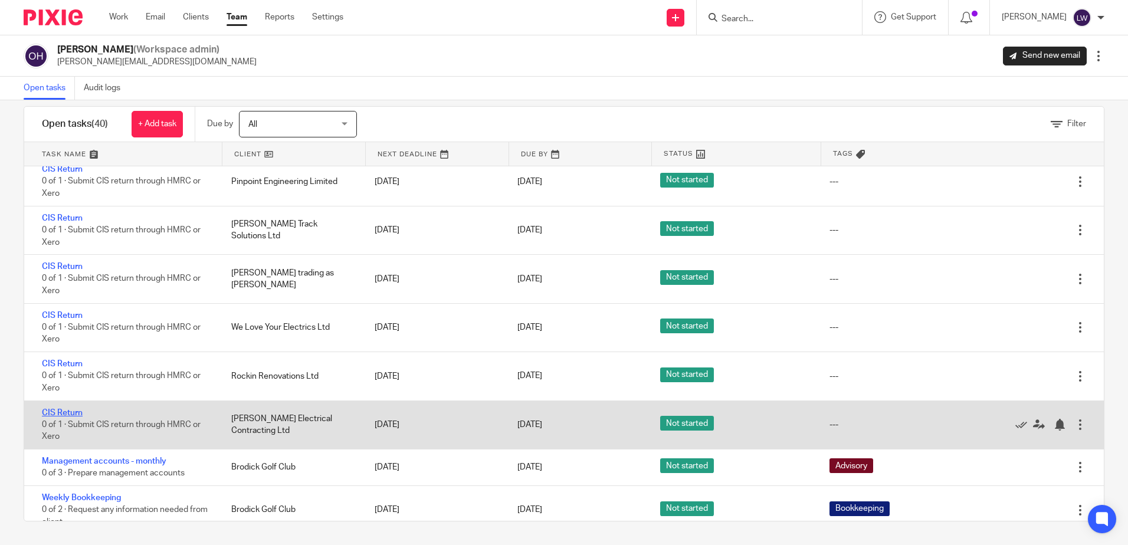
click at [57, 411] on link "CIS Return" at bounding box center [62, 413] width 41 height 8
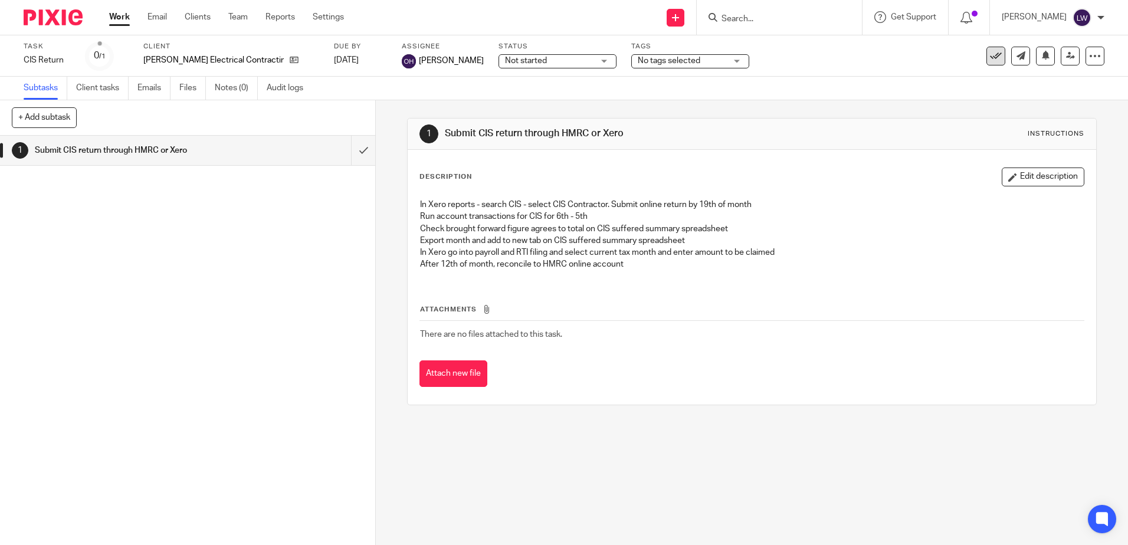
click at [990, 58] on icon at bounding box center [996, 56] width 12 height 12
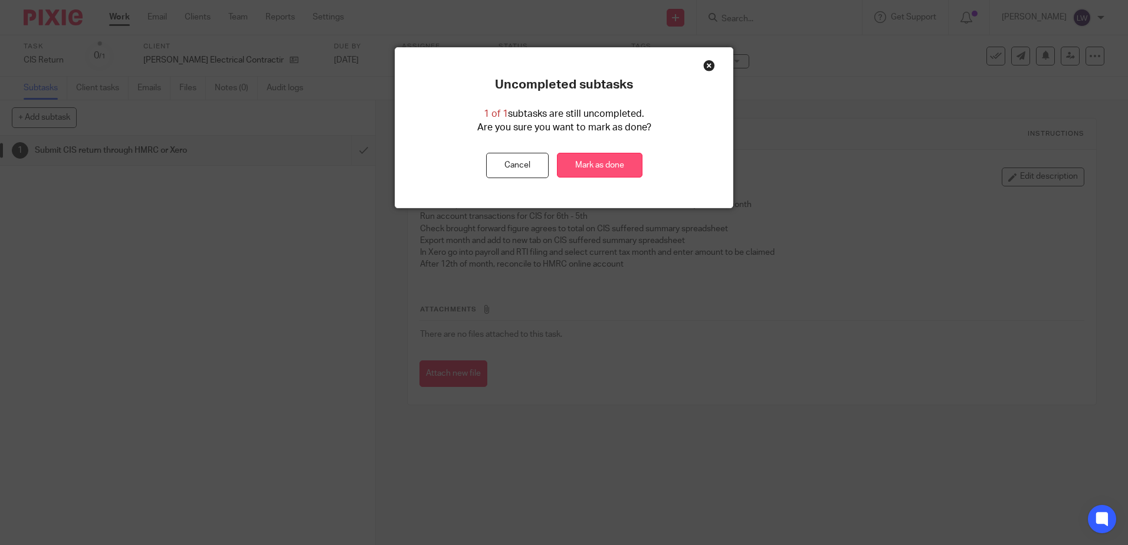
click at [608, 163] on link "Mark as done" at bounding box center [600, 165] width 86 height 25
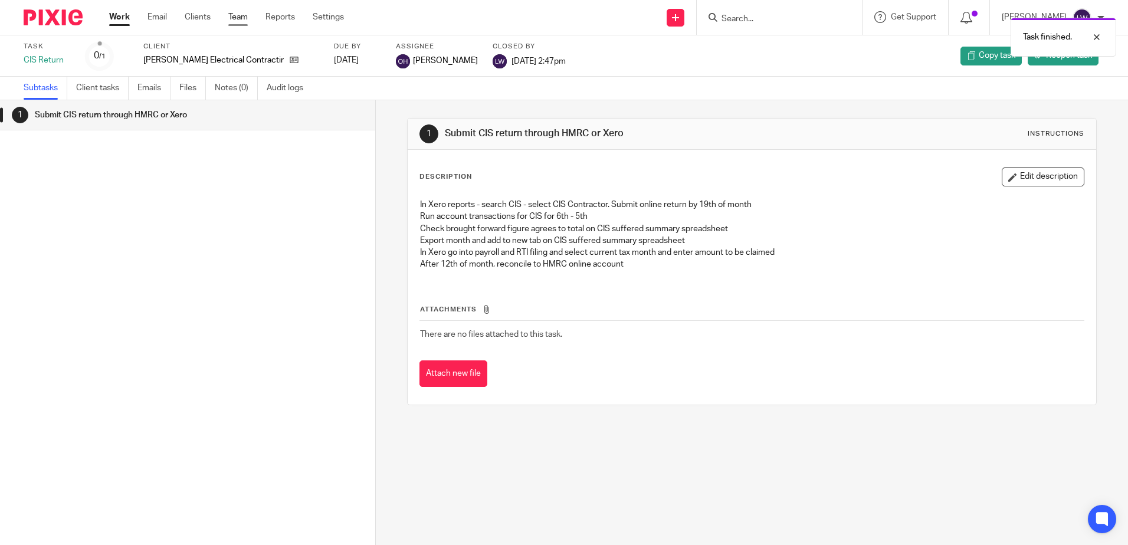
click at [235, 15] on link "Team" at bounding box center [237, 17] width 19 height 12
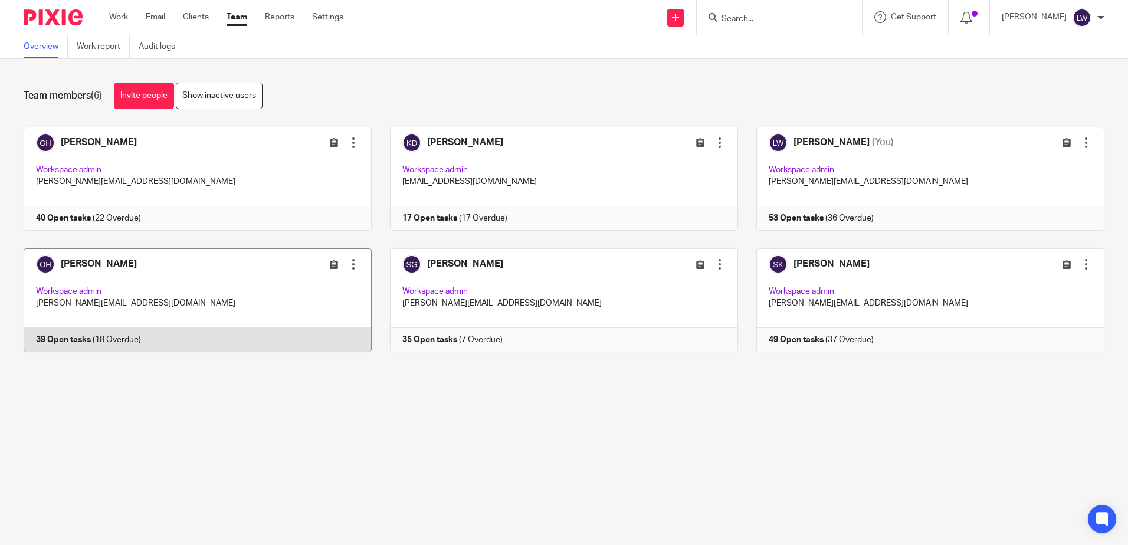
click at [90, 268] on link at bounding box center [188, 300] width 366 height 104
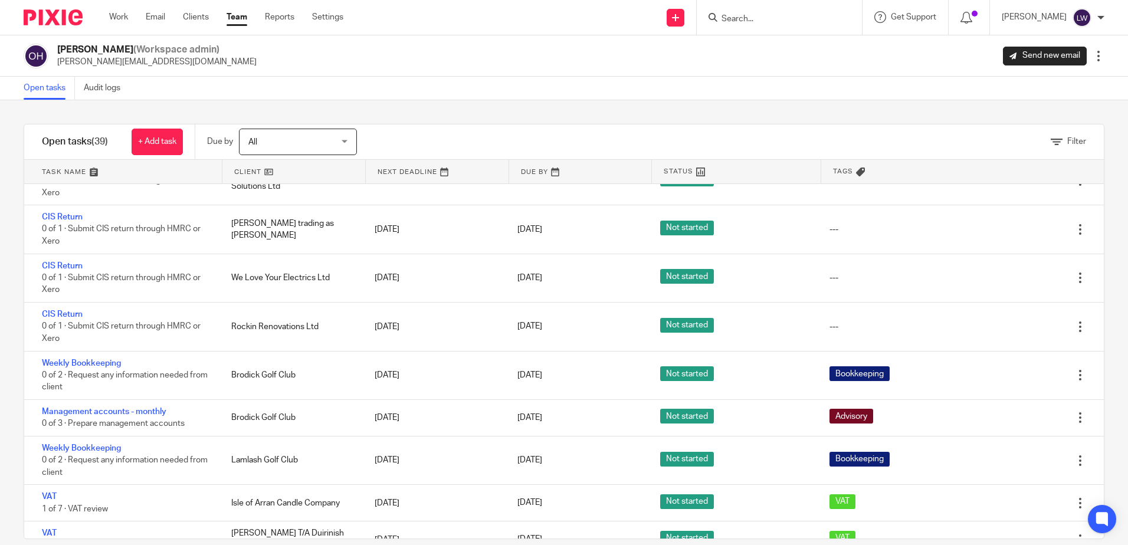
scroll to position [1041, 0]
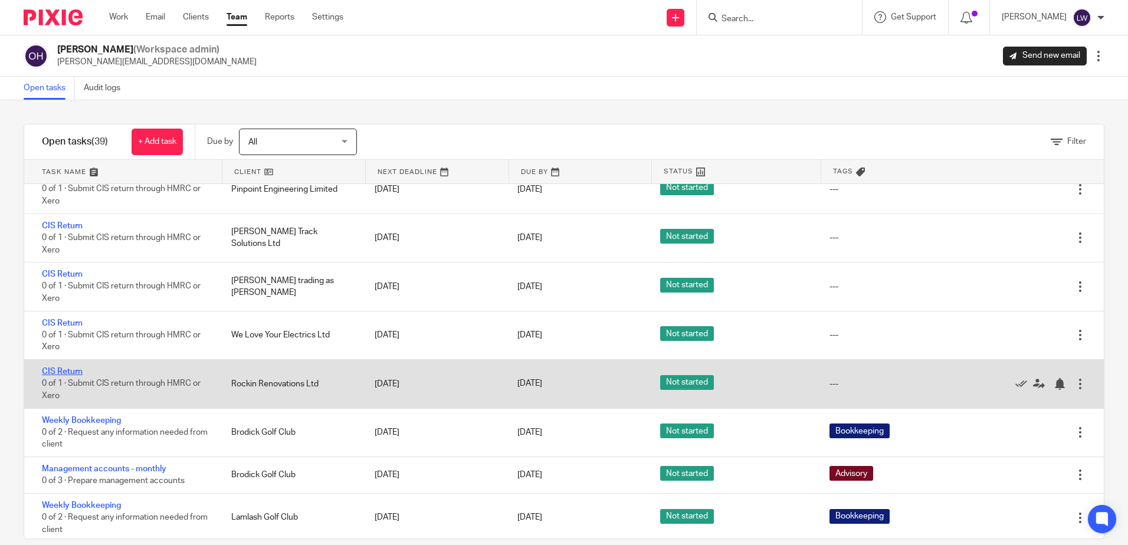
click at [55, 370] on link "CIS Return" at bounding box center [62, 371] width 41 height 8
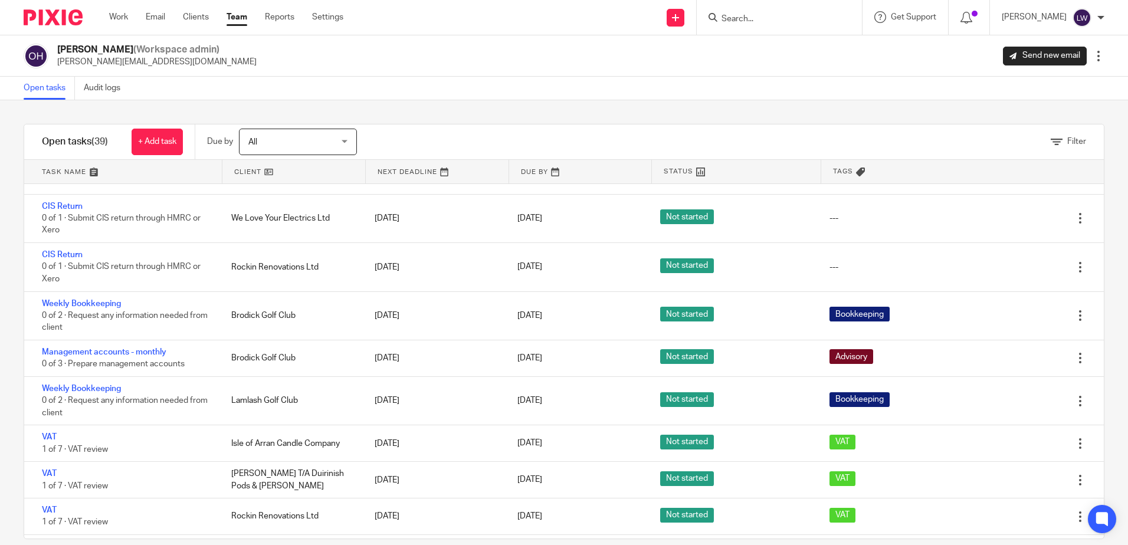
scroll to position [1180, 0]
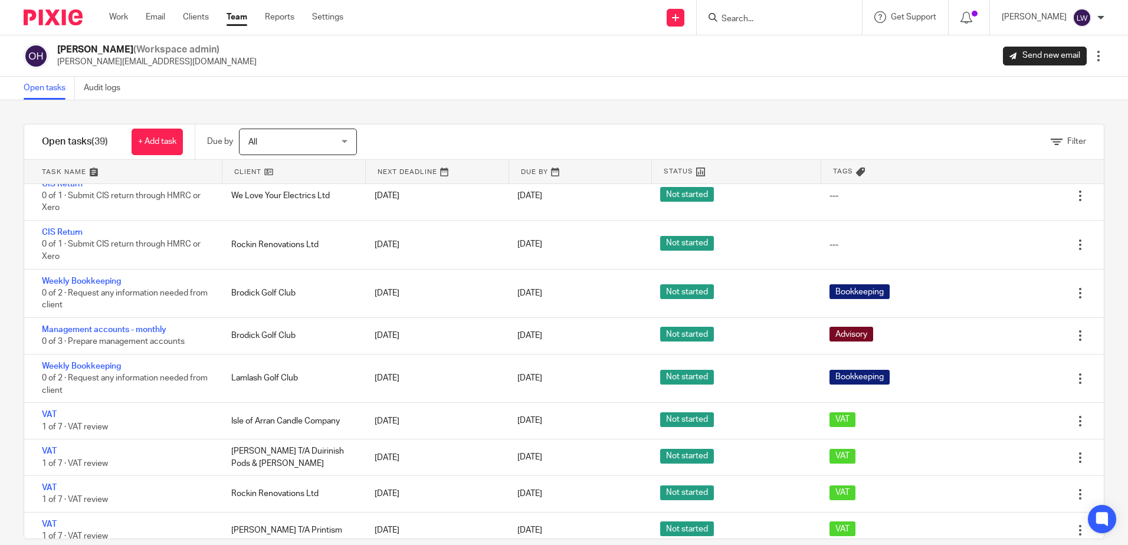
click at [762, 12] on form at bounding box center [783, 17] width 126 height 15
click at [760, 18] on input "Search" at bounding box center [773, 19] width 106 height 11
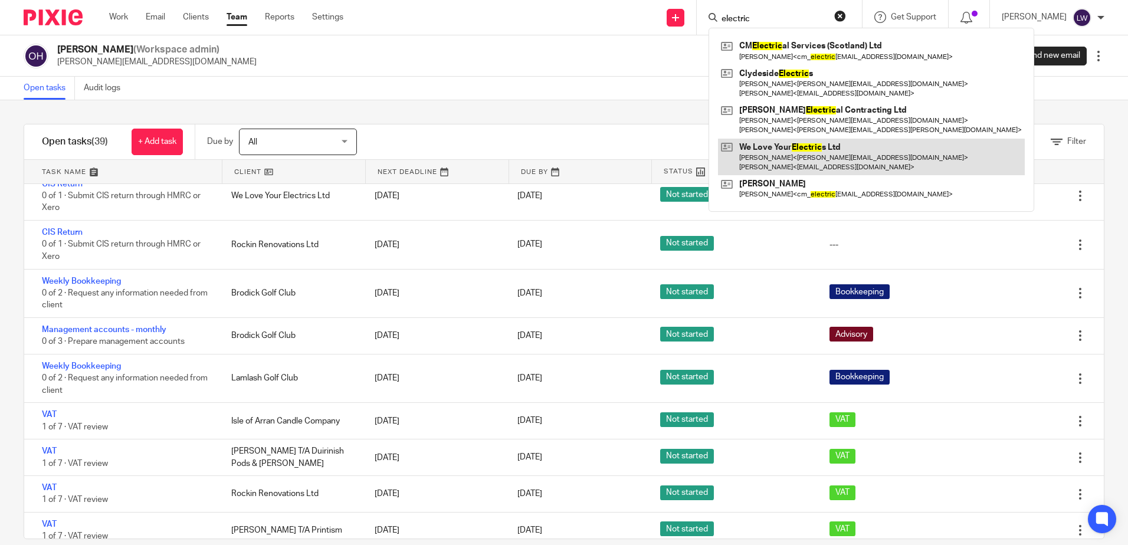
type input "electric"
click at [798, 153] on link at bounding box center [871, 157] width 307 height 37
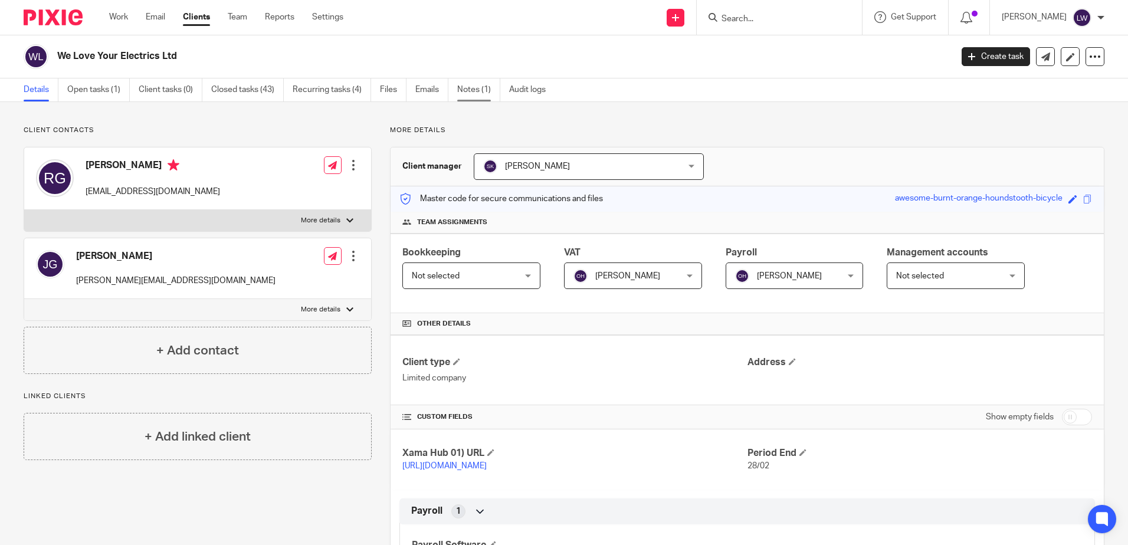
click at [484, 88] on link "Notes (1)" at bounding box center [478, 89] width 43 height 23
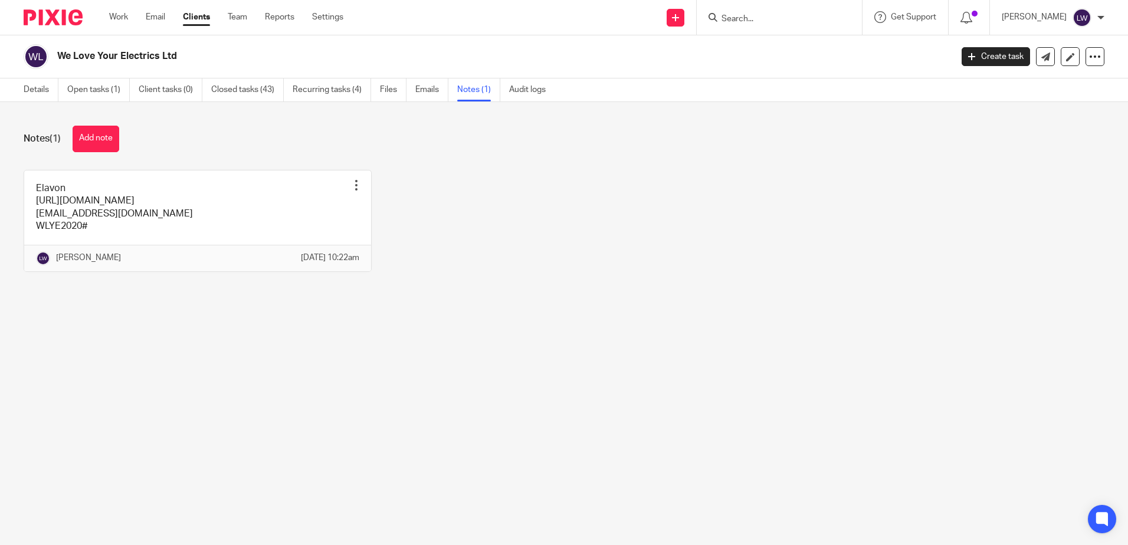
click at [20, 90] on div "Details Open tasks (1) Client tasks (0) Closed tasks (43) Recurring tasks (4) F…" at bounding box center [287, 89] width 575 height 23
click at [1089, 55] on icon at bounding box center [1095, 57] width 12 height 12
click at [1012, 133] on button "Archive client" at bounding box center [1021, 137] width 130 height 15
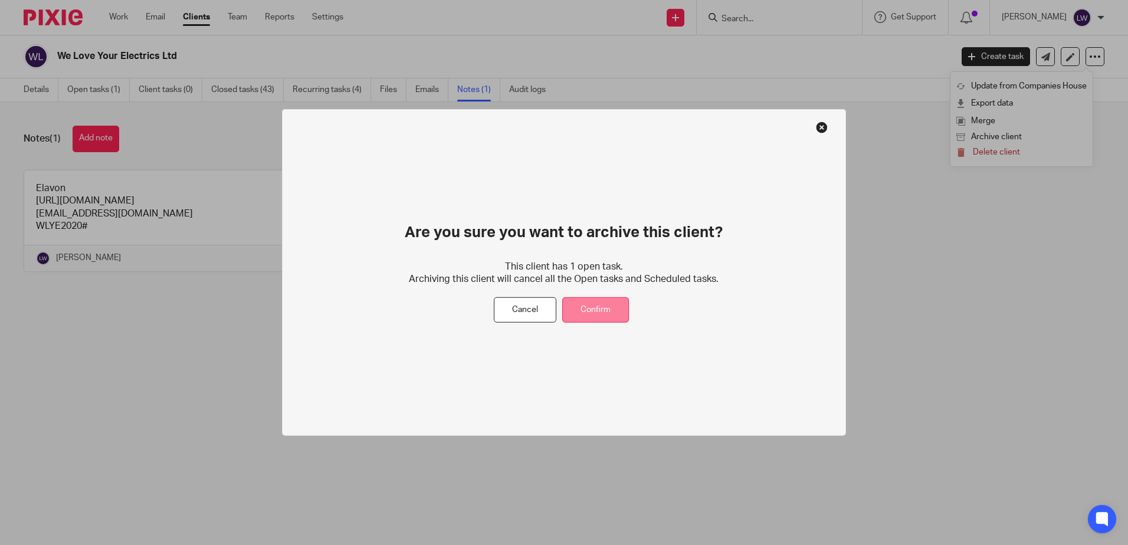
click at [589, 306] on button "Confirm" at bounding box center [595, 309] width 67 height 25
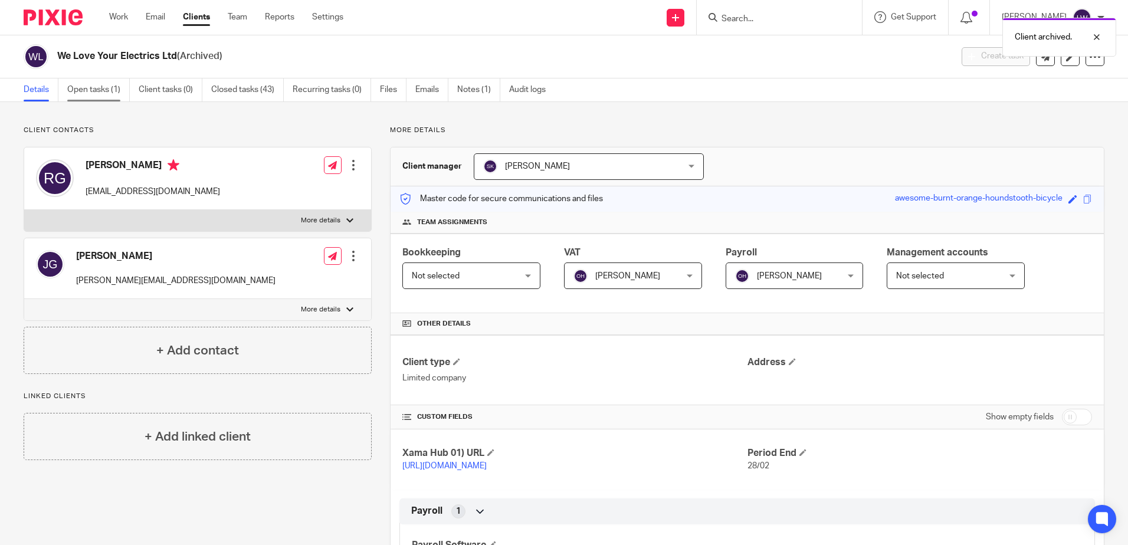
click at [101, 89] on link "Open tasks (1)" at bounding box center [98, 89] width 63 height 23
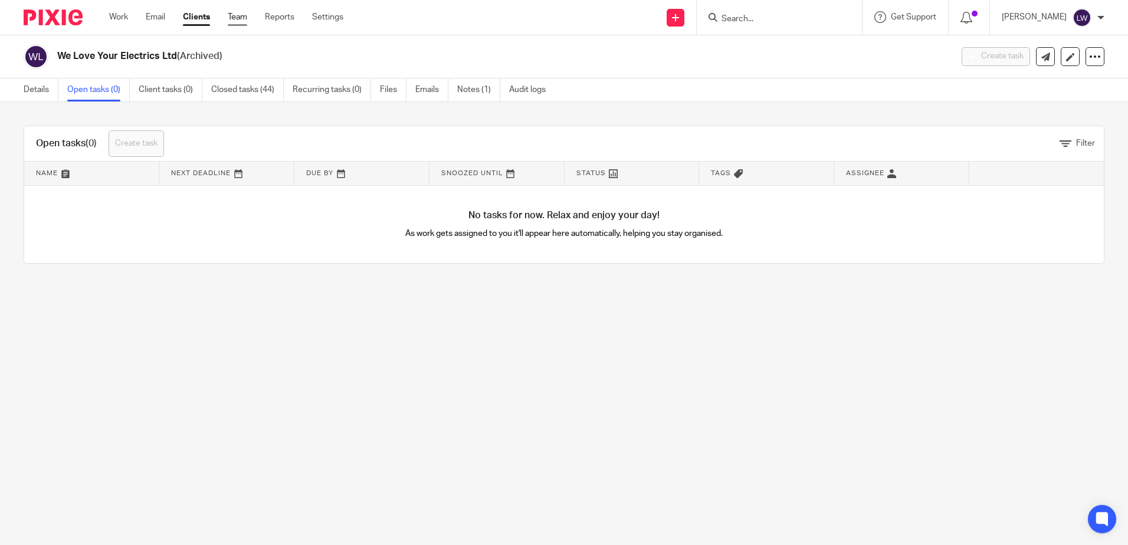
click at [239, 17] on link "Team" at bounding box center [237, 17] width 19 height 12
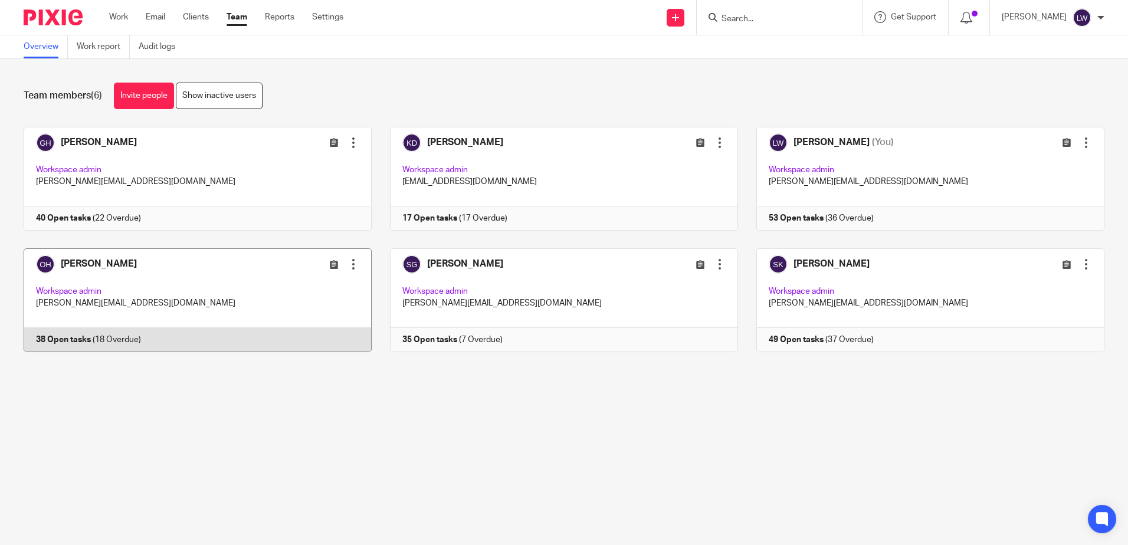
click at [109, 257] on link at bounding box center [188, 300] width 366 height 104
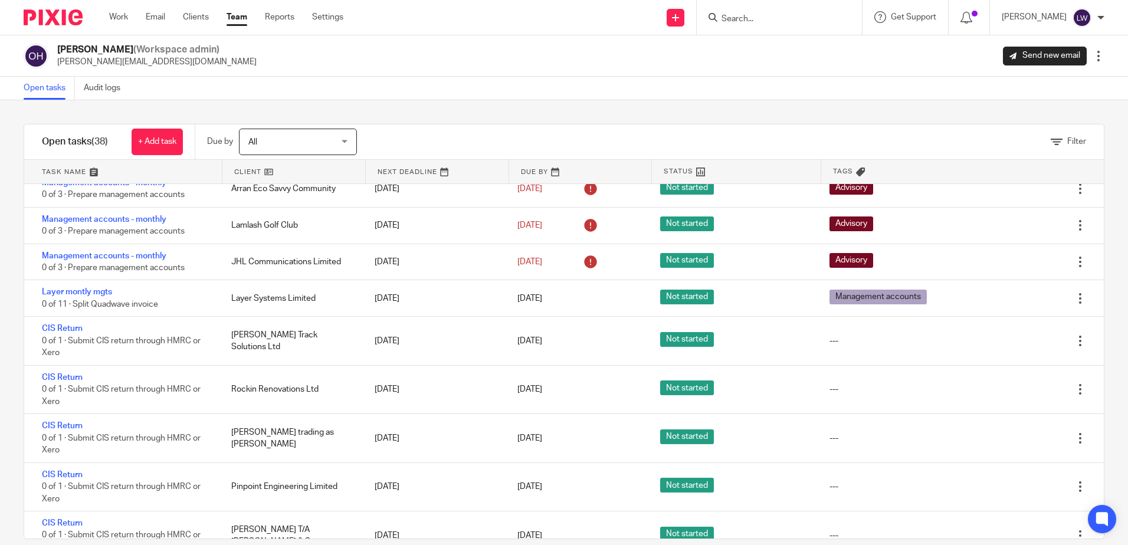
scroll to position [708, 0]
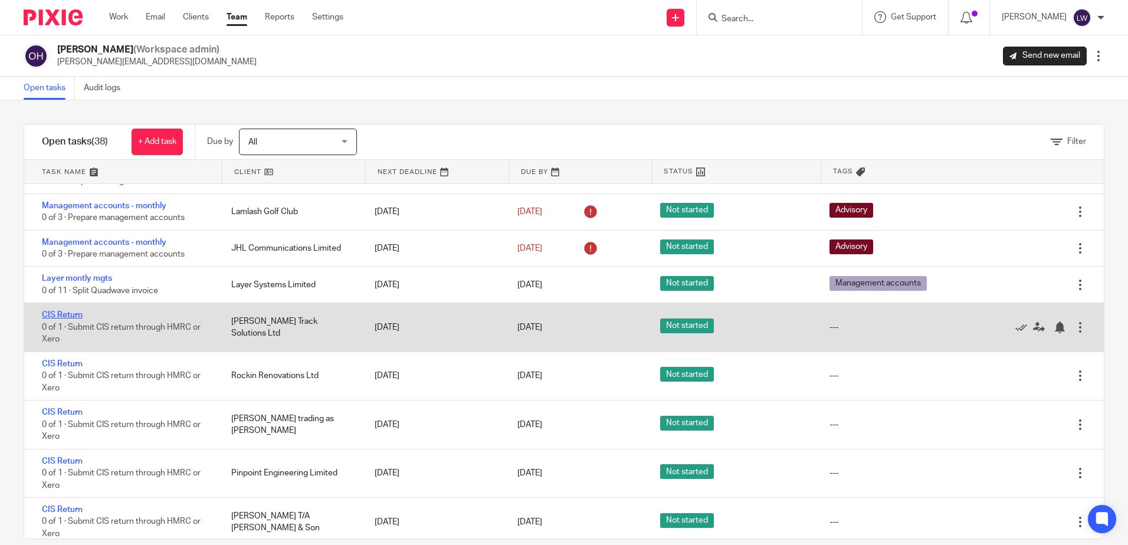
click at [56, 317] on link "CIS Return" at bounding box center [62, 315] width 41 height 8
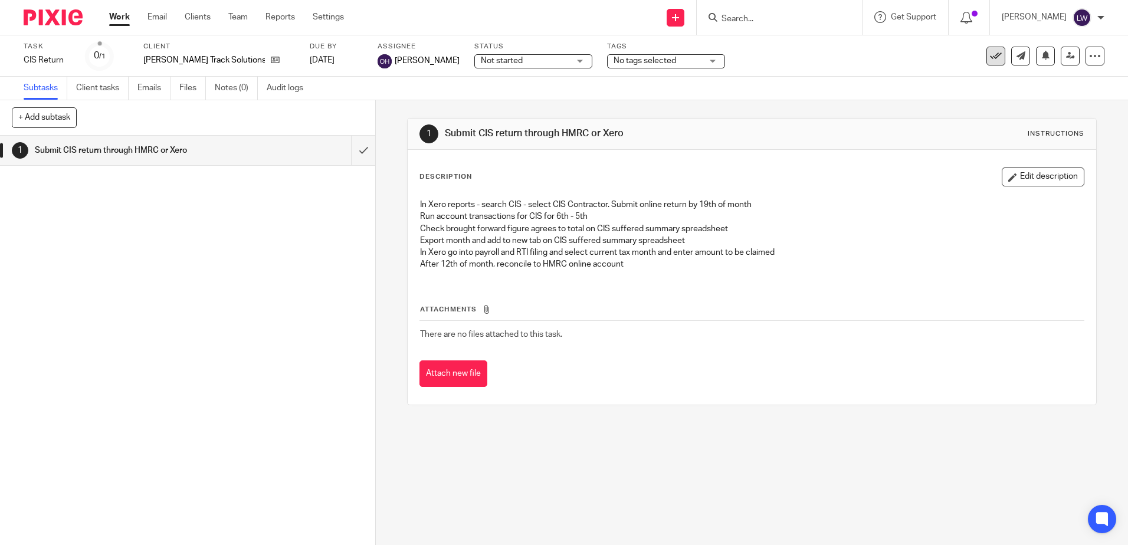
click at [990, 55] on icon at bounding box center [996, 56] width 12 height 12
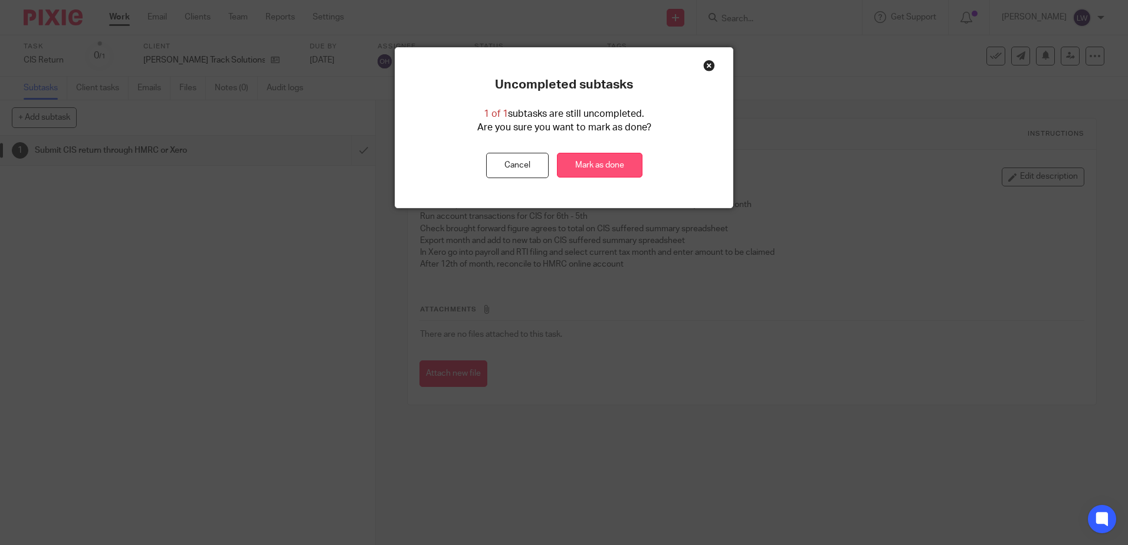
click at [586, 165] on link "Mark as done" at bounding box center [600, 165] width 86 height 25
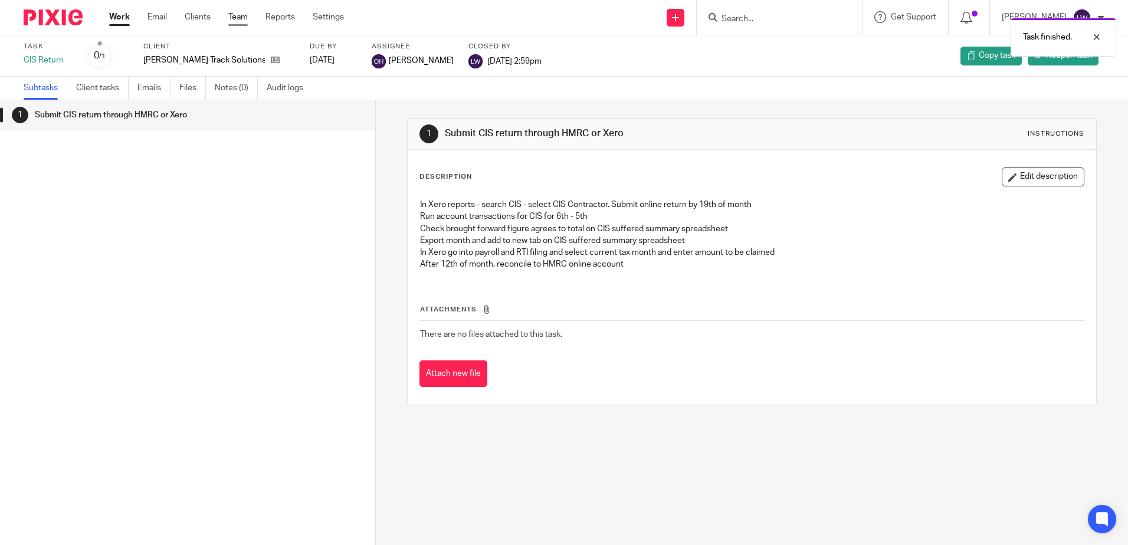
click at [247, 19] on link "Team" at bounding box center [237, 17] width 19 height 12
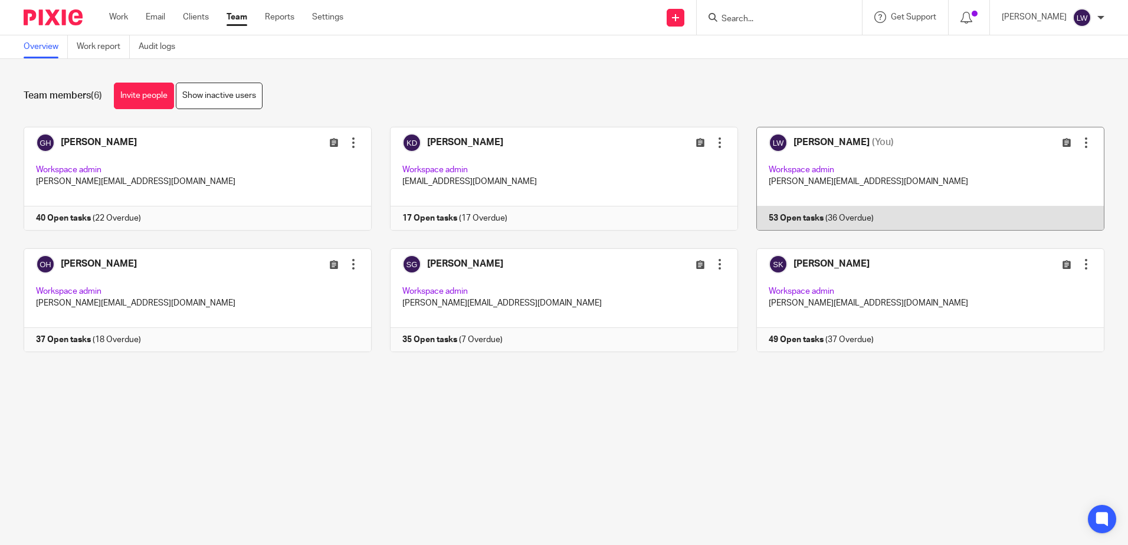
click at [810, 141] on link at bounding box center [921, 179] width 366 height 104
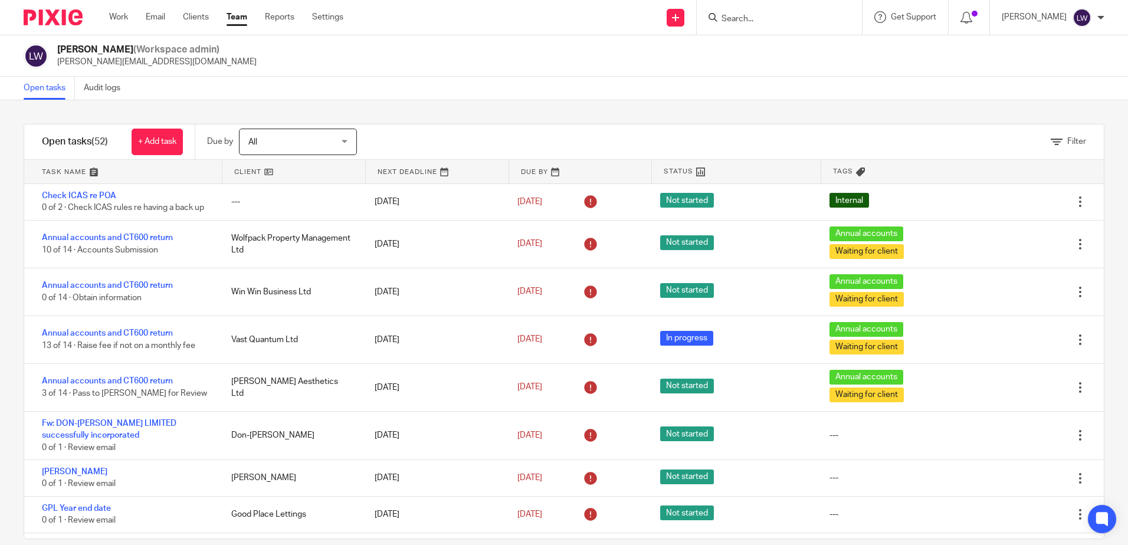
click at [237, 18] on link "Team" at bounding box center [237, 17] width 21 height 12
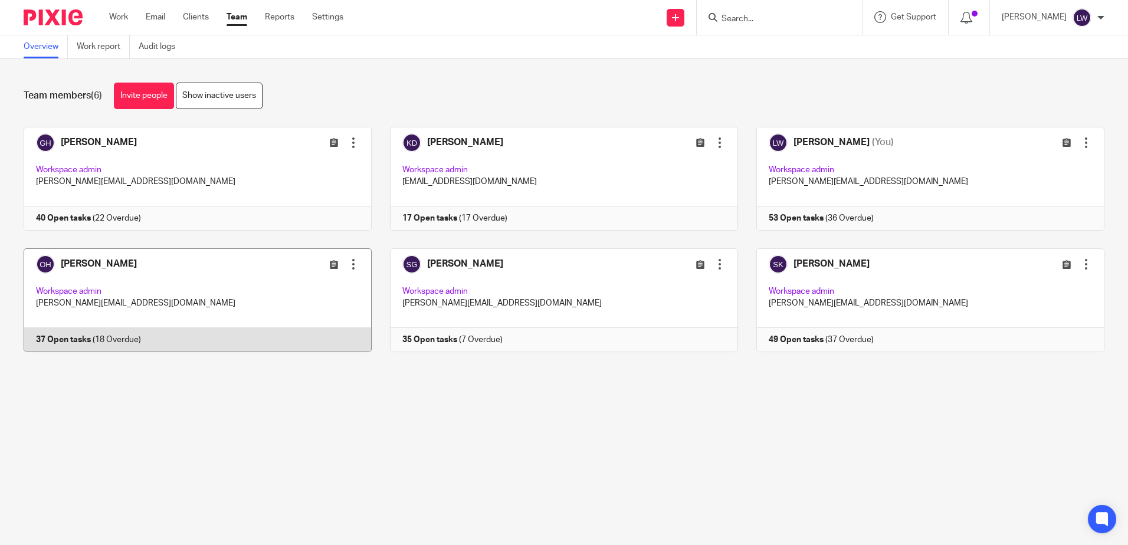
click at [106, 262] on link at bounding box center [188, 300] width 366 height 104
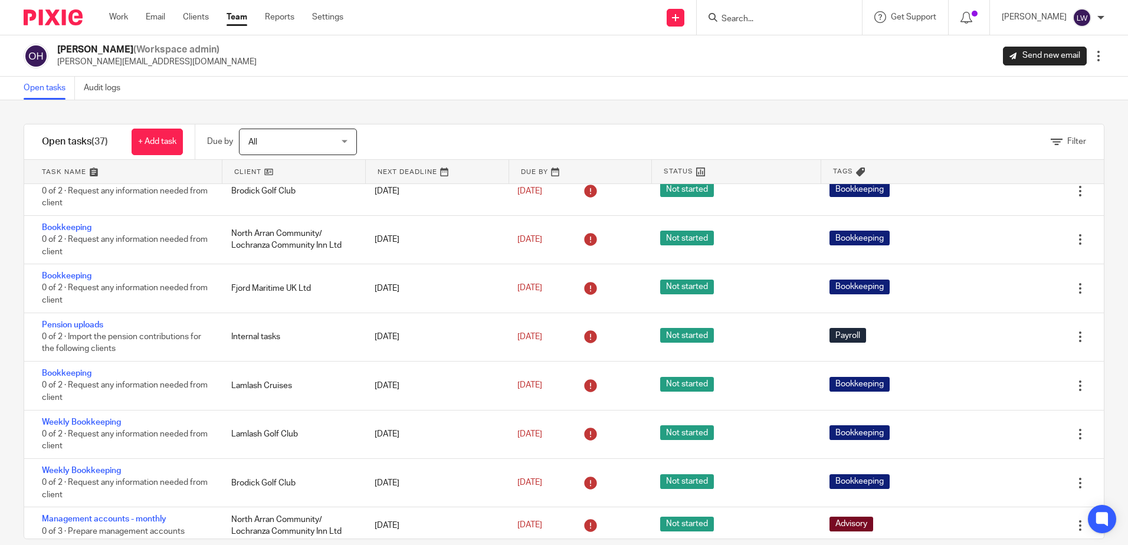
scroll to position [295, 0]
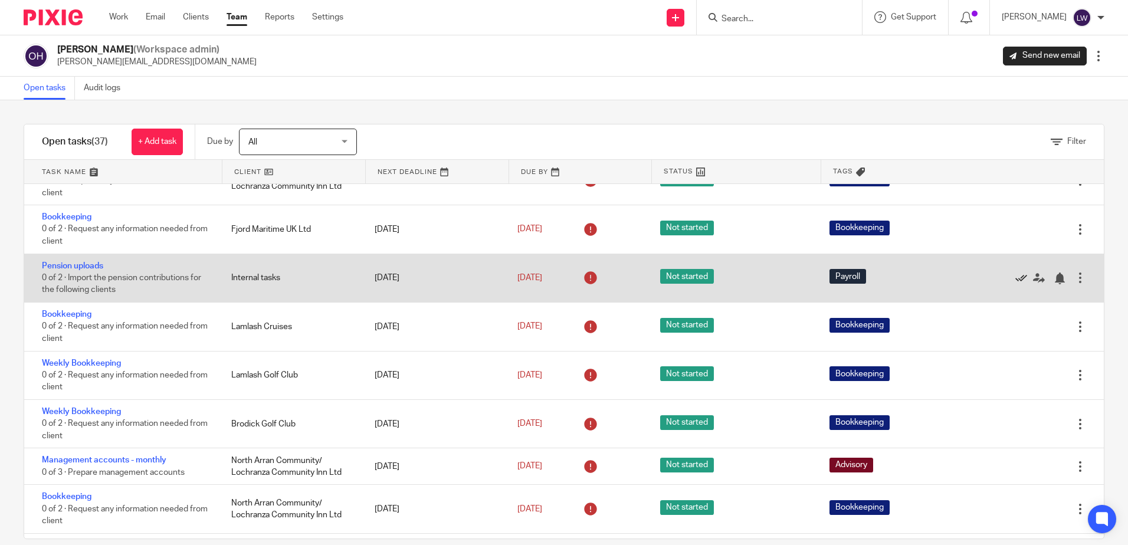
click at [1015, 275] on icon at bounding box center [1021, 279] width 12 height 12
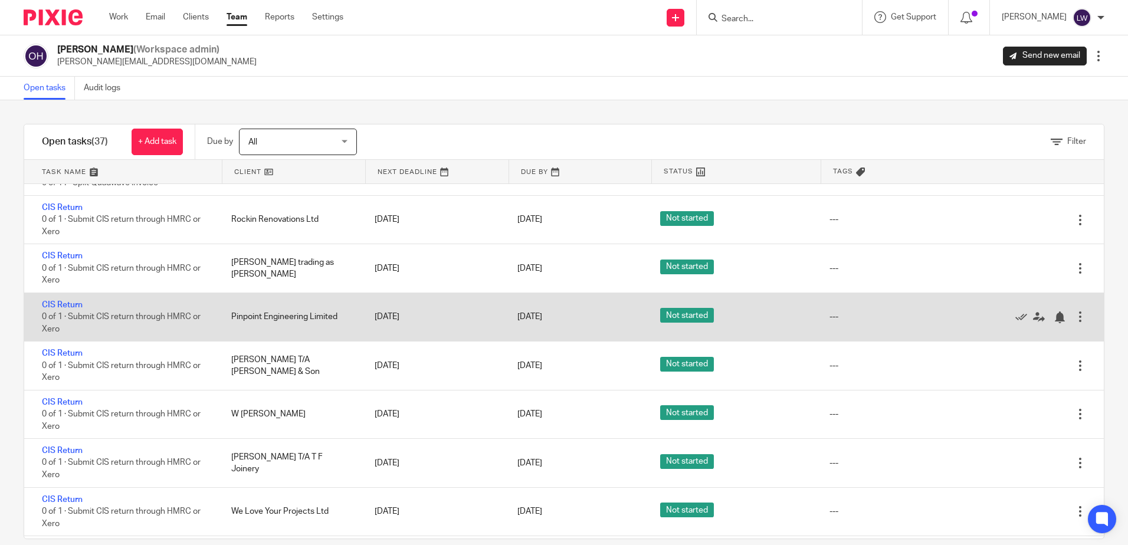
scroll to position [708, 0]
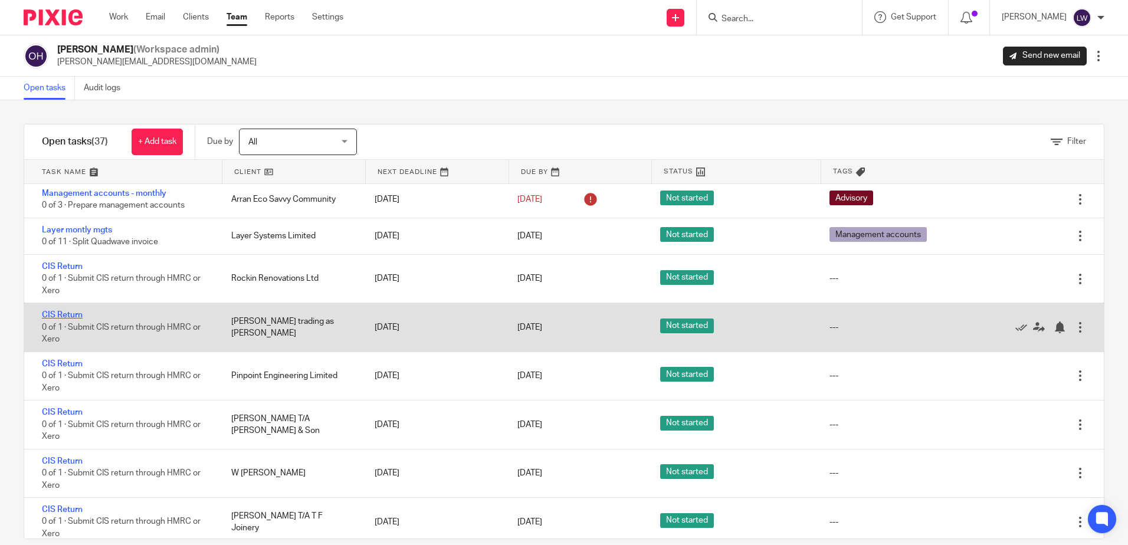
click at [58, 313] on link "CIS Return" at bounding box center [62, 315] width 41 height 8
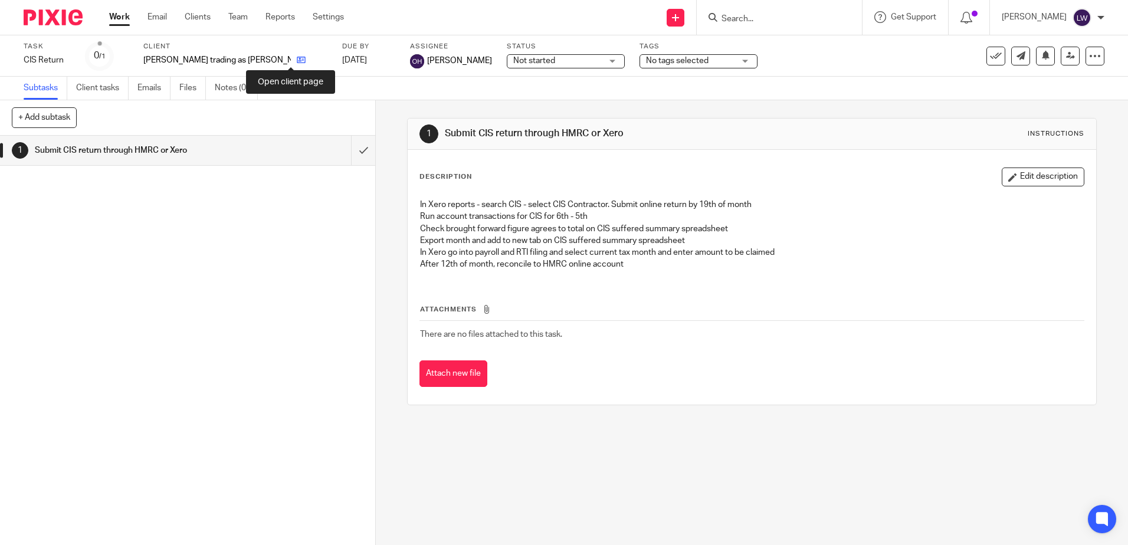
click at [297, 59] on icon at bounding box center [301, 59] width 9 height 9
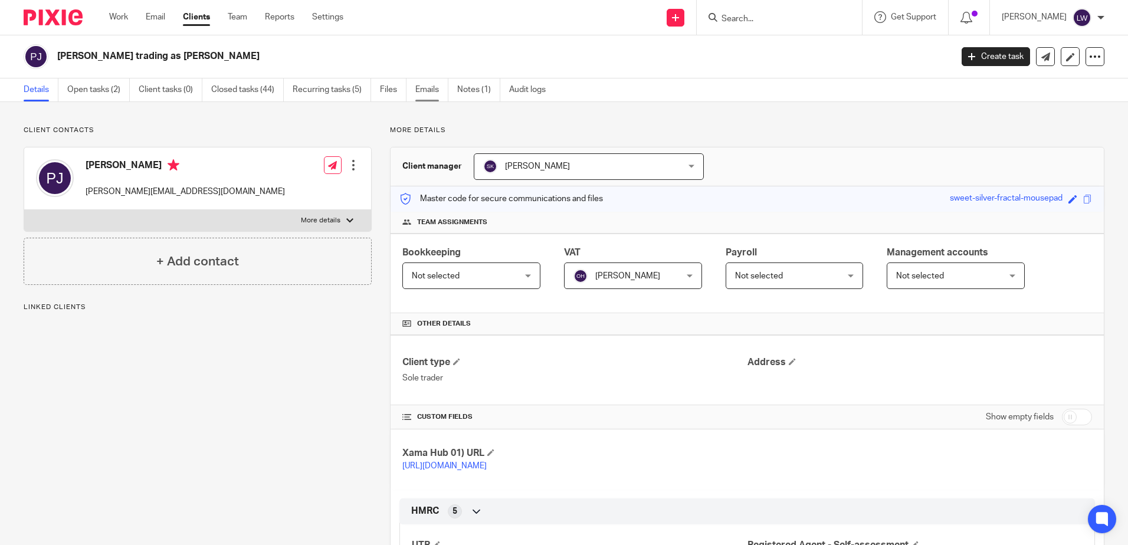
click at [422, 85] on link "Emails" at bounding box center [431, 89] width 33 height 23
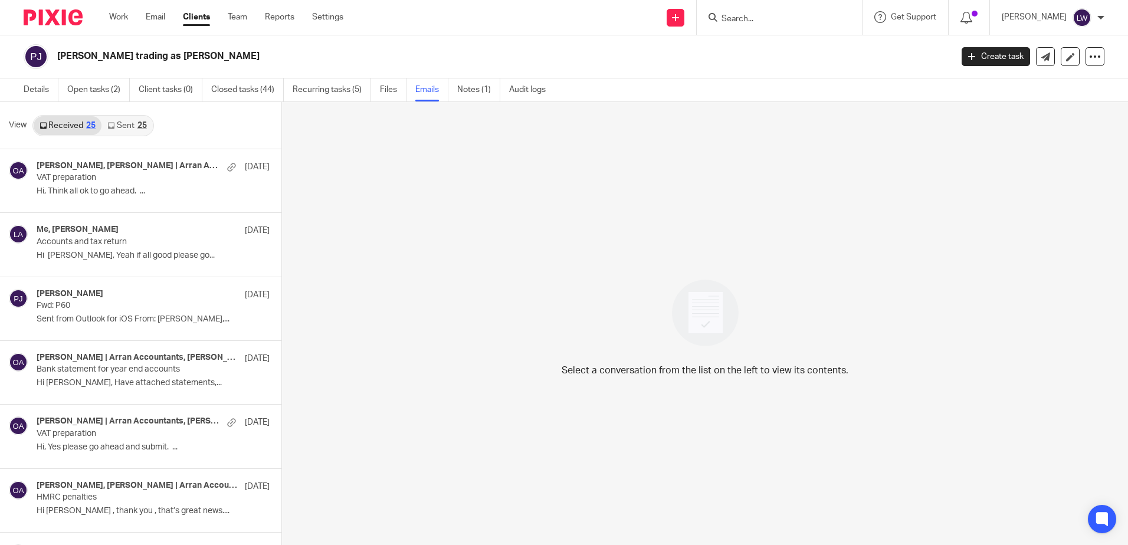
click at [123, 127] on link "Sent 25" at bounding box center [126, 125] width 51 height 19
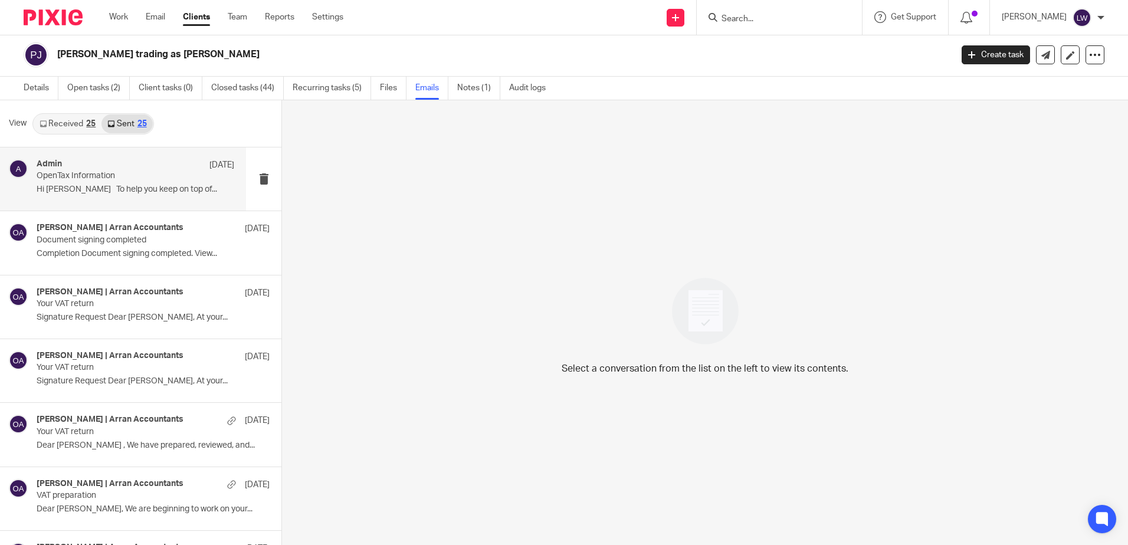
click at [138, 184] on div "Admin [DATE] OpenTax Information Hi [PERSON_NAME] To help you keep on top of..." at bounding box center [136, 179] width 198 height 40
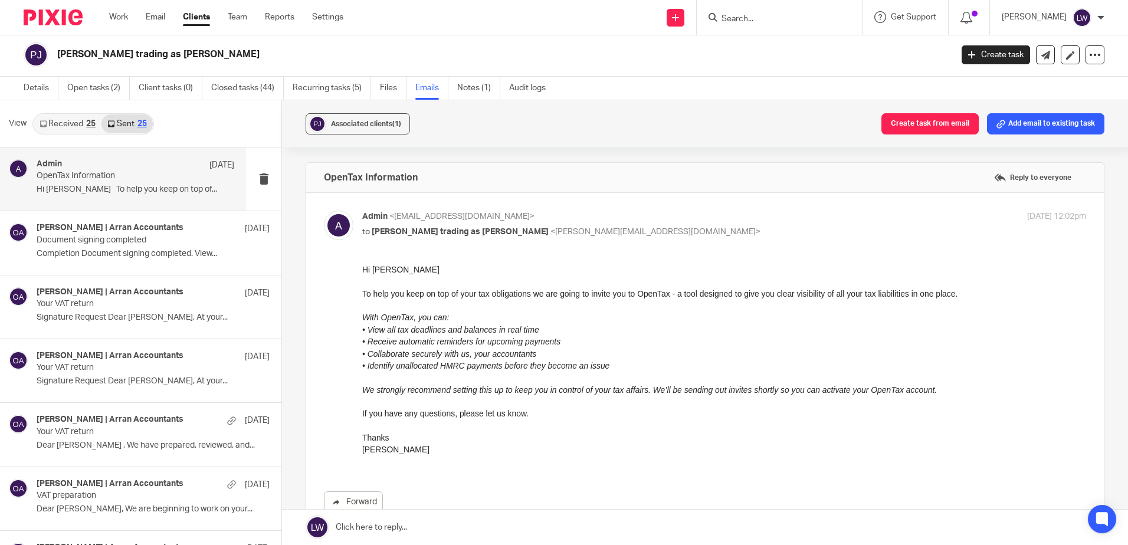
scroll to position [0, 0]
click at [142, 230] on div "[PERSON_NAME] | Arran Accountants [DATE]" at bounding box center [136, 229] width 198 height 12
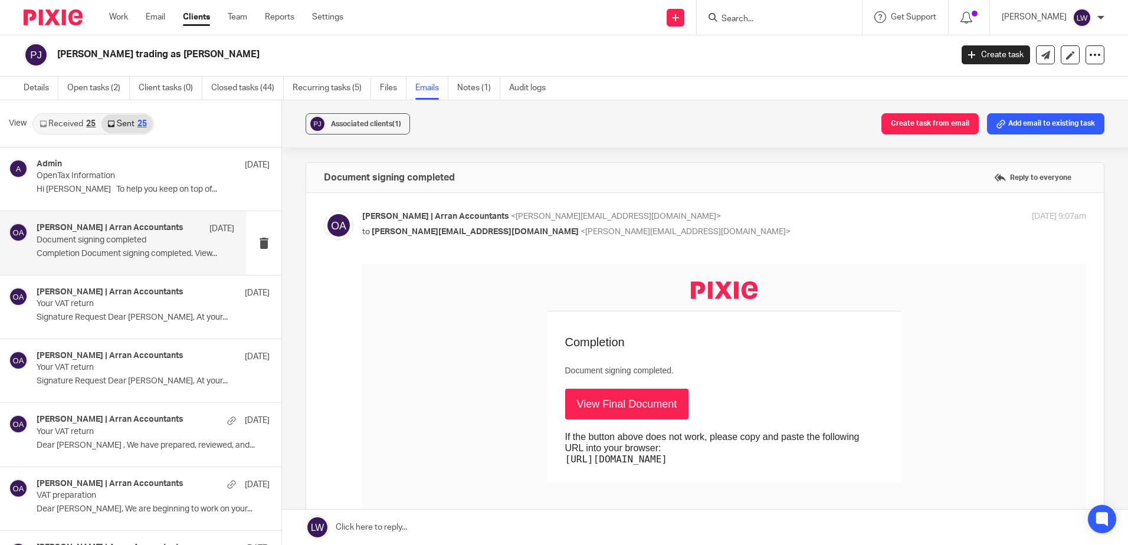
click at [565, 409] on link "View Final Document" at bounding box center [627, 404] width 124 height 31
click at [76, 300] on p "Your VAT return" at bounding box center [116, 304] width 158 height 10
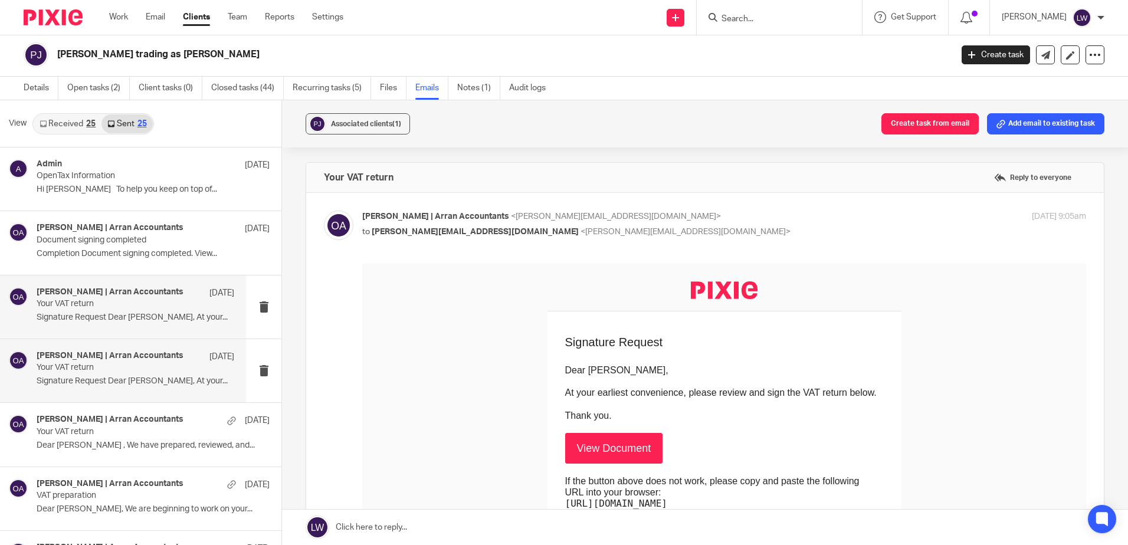
click at [70, 365] on p "Your VAT return" at bounding box center [116, 368] width 158 height 10
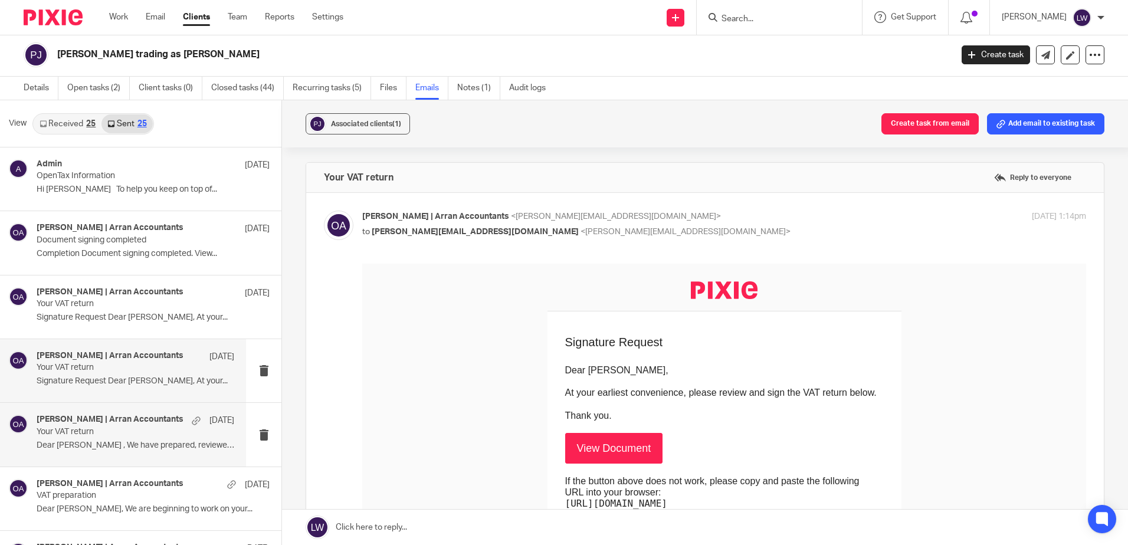
click at [76, 428] on p "Your VAT return" at bounding box center [116, 432] width 158 height 10
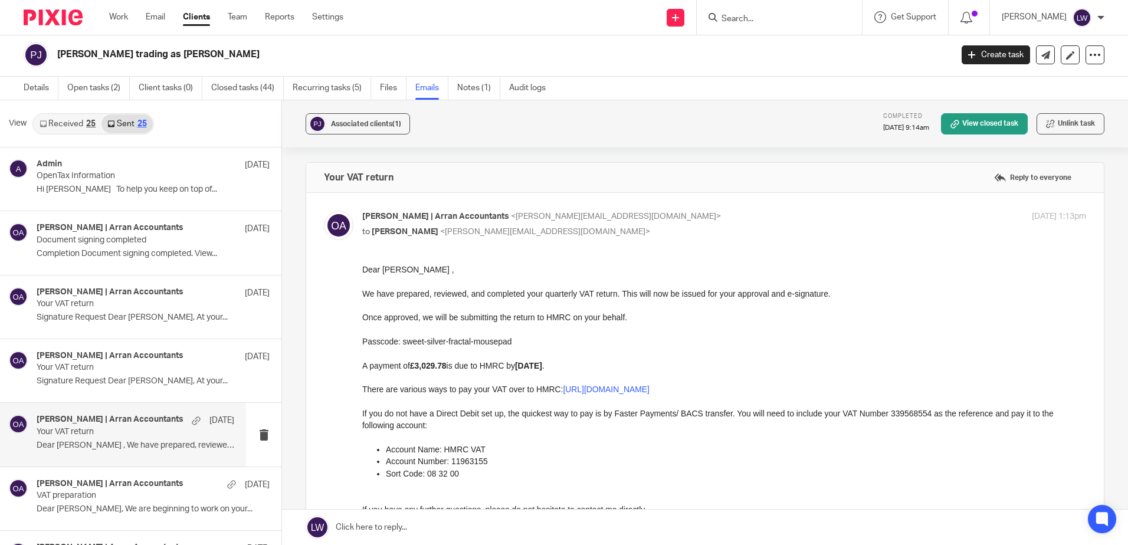
click at [64, 129] on link "Received 25" at bounding box center [68, 123] width 68 height 19
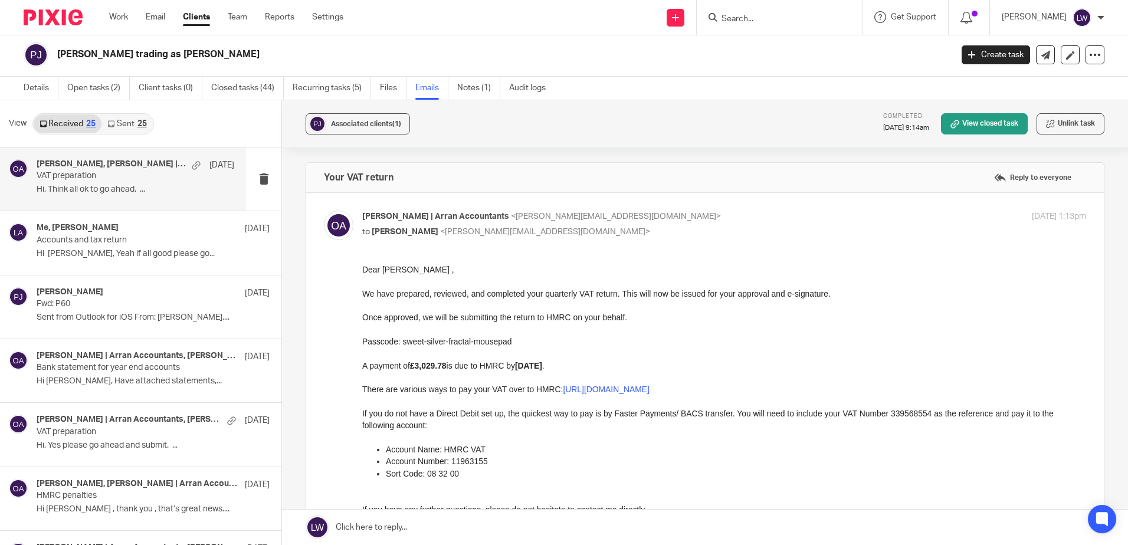
click at [69, 193] on p "Hi, Think all ok to go ahead. ..." at bounding box center [136, 190] width 198 height 10
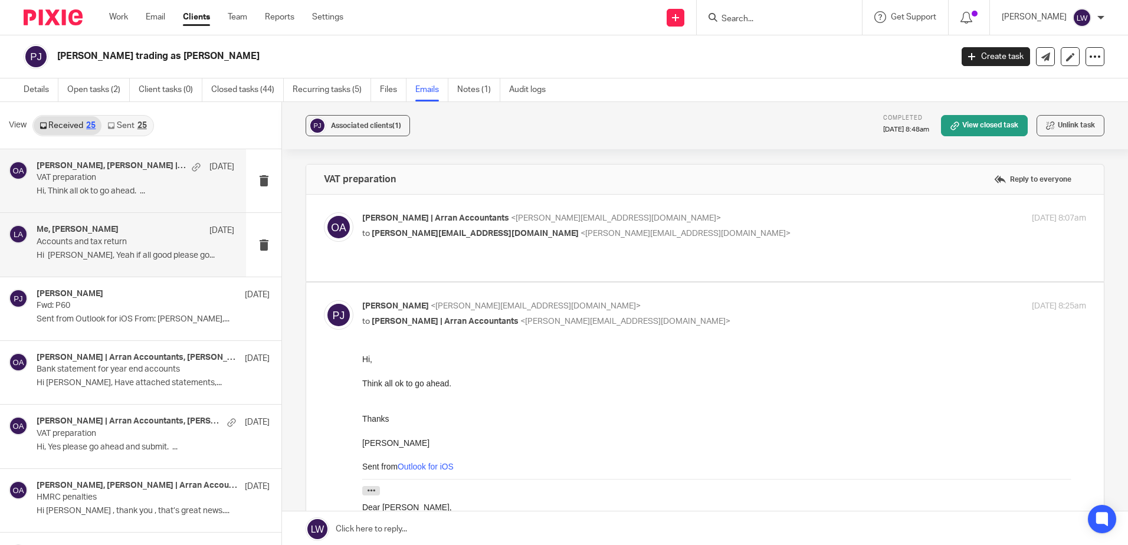
click at [110, 244] on p "Accounts and tax return" at bounding box center [116, 242] width 158 height 10
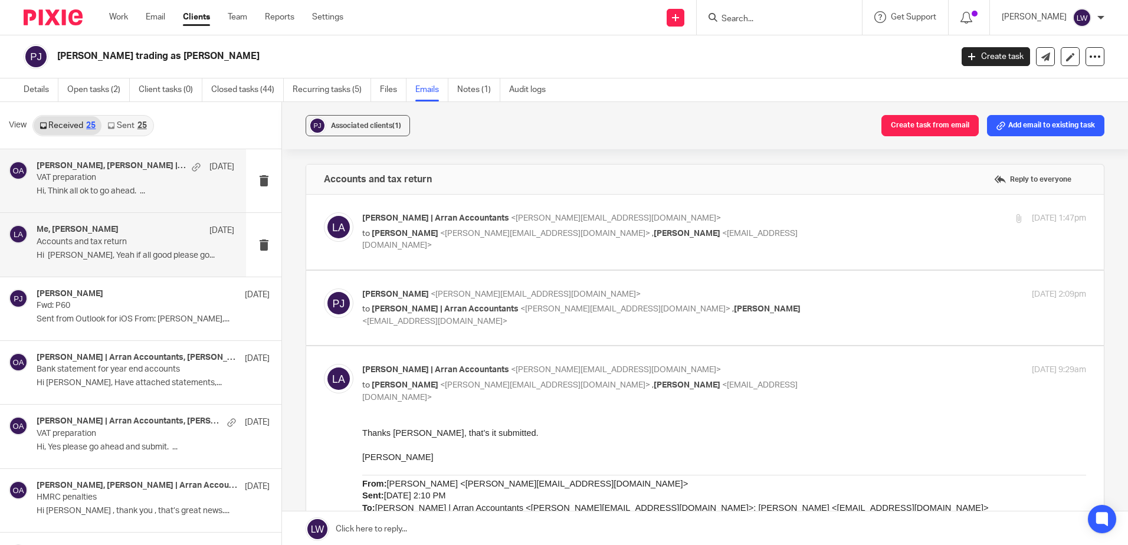
click at [103, 178] on p "VAT preparation" at bounding box center [116, 178] width 158 height 10
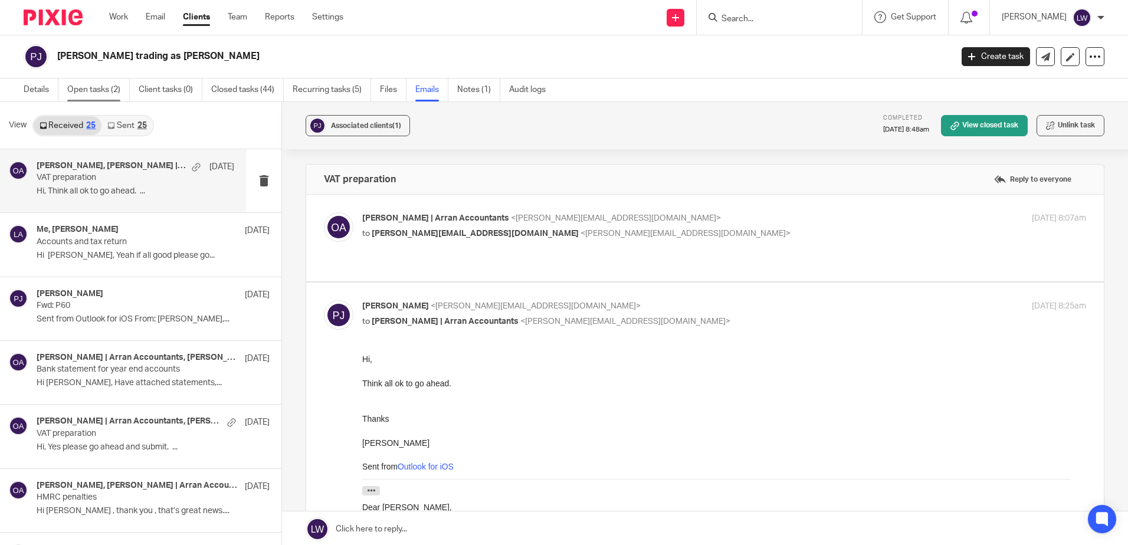
click at [97, 86] on link "Open tasks (2)" at bounding box center [98, 89] width 63 height 23
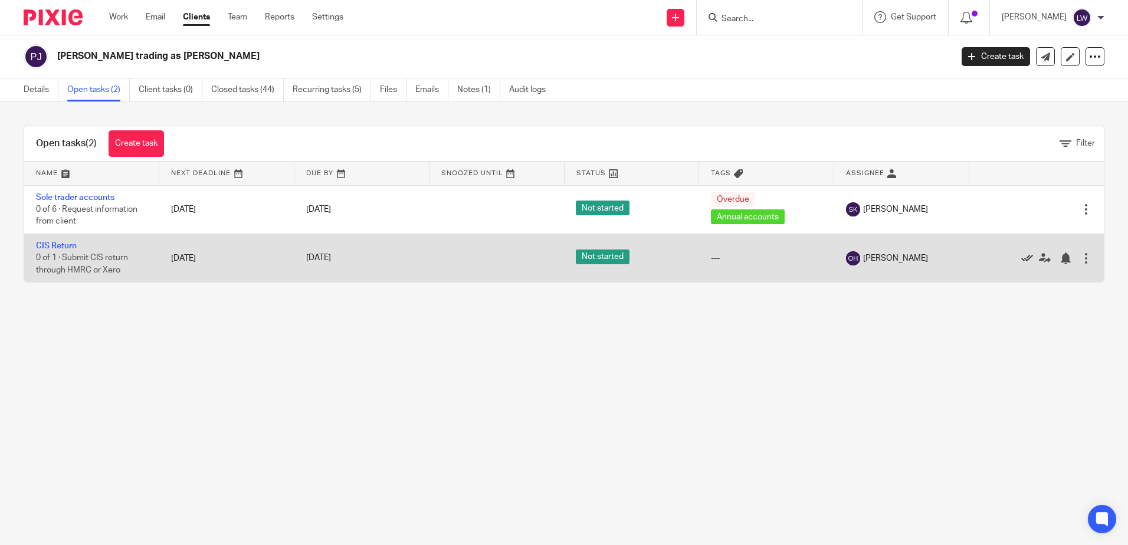
click at [1021, 258] on icon at bounding box center [1027, 258] width 12 height 12
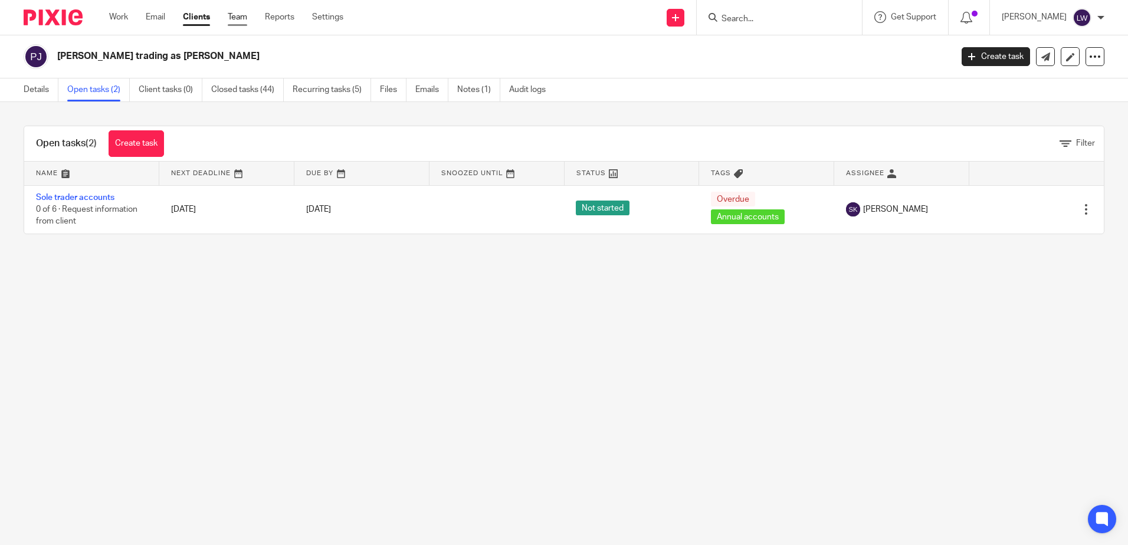
click at [235, 16] on link "Team" at bounding box center [237, 17] width 19 height 12
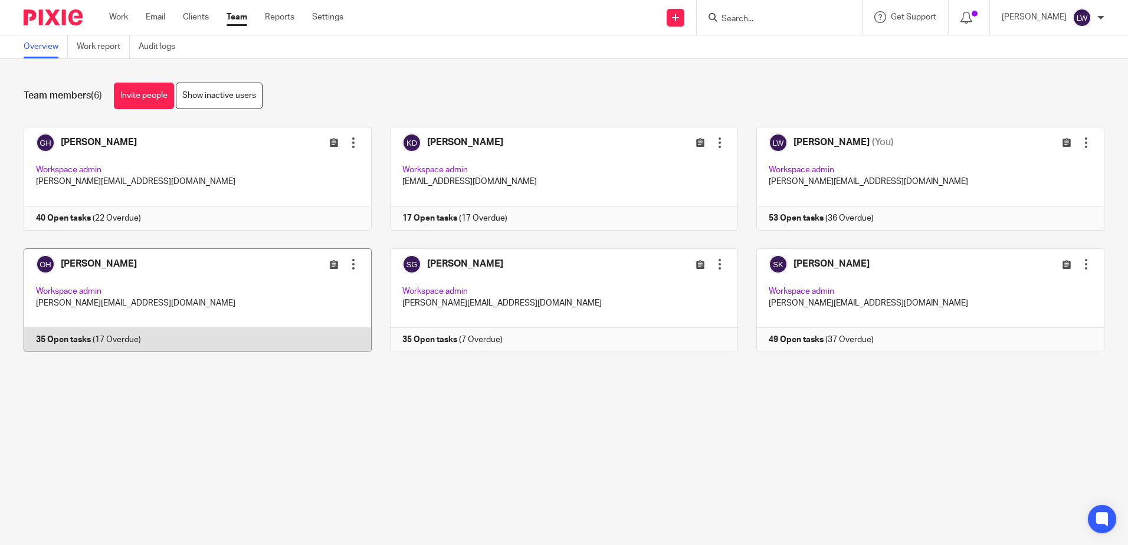
click at [74, 258] on link at bounding box center [188, 300] width 366 height 104
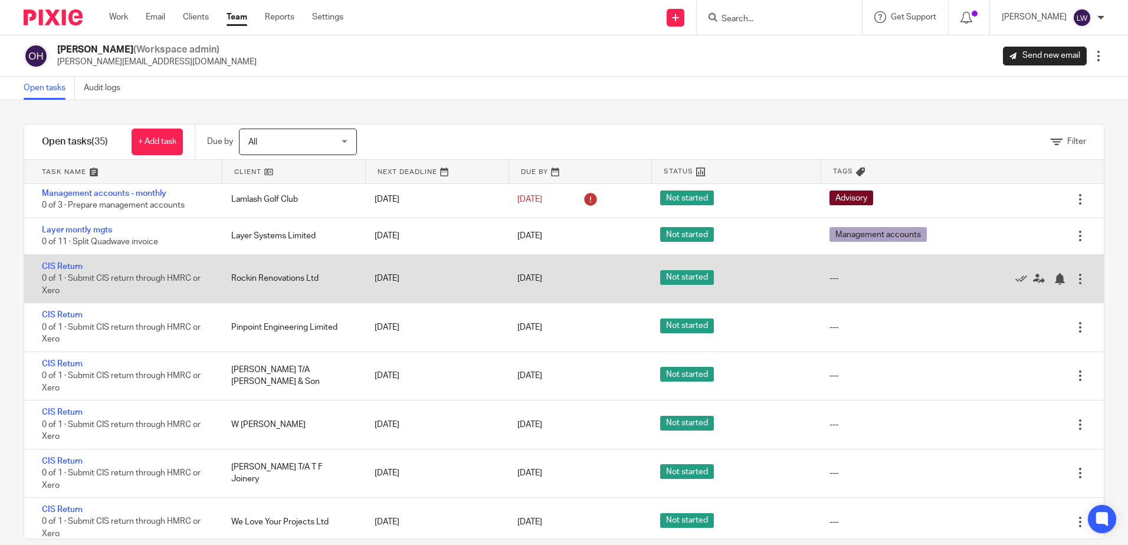
scroll to position [649, 0]
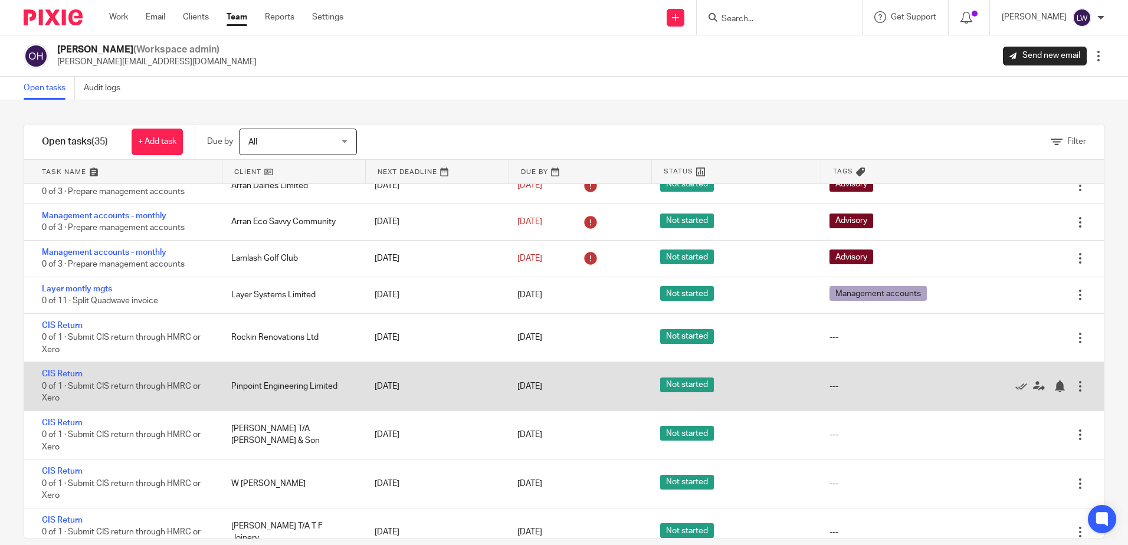
click at [104, 386] on span "0 of 1 · Submit CIS return through HMRC or Xero" at bounding box center [121, 392] width 159 height 21
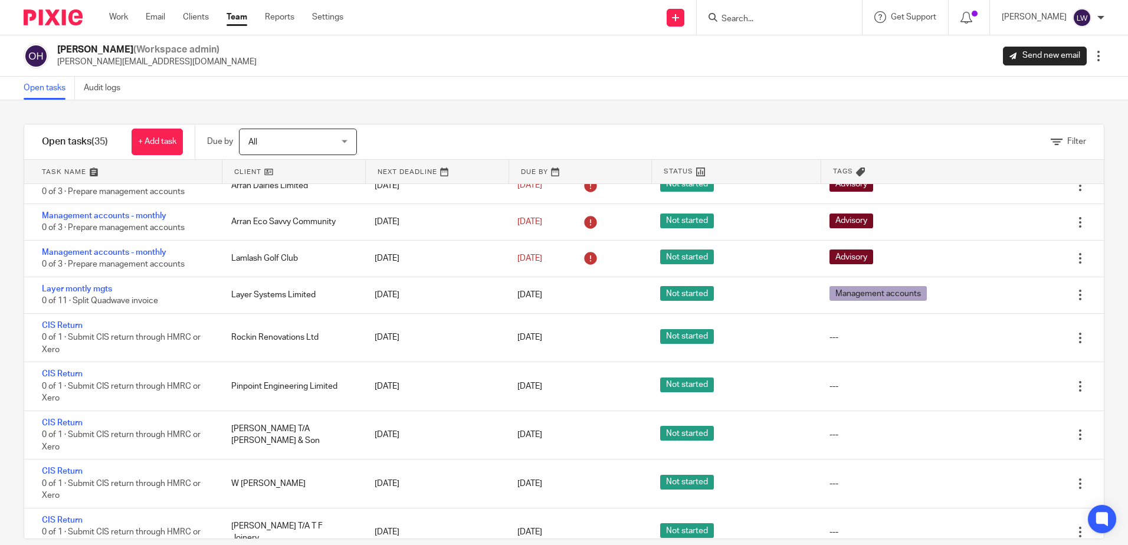
click at [764, 17] on input "Search" at bounding box center [773, 19] width 106 height 11
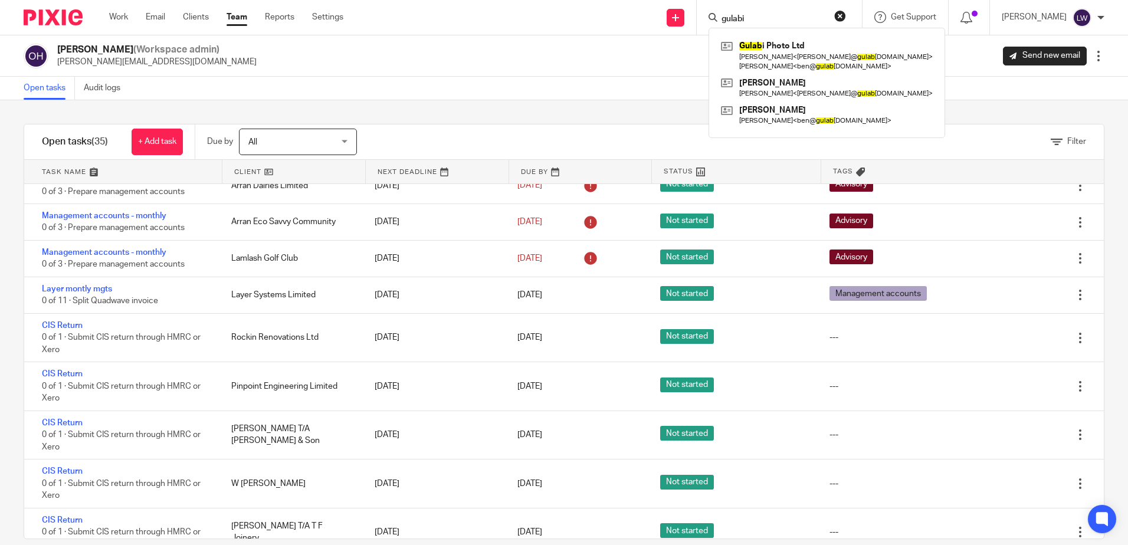
type input "gulabi"
click button "submit" at bounding box center [0, 0] width 0 height 0
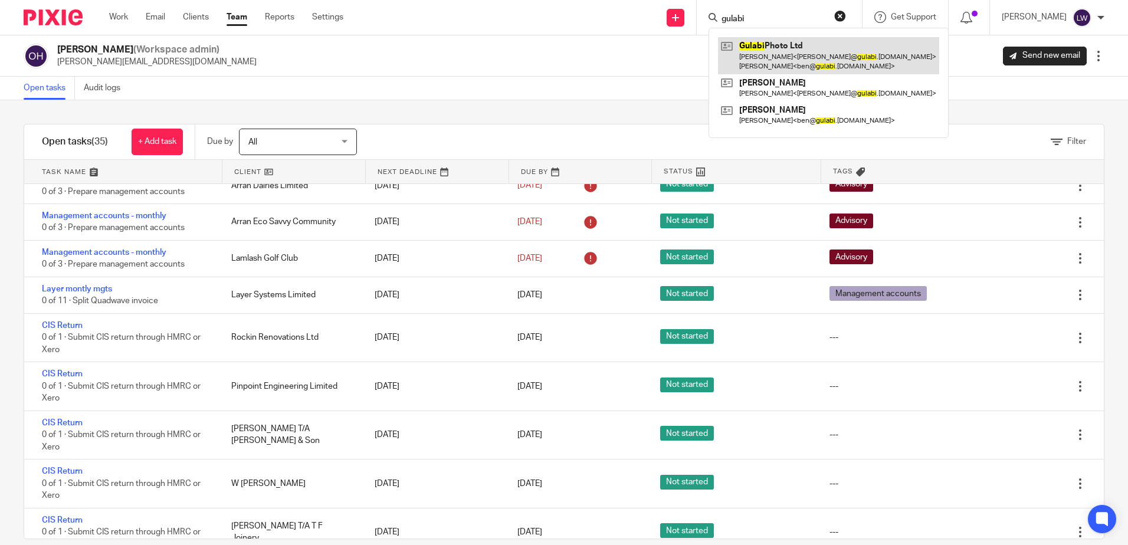
click at [779, 57] on link at bounding box center [828, 55] width 221 height 37
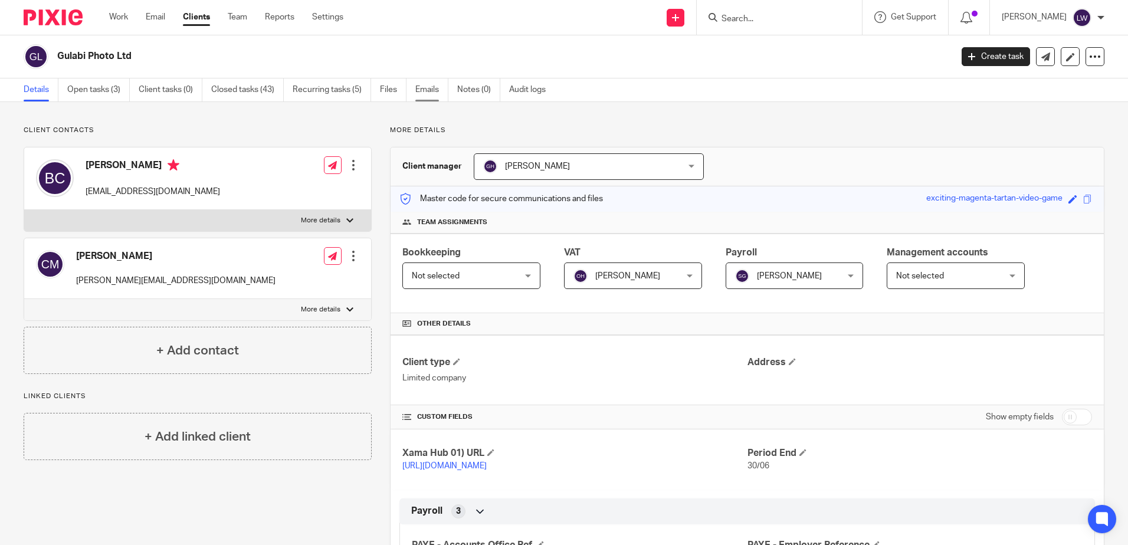
click at [424, 92] on link "Emails" at bounding box center [431, 89] width 33 height 23
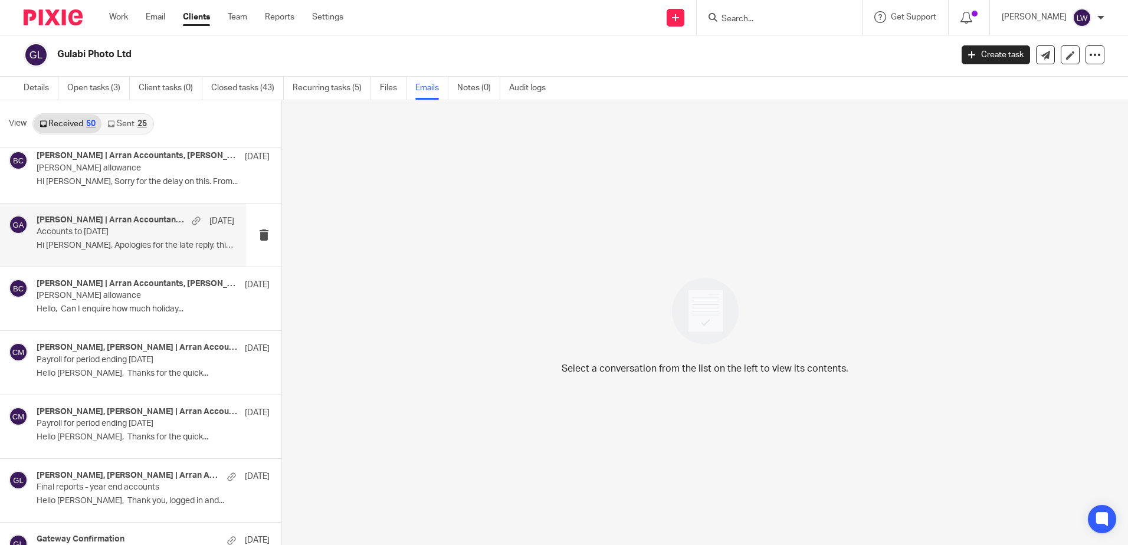
scroll to position [2183, 0]
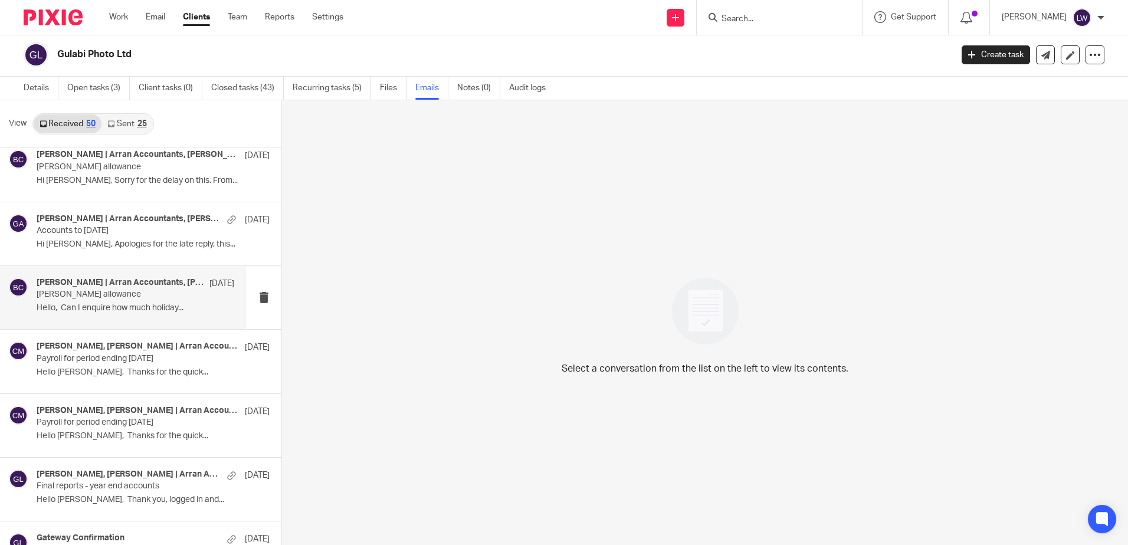
click at [138, 298] on p "Audrey holiday allowance" at bounding box center [116, 295] width 158 height 10
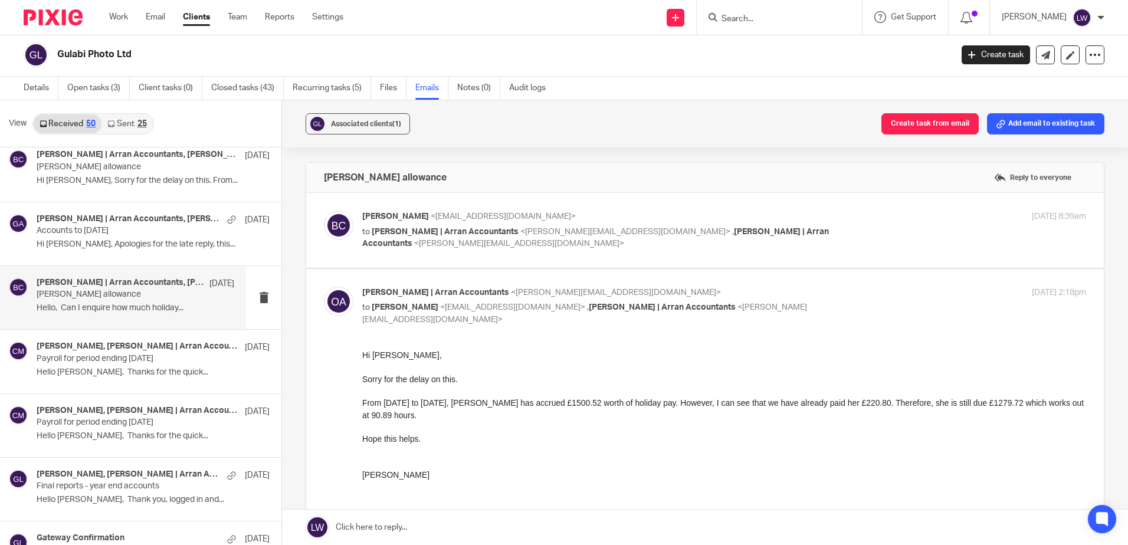
scroll to position [0, 0]
click at [109, 426] on p "Payroll for period ending 27/3/25" at bounding box center [116, 423] width 158 height 10
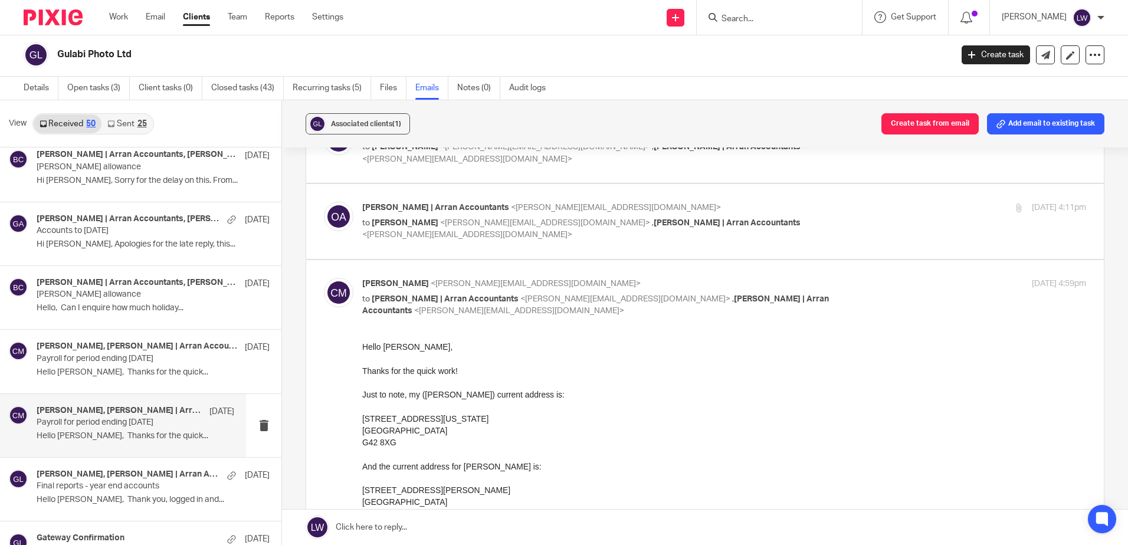
scroll to position [236, 0]
click at [400, 211] on span "Olivia | Arran Accountants" at bounding box center [435, 208] width 147 height 8
checkbox input "true"
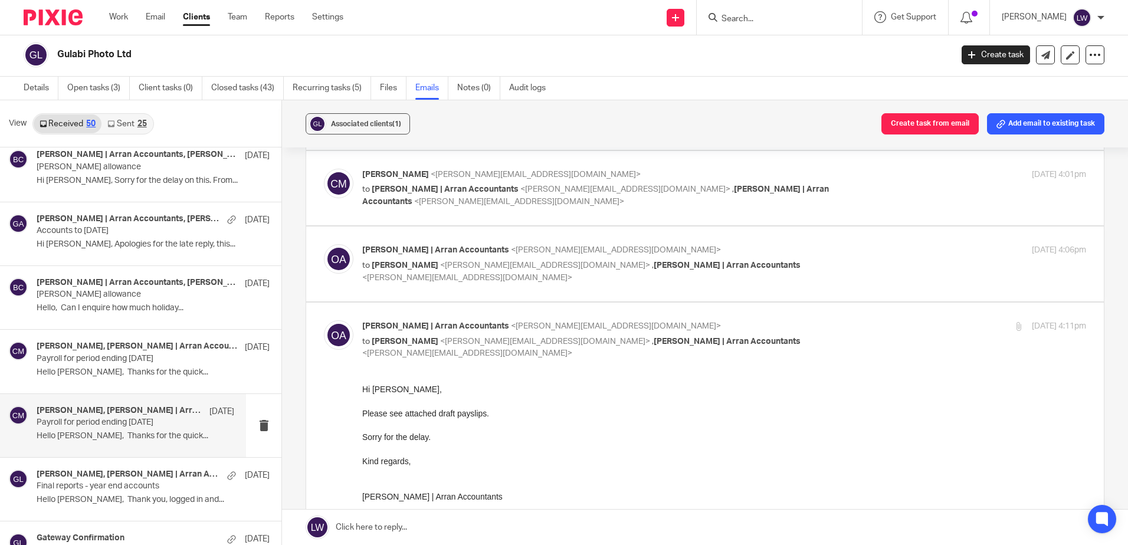
scroll to position [59, 0]
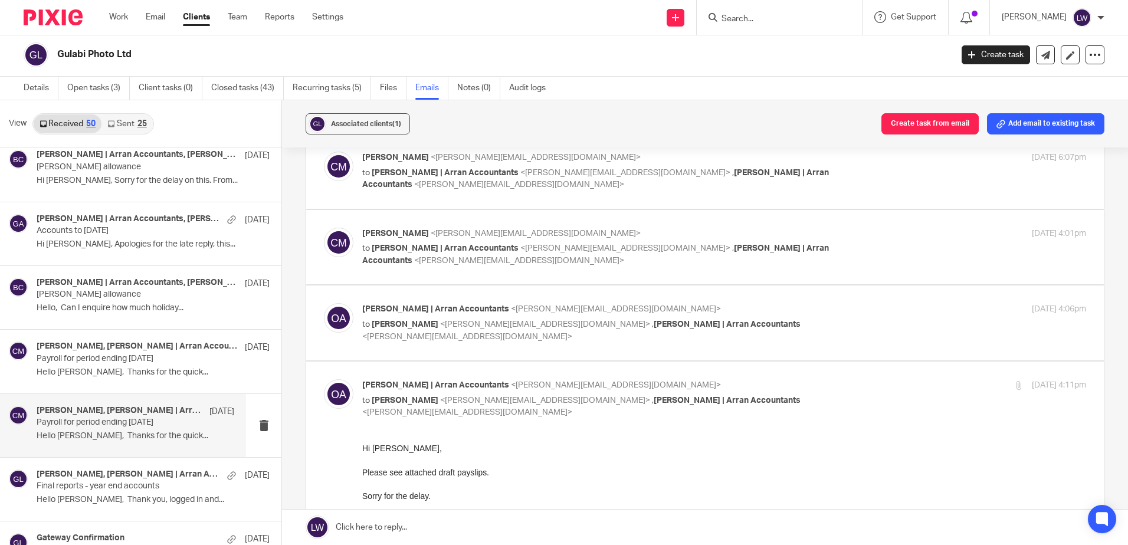
click at [459, 313] on span "Olivia | Arran Accountants" at bounding box center [435, 309] width 147 height 8
checkbox input "true"
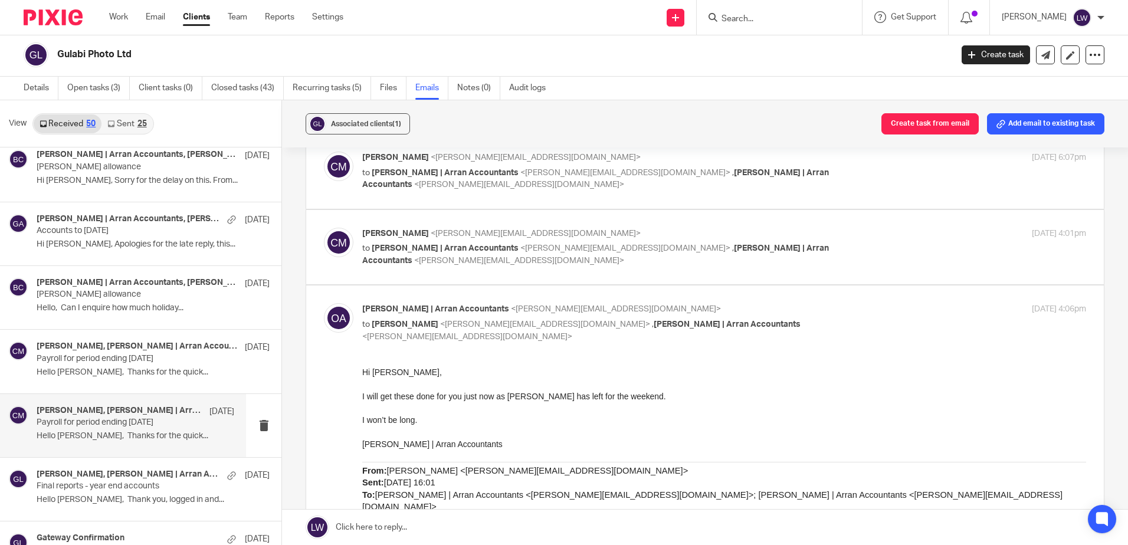
scroll to position [0, 0]
click at [447, 251] on span "Olivia | Arran Accountants" at bounding box center [445, 248] width 147 height 8
checkbox input "true"
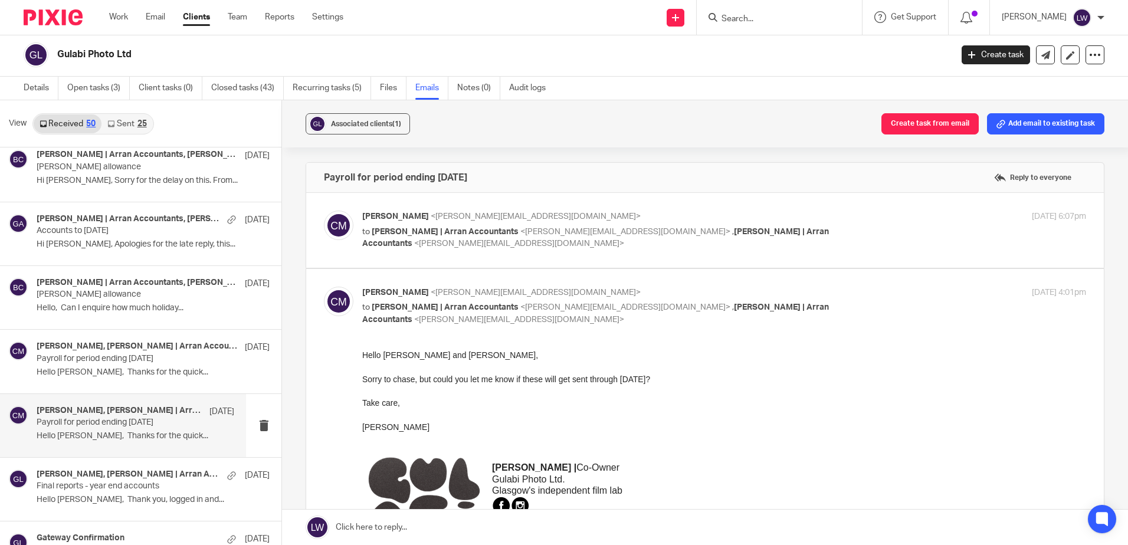
click at [444, 243] on span "<sarah@arranaccountants.co.uk>" at bounding box center [519, 243] width 210 height 8
checkbox input "true"
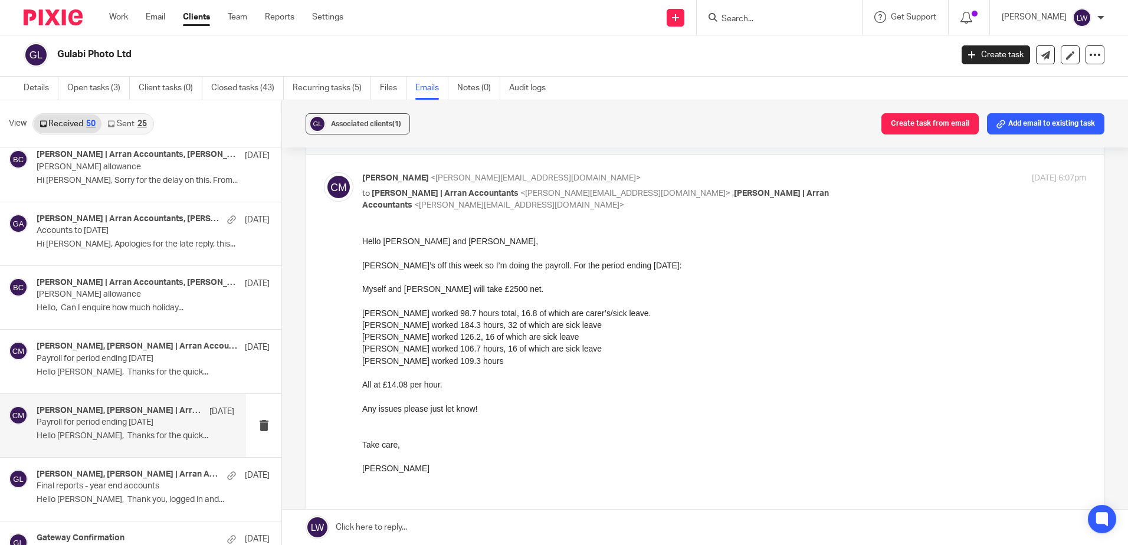
scroll to position [59, 0]
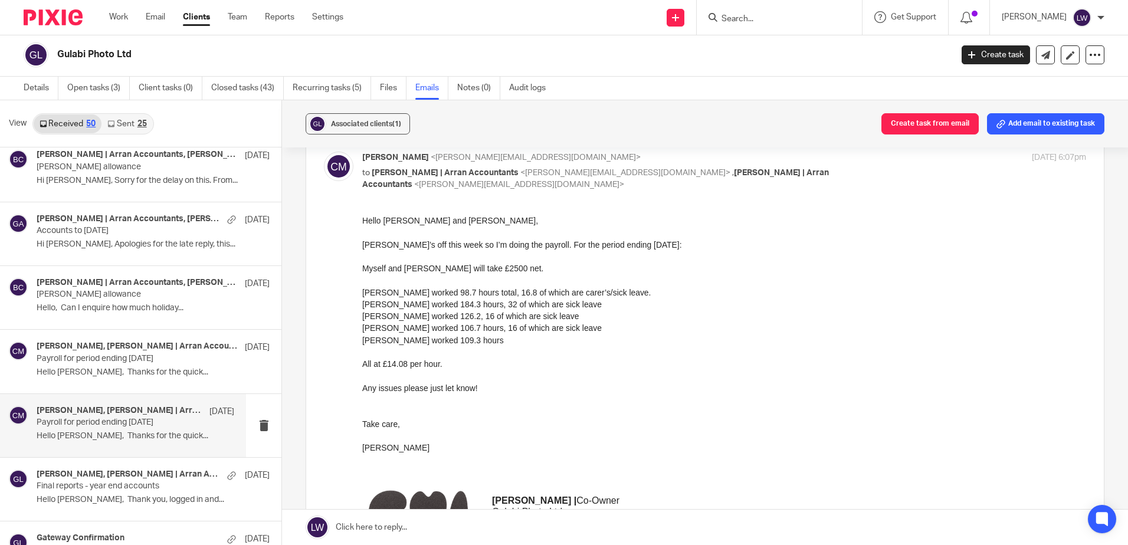
click at [752, 10] on form at bounding box center [783, 17] width 126 height 15
click at [755, 19] on input "Search" at bounding box center [773, 19] width 106 height 11
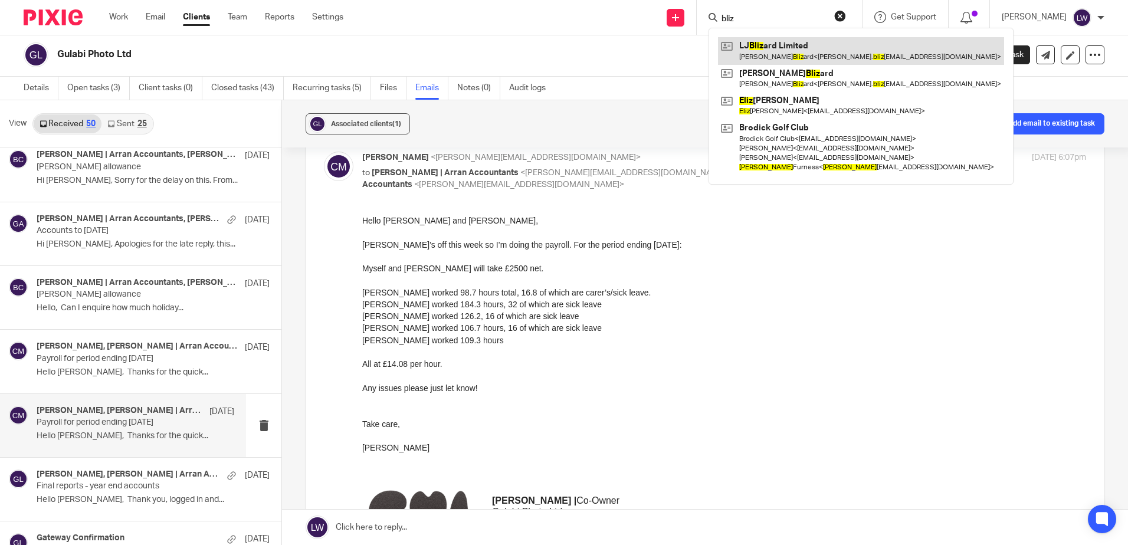
type input "bliz"
click at [783, 55] on link at bounding box center [861, 50] width 286 height 27
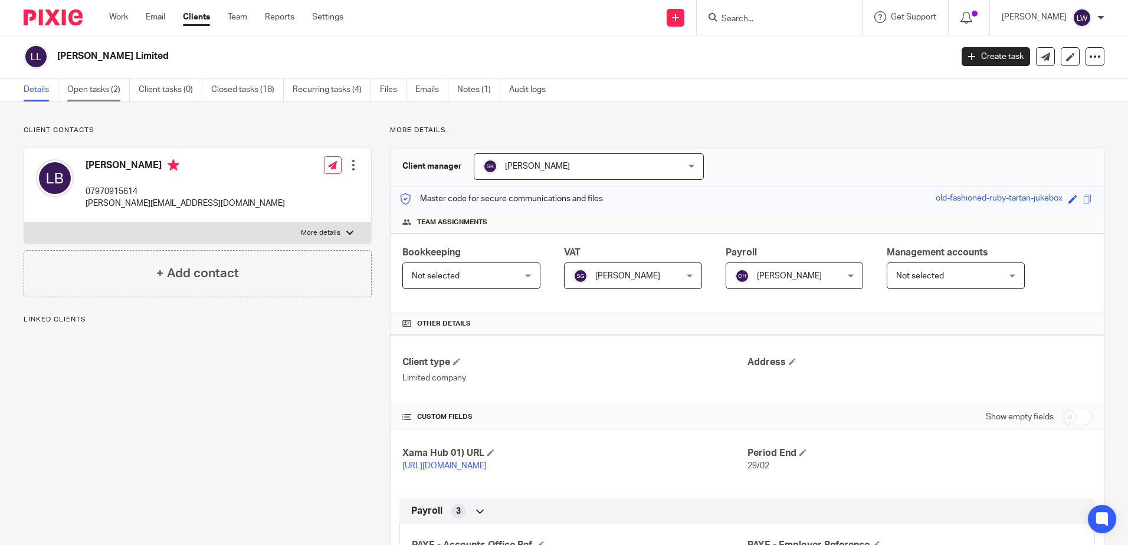
click at [78, 84] on link "Open tasks (2)" at bounding box center [98, 89] width 63 height 23
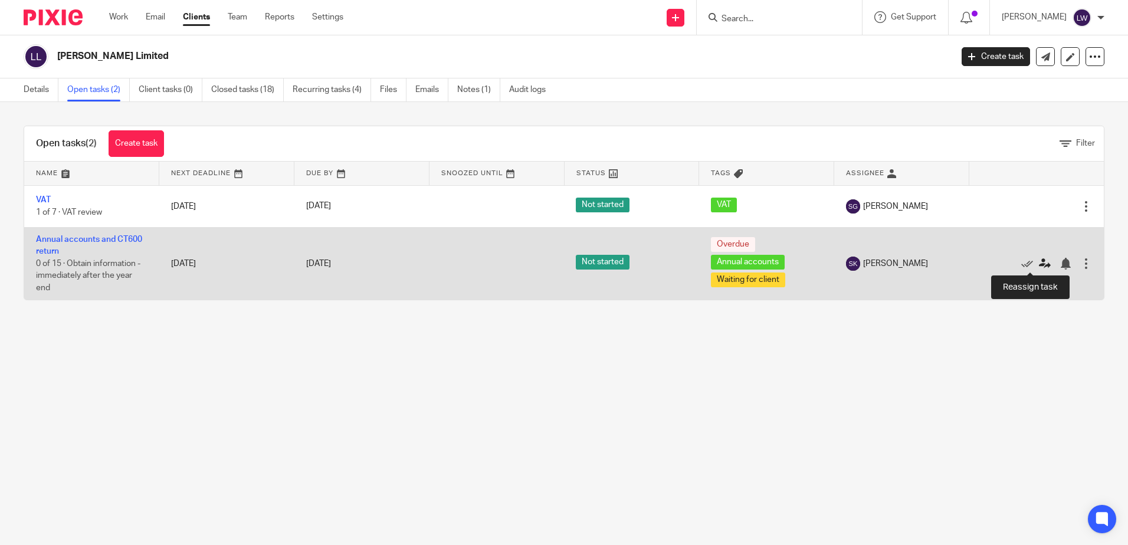
click at [1039, 265] on icon at bounding box center [1045, 264] width 12 height 12
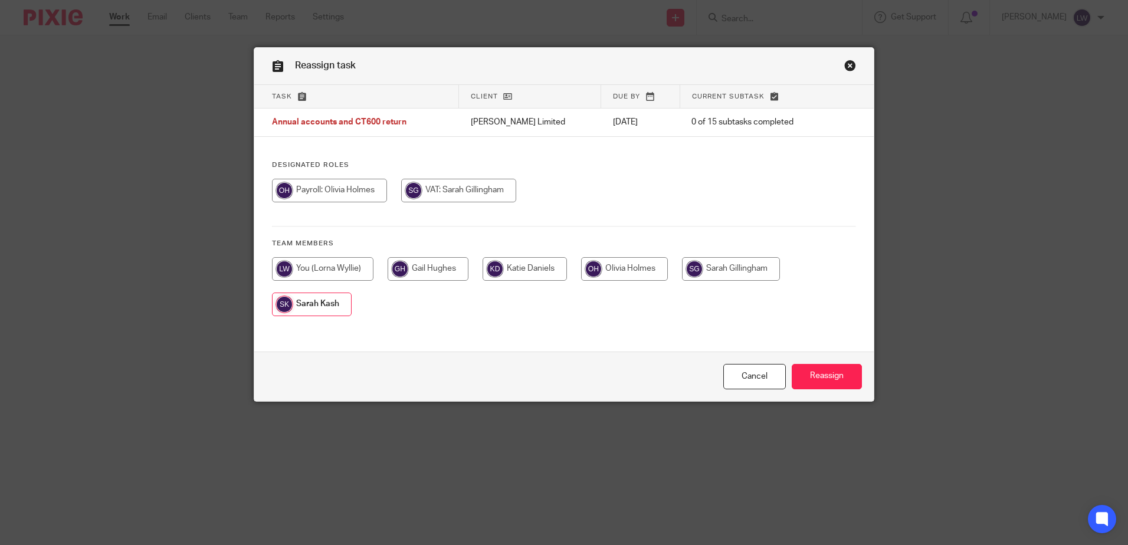
click at [326, 272] on input "radio" at bounding box center [322, 269] width 101 height 24
radio input "true"
click at [838, 378] on input "Reassign" at bounding box center [827, 376] width 70 height 25
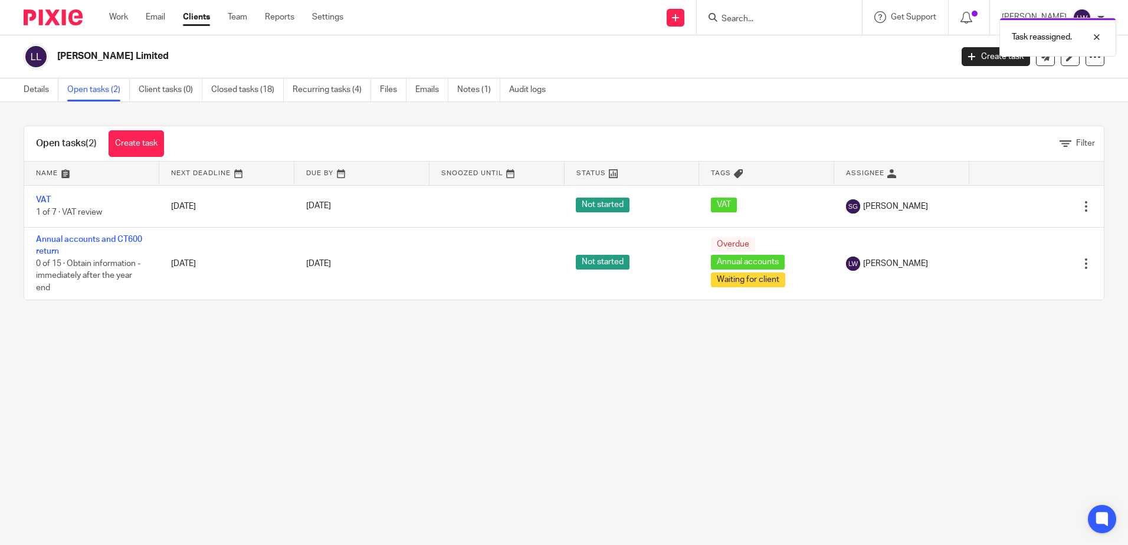
click at [804, 24] on div "Task reassigned." at bounding box center [840, 34] width 552 height 45
click at [795, 17] on div "Task reassigned." at bounding box center [840, 34] width 552 height 45
click at [757, 14] on div "Task reassigned." at bounding box center [840, 34] width 552 height 45
click at [759, 24] on div "Task reassigned." at bounding box center [840, 34] width 552 height 45
click at [762, 18] on div "Task reassigned." at bounding box center [840, 34] width 552 height 45
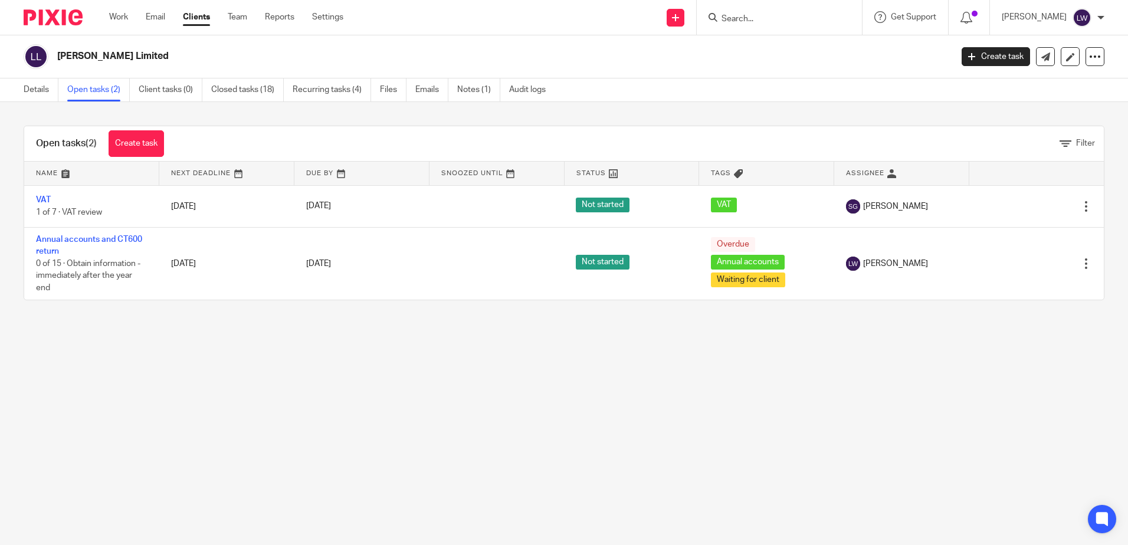
click at [775, 22] on input "Search" at bounding box center [773, 19] width 106 height 11
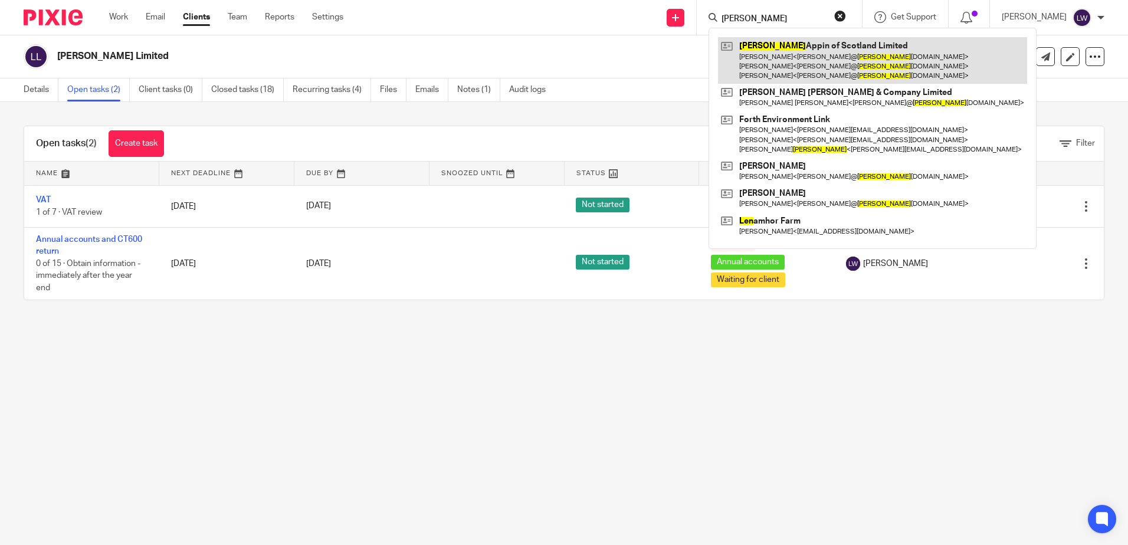
type input "glen"
click at [810, 65] on link at bounding box center [872, 60] width 309 height 47
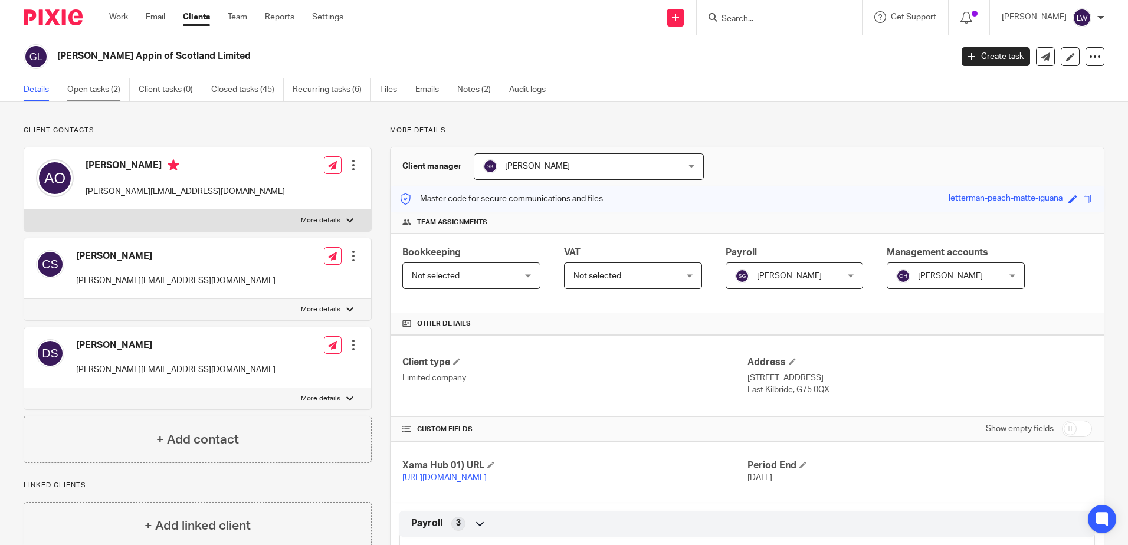
click at [101, 89] on link "Open tasks (2)" at bounding box center [98, 89] width 63 height 23
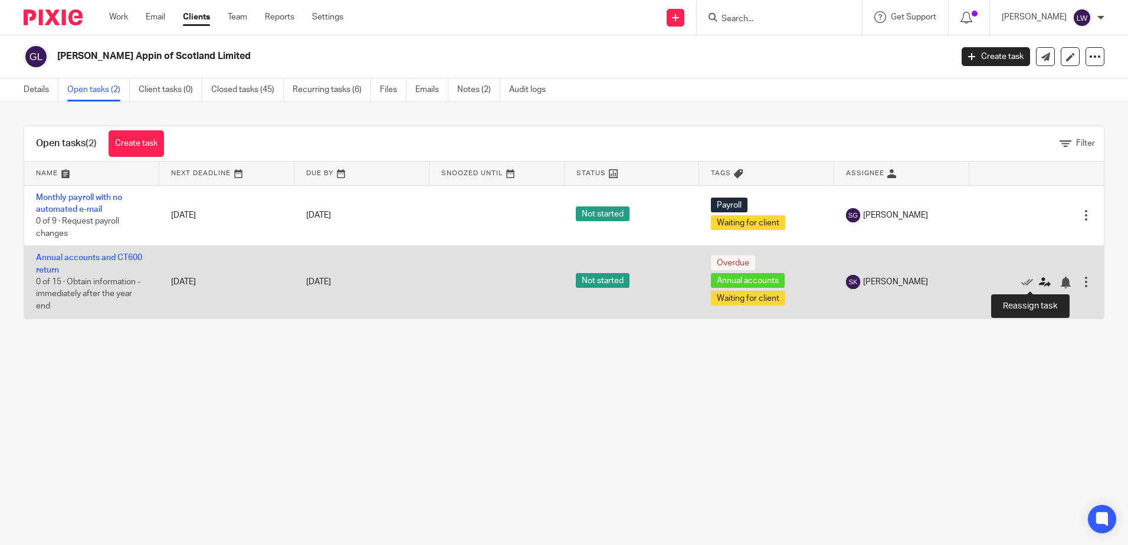
click at [1039, 282] on icon at bounding box center [1045, 283] width 12 height 12
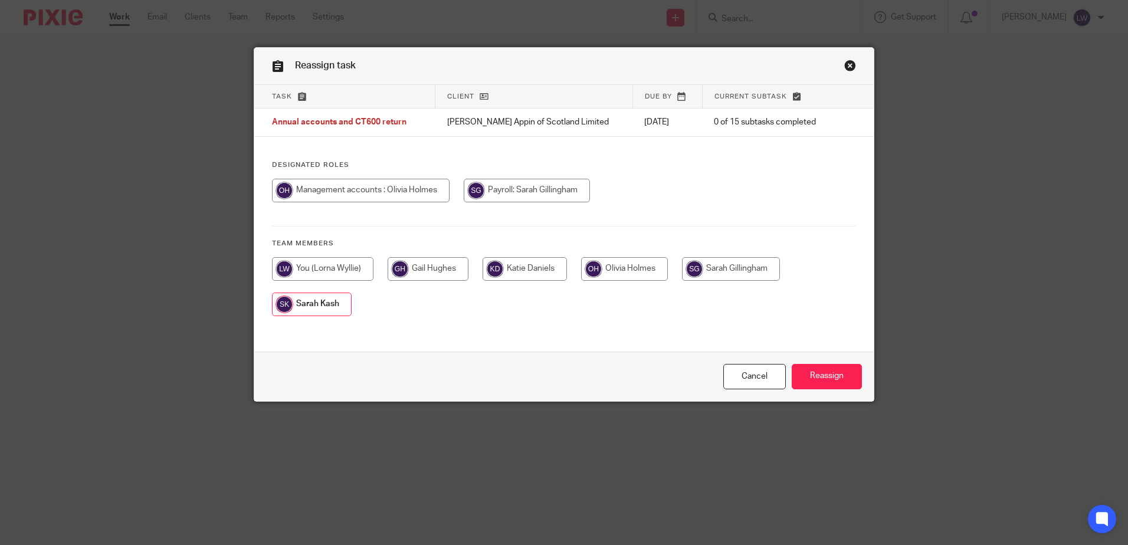
click at [307, 272] on input "radio" at bounding box center [322, 269] width 101 height 24
radio input "true"
drag, startPoint x: 832, startPoint y: 371, endPoint x: 400, endPoint y: 317, distance: 435.1
click at [832, 372] on input "Reassign" at bounding box center [827, 376] width 70 height 25
